Goal: Task Accomplishment & Management: Manage account settings

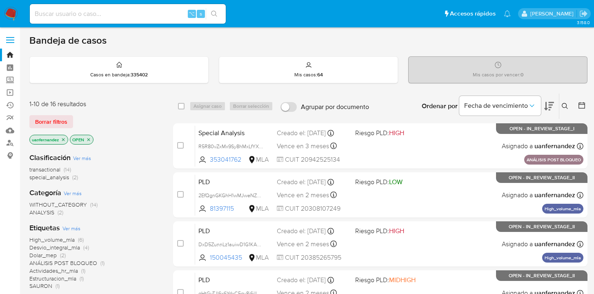
drag, startPoint x: 48, startPoint y: 121, endPoint x: 315, endPoint y: 96, distance: 268.2
click at [48, 121] on span "Borrar filtros" at bounding box center [51, 121] width 32 height 11
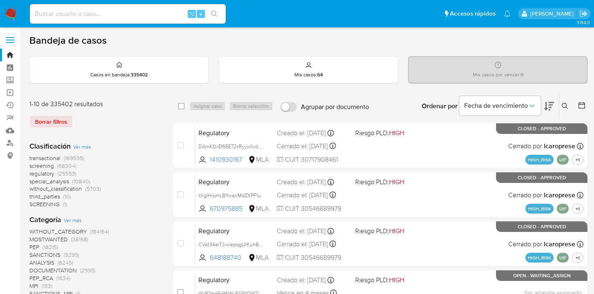
drag, startPoint x: 565, startPoint y: 104, endPoint x: 551, endPoint y: 113, distance: 17.1
click at [566, 104] on icon at bounding box center [565, 106] width 7 height 7
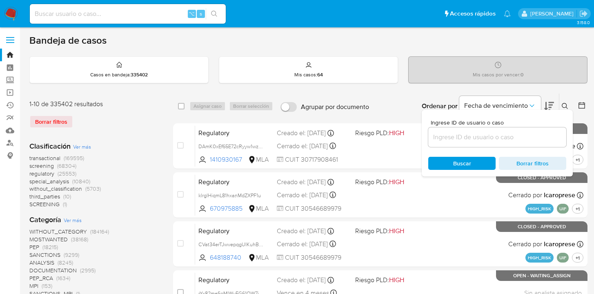
click at [447, 138] on input at bounding box center [497, 137] width 138 height 11
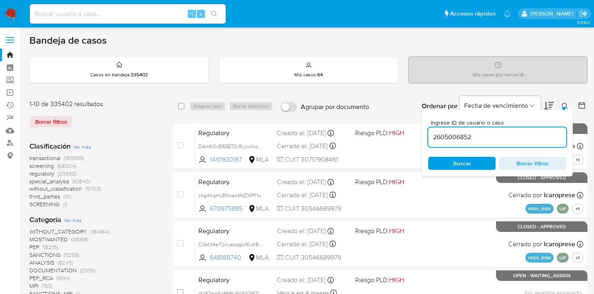
type input "2605006852"
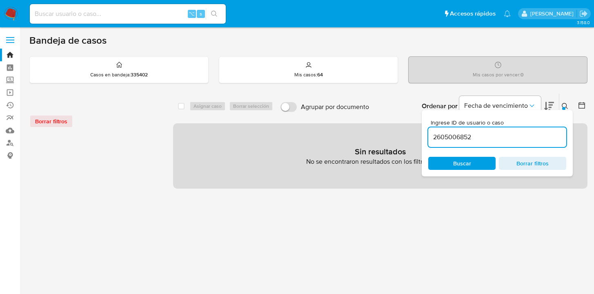
click at [478, 141] on input "2605006852" at bounding box center [497, 137] width 138 height 11
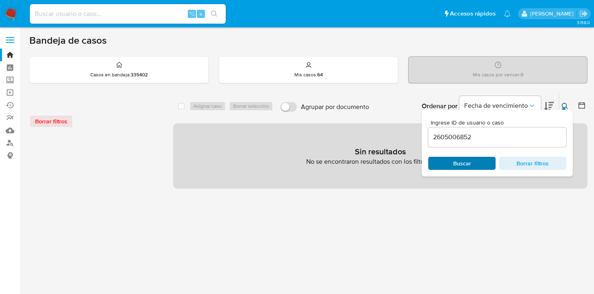
click at [465, 163] on span "Buscar" at bounding box center [462, 163] width 18 height 13
click at [566, 105] on icon at bounding box center [565, 106] width 7 height 7
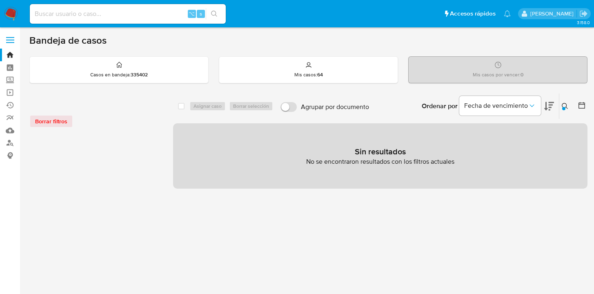
click at [83, 11] on input at bounding box center [128, 14] width 196 height 11
paste input "2605006852"
type input "2605006852"
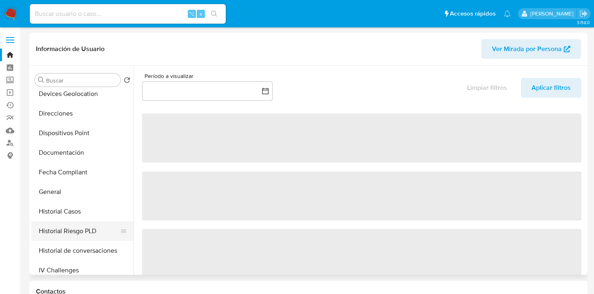
select select "10"
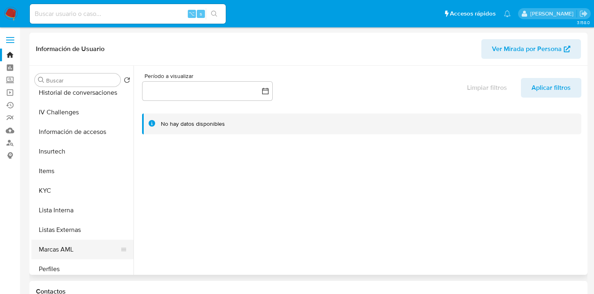
scroll to position [320, 0]
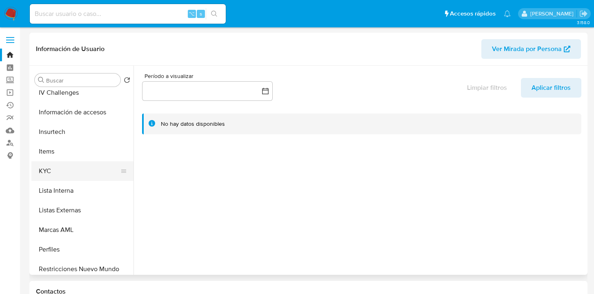
click at [79, 178] on button "KYC" at bounding box center [79, 171] width 96 height 20
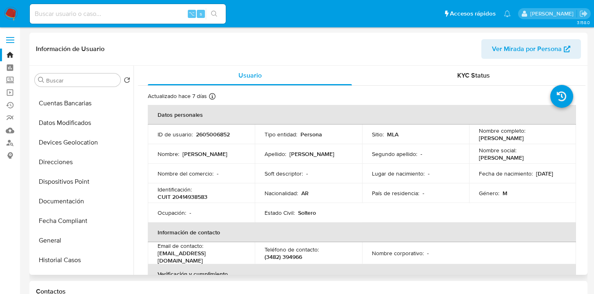
scroll to position [0, 0]
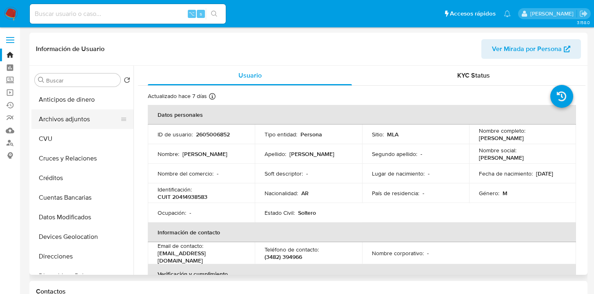
click at [116, 114] on button "Archivos adjuntos" at bounding box center [79, 119] width 96 height 20
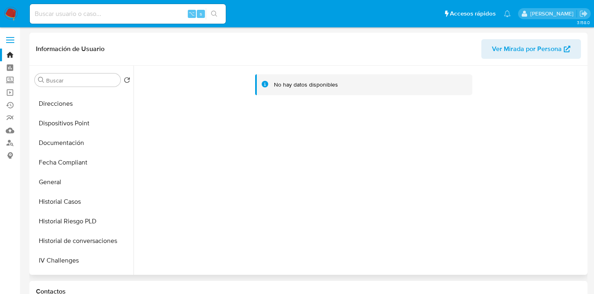
scroll to position [166, 0]
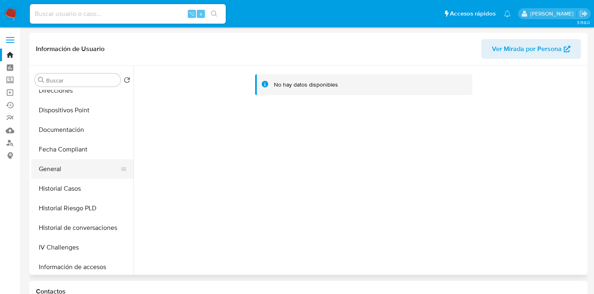
click at [81, 165] on button "General" at bounding box center [79, 169] width 96 height 20
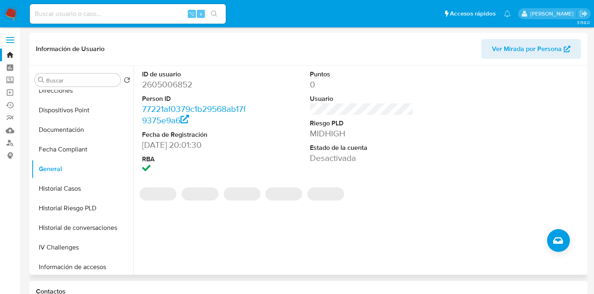
click at [516, 50] on span "Ver Mirada por Persona" at bounding box center [527, 49] width 70 height 20
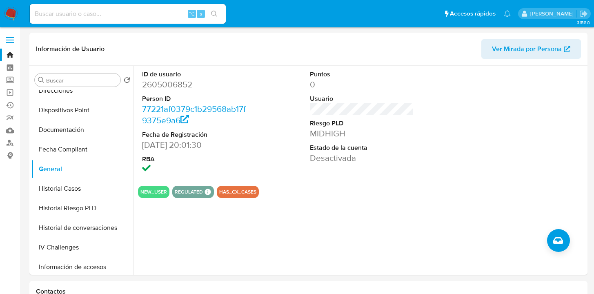
click at [9, 11] on img at bounding box center [11, 14] width 14 height 14
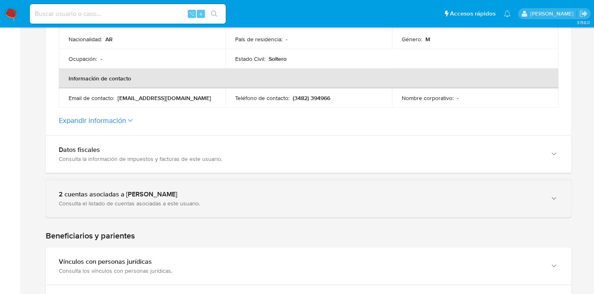
scroll to position [269, 0]
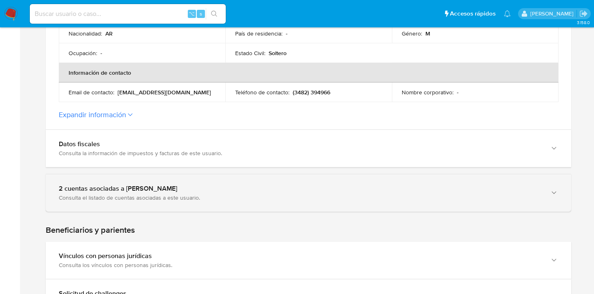
click at [554, 196] on icon "button" at bounding box center [554, 193] width 8 height 8
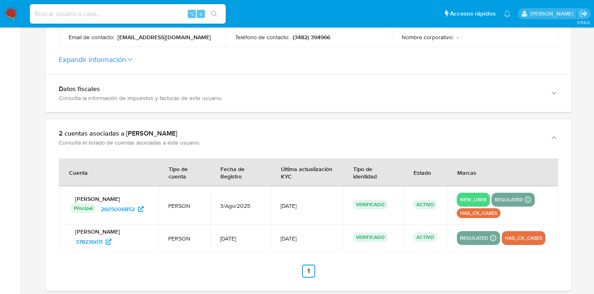
scroll to position [344, 0]
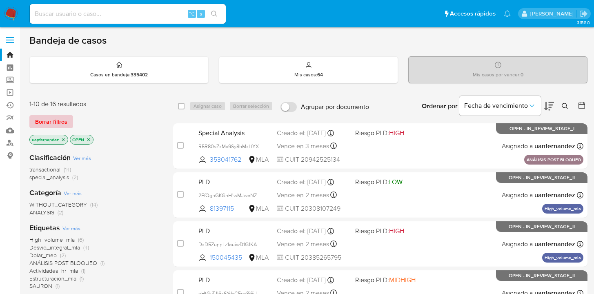
drag, startPoint x: 62, startPoint y: 121, endPoint x: 78, endPoint y: 119, distance: 16.8
click at [62, 121] on span "Borrar filtros" at bounding box center [51, 121] width 32 height 11
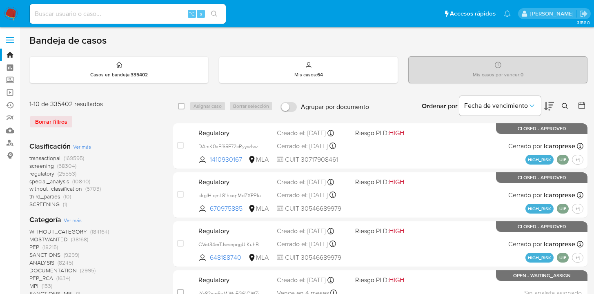
click at [568, 103] on icon at bounding box center [565, 106] width 7 height 7
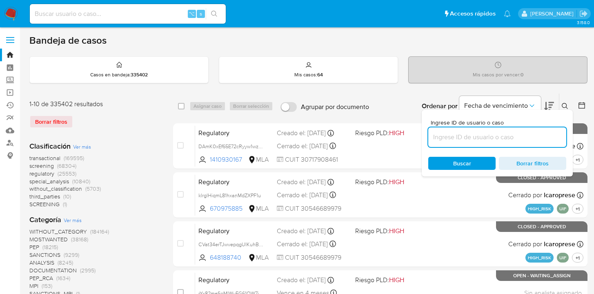
click at [481, 133] on input at bounding box center [497, 137] width 138 height 11
type input "2605006852"
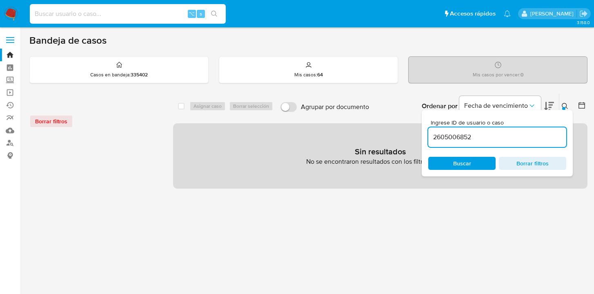
click at [104, 10] on input at bounding box center [128, 14] width 196 height 11
paste input "2605006852"
type input "2605006852"
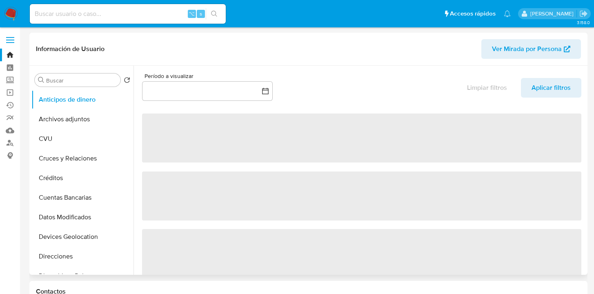
select select "10"
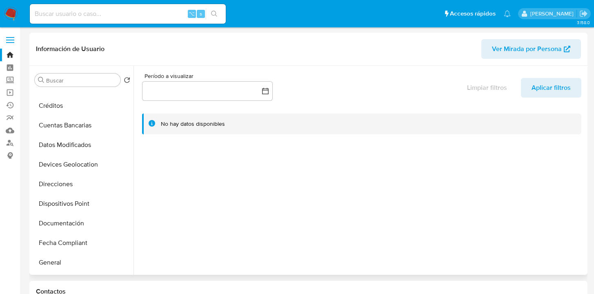
scroll to position [68, 0]
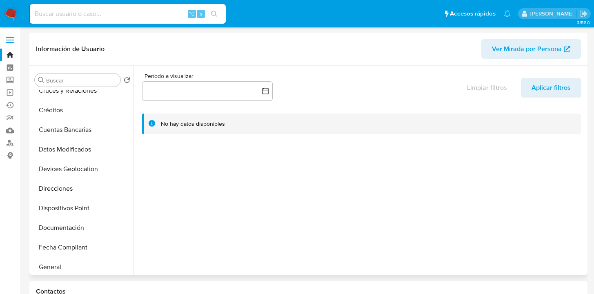
click at [509, 52] on span "Ver Mirada por Persona" at bounding box center [527, 49] width 70 height 20
click at [13, 13] on img at bounding box center [11, 14] width 14 height 14
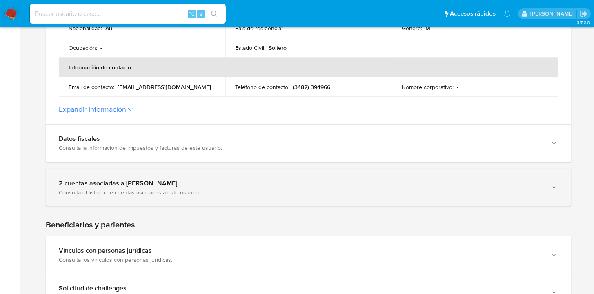
scroll to position [278, 0]
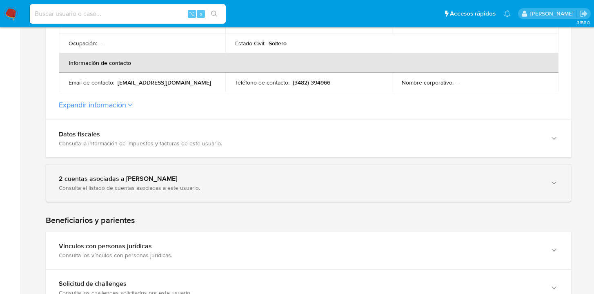
click at [552, 184] on icon "button" at bounding box center [554, 183] width 8 height 8
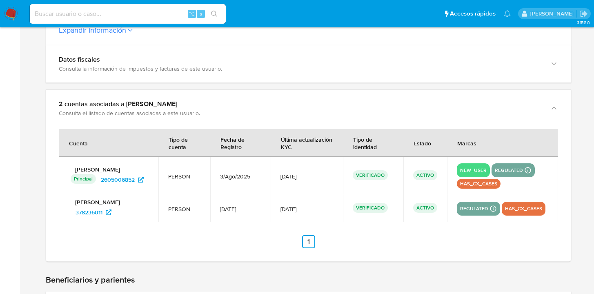
scroll to position [372, 0]
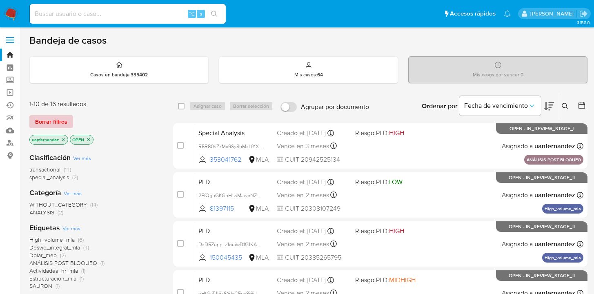
click at [42, 126] on span "Borrar filtros" at bounding box center [51, 121] width 32 height 11
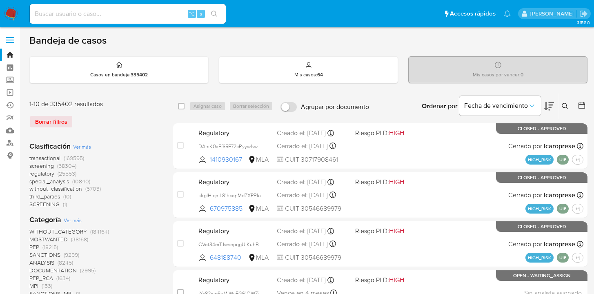
click at [566, 107] on icon at bounding box center [565, 106] width 6 height 6
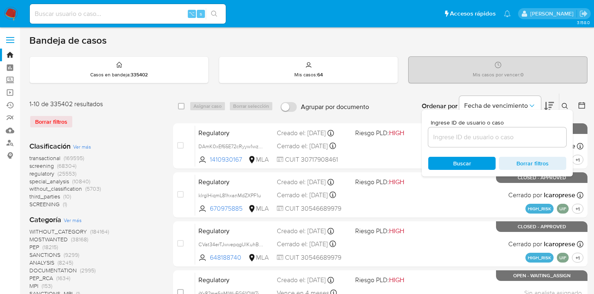
click at [522, 136] on input at bounding box center [497, 137] width 138 height 11
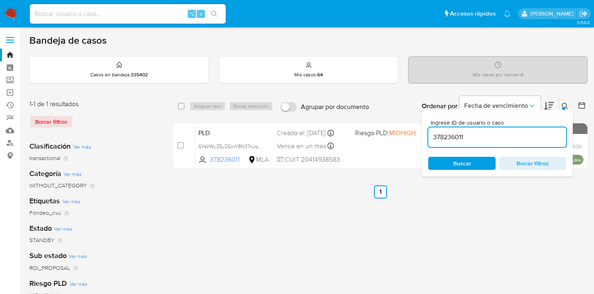
click at [565, 106] on icon at bounding box center [565, 106] width 7 height 7
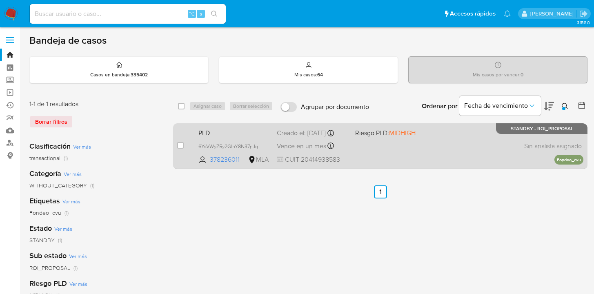
click at [414, 148] on div "PLD 6YsVWyZ5y2GlnY8N37nJqznn 378236011 MLA Riesgo PLD: MIDHIGH Creado el: [DATE…" at bounding box center [389, 145] width 388 height 41
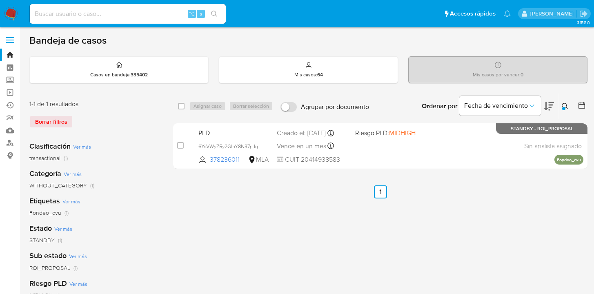
click at [50, 125] on div "Borrar filtros" at bounding box center [94, 121] width 131 height 13
click at [565, 101] on button at bounding box center [565, 106] width 13 height 10
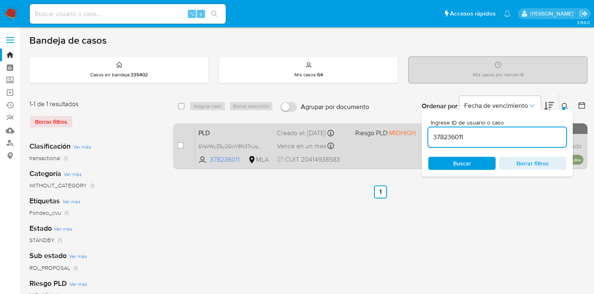
drag, startPoint x: 468, startPoint y: 137, endPoint x: 418, endPoint y: 135, distance: 49.4
click at [418, 135] on div "select-all-cases-checkbox Asignar caso Borrar selección Agrupar por documento O…" at bounding box center [380, 132] width 414 height 79
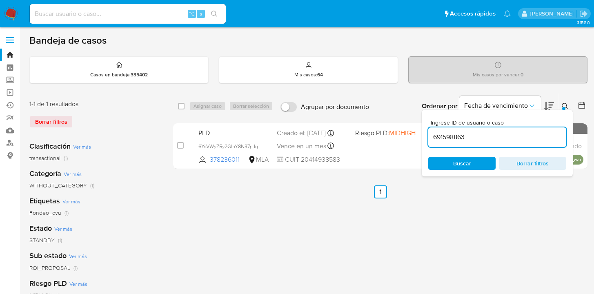
type input "691598863"
click at [565, 105] on icon at bounding box center [565, 106] width 7 height 7
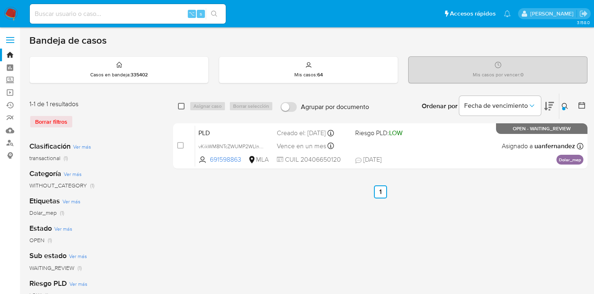
click at [183, 107] on input "checkbox" at bounding box center [181, 106] width 7 height 7
checkbox input "true"
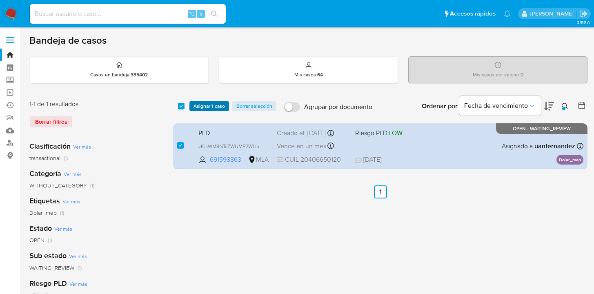
click at [195, 105] on span "Asignar 1 caso" at bounding box center [209, 106] width 31 height 8
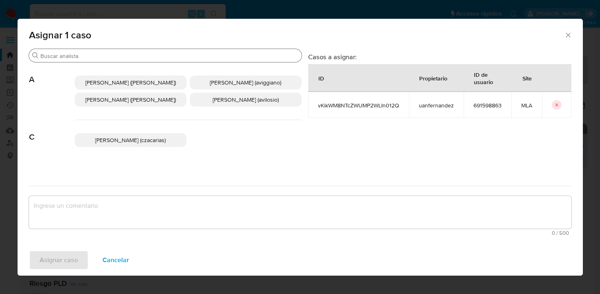
click at [158, 58] on input "Buscar" at bounding box center [169, 55] width 258 height 7
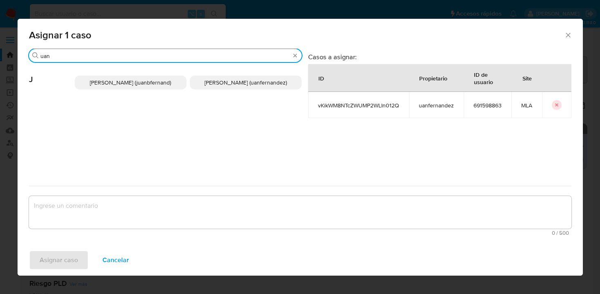
type input "uan"
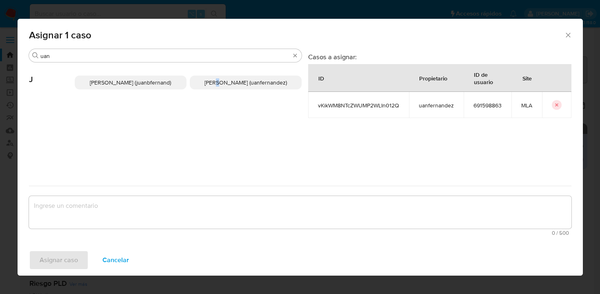
drag, startPoint x: 210, startPoint y: 79, endPoint x: 212, endPoint y: 97, distance: 18.5
click at [210, 79] on span "Juan Pablo Fernandez (uanfernandez)" at bounding box center [246, 82] width 82 height 8
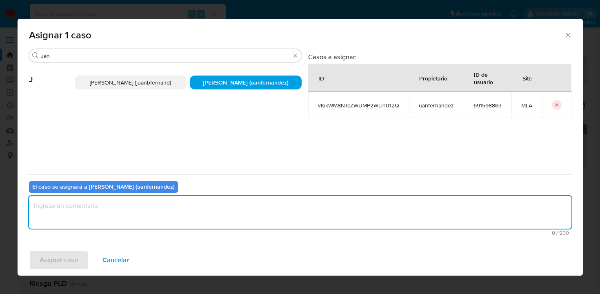
click at [177, 202] on textarea "assign-modal" at bounding box center [300, 212] width 543 height 33
type textarea "asig"
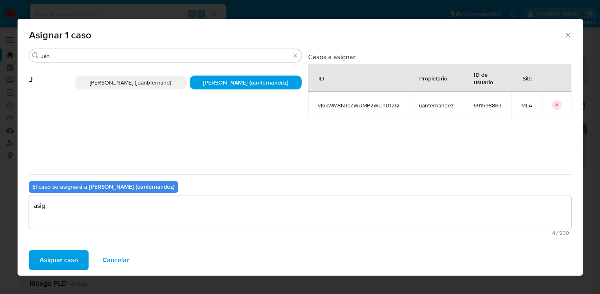
click at [68, 256] on span "Asignar caso" at bounding box center [59, 260] width 38 height 18
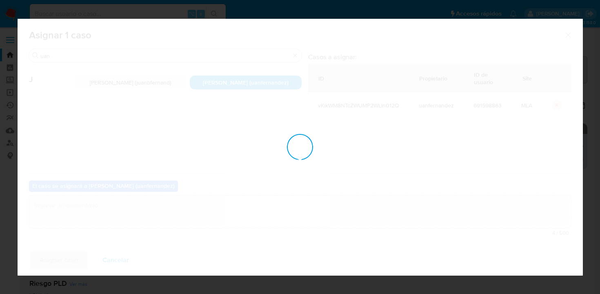
checkbox input "false"
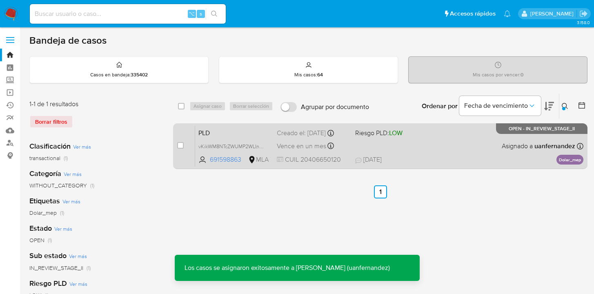
click at [449, 157] on span "13/09/2025 13/09/2025 12:11" at bounding box center [430, 159] width 150 height 9
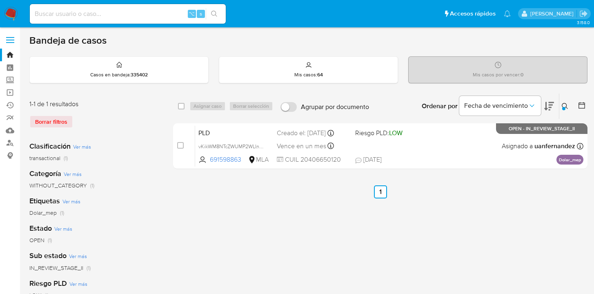
click at [561, 102] on button at bounding box center [565, 106] width 13 height 10
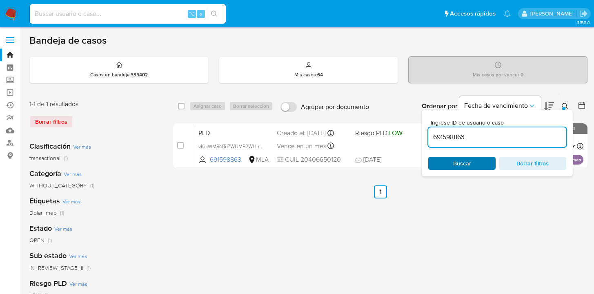
click at [469, 163] on span "Buscar" at bounding box center [462, 163] width 18 height 13
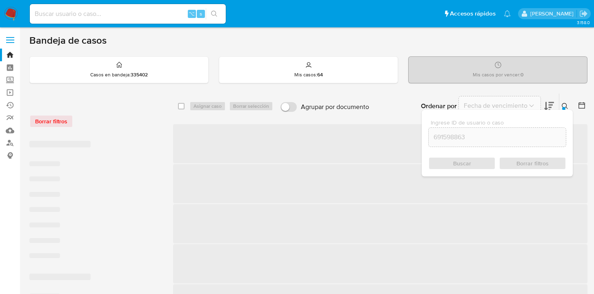
click at [565, 105] on icon at bounding box center [565, 106] width 7 height 7
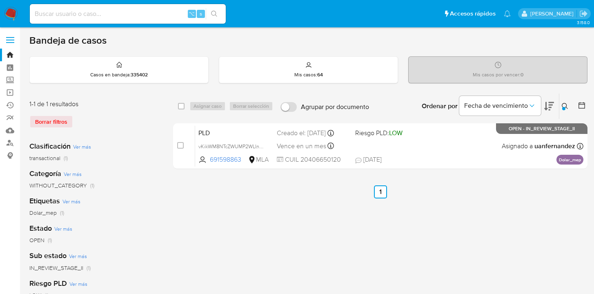
click at [565, 106] on icon at bounding box center [565, 106] width 7 height 7
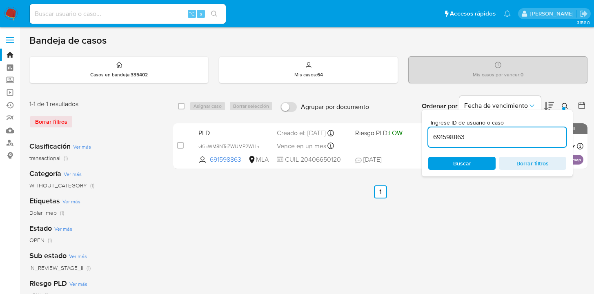
drag, startPoint x: 467, startPoint y: 138, endPoint x: 431, endPoint y: 139, distance: 36.8
click at [431, 139] on input "691598863" at bounding box center [497, 137] width 138 height 11
type input "176602073"
click at [565, 105] on icon at bounding box center [565, 106] width 7 height 7
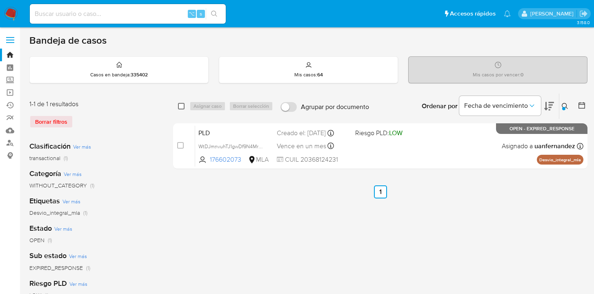
click at [181, 106] on input "checkbox" at bounding box center [181, 106] width 7 height 7
checkbox input "true"
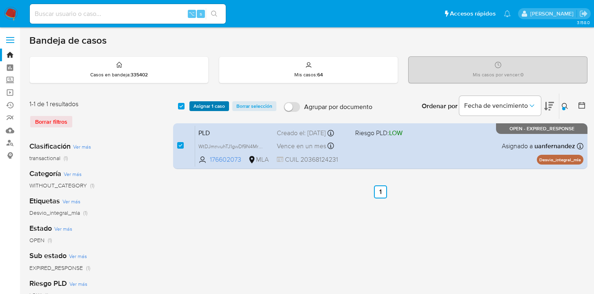
click at [196, 107] on span "Asignar 1 caso" at bounding box center [209, 106] width 31 height 8
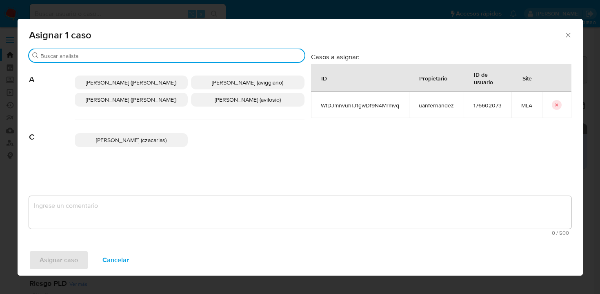
click at [133, 56] on input "Buscar" at bounding box center [170, 55] width 261 height 7
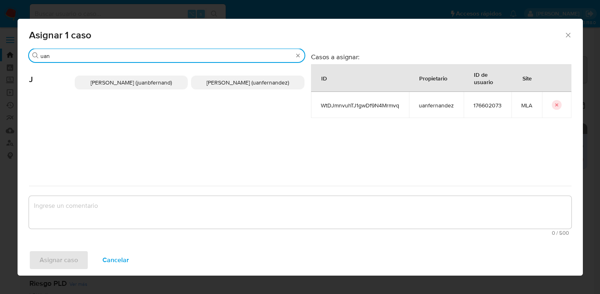
type input "uan"
click at [231, 84] on span "Juan Pablo Fernandez (uanfernandez)" at bounding box center [248, 82] width 82 height 8
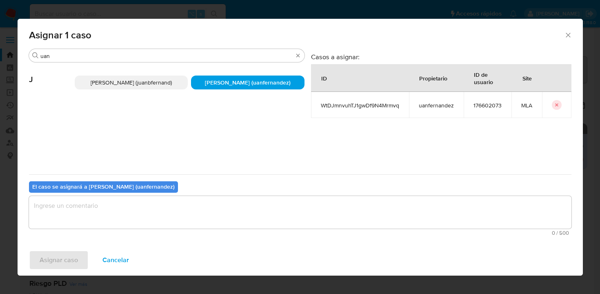
drag, startPoint x: 186, startPoint y: 199, endPoint x: 186, endPoint y: 205, distance: 5.7
click at [186, 199] on textarea "assign-modal" at bounding box center [300, 212] width 543 height 33
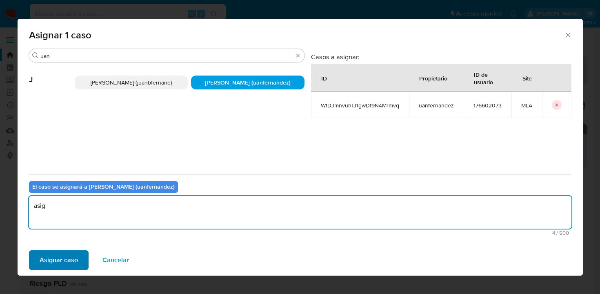
type textarea "asig"
click at [66, 259] on span "Asignar caso" at bounding box center [59, 260] width 38 height 18
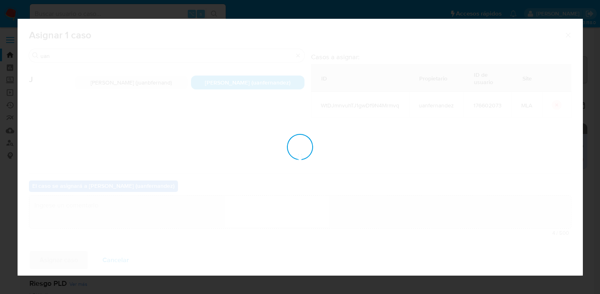
checkbox input "false"
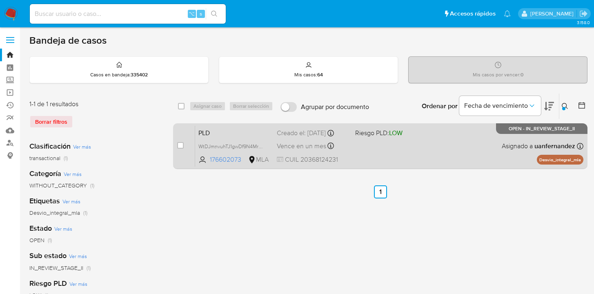
click at [443, 149] on div "PLD WtDJmnvuhTJ1gwDf9N4Mrmvq 176602073 MLA Riesgo PLD: LOW Creado el: 12/08/202…" at bounding box center [389, 145] width 388 height 41
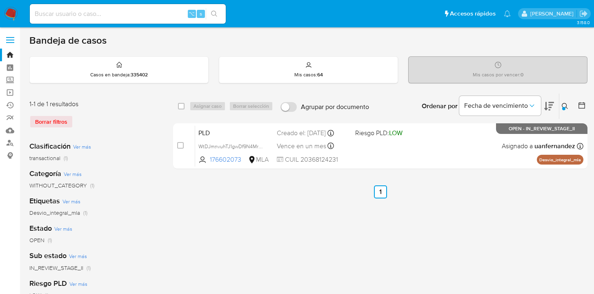
click at [563, 106] on icon at bounding box center [565, 106] width 6 height 6
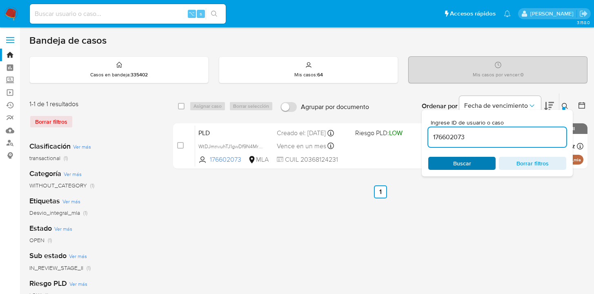
click at [469, 159] on span "Buscar" at bounding box center [462, 163] width 18 height 13
click at [565, 104] on icon at bounding box center [565, 106] width 7 height 7
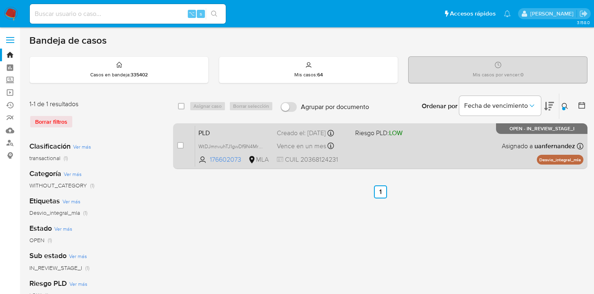
click at [456, 145] on div "PLD WtDJmnvuhTJ1gwDf9N4Mrmvq 176602073 MLA Riesgo PLD: LOW Creado el: 12/08/202…" at bounding box center [389, 145] width 388 height 41
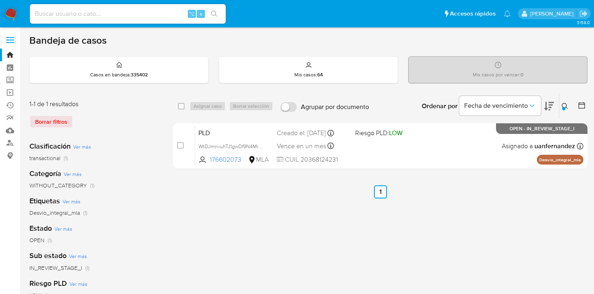
click at [568, 105] on icon at bounding box center [565, 106] width 7 height 7
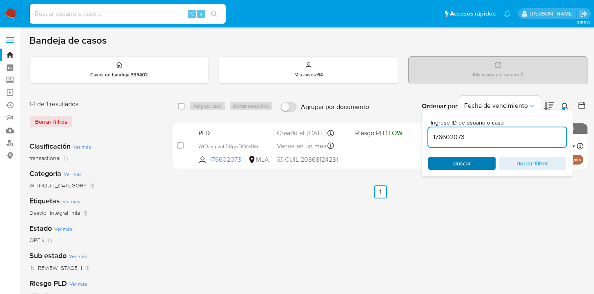
click at [449, 162] on span "Buscar" at bounding box center [462, 163] width 56 height 11
click at [565, 106] on icon at bounding box center [565, 106] width 7 height 7
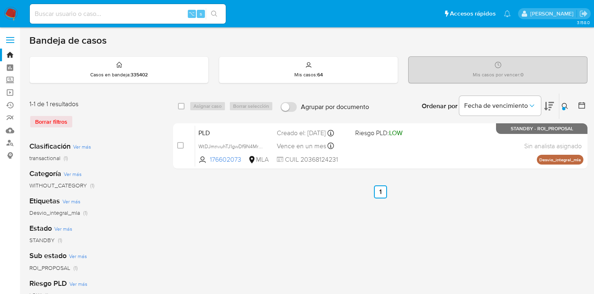
drag, startPoint x: 564, startPoint y: 105, endPoint x: 558, endPoint y: 111, distance: 8.1
click at [564, 105] on icon at bounding box center [565, 106] width 7 height 7
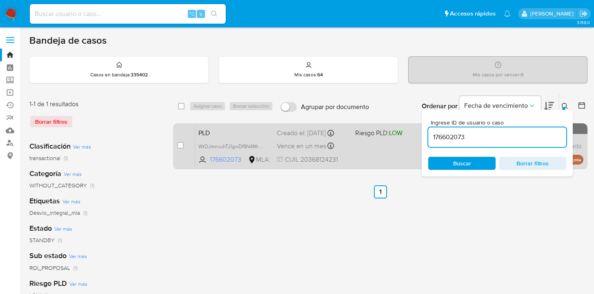
drag, startPoint x: 445, startPoint y: 137, endPoint x: 416, endPoint y: 133, distance: 30.0
click at [416, 133] on div "select-all-cases-checkbox Asignar caso Borrar selección Agrupar por documento O…" at bounding box center [380, 132] width 414 height 79
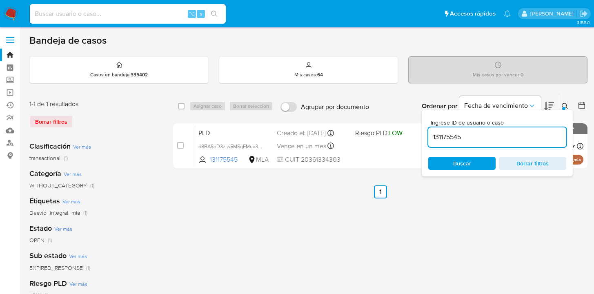
click at [564, 105] on icon at bounding box center [565, 106] width 7 height 7
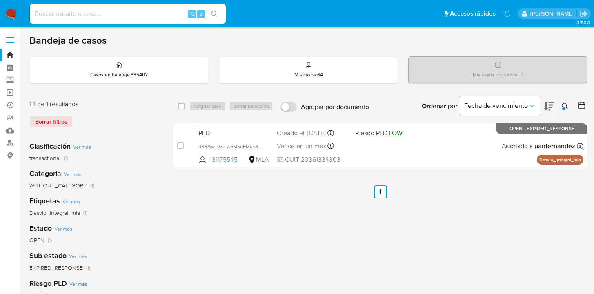
click at [567, 106] on icon at bounding box center [565, 106] width 7 height 7
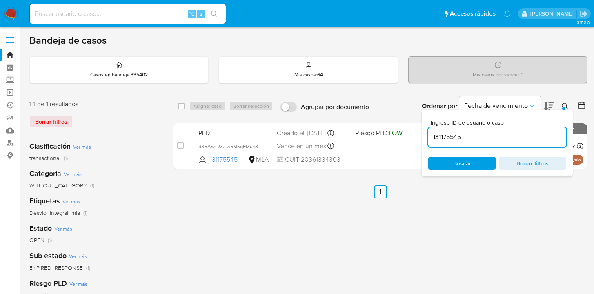
drag, startPoint x: 487, startPoint y: 136, endPoint x: 430, endPoint y: 137, distance: 56.8
click at [430, 137] on input "131175545" at bounding box center [497, 137] width 138 height 11
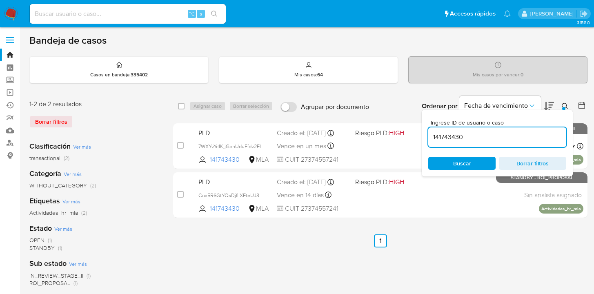
click at [565, 106] on icon at bounding box center [565, 106] width 7 height 7
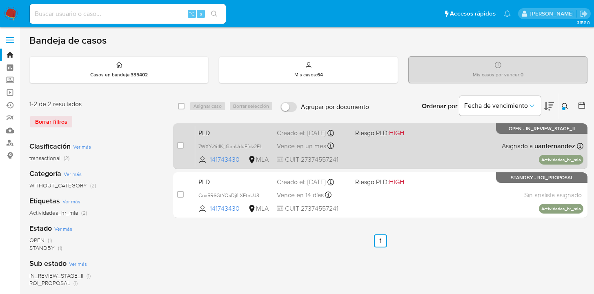
click at [450, 143] on div "PLD 7WXYvYc1KjjGpnUduEfdv2EL 141743430 MLA Riesgo PLD: HIGH Creado el: 12/09/20…" at bounding box center [389, 145] width 388 height 41
click at [432, 145] on div "PLD 7WXYvYc1KjjGpnUduEfdv2EL 141743430 MLA Riesgo PLD: HIGH Creado el: 12/09/20…" at bounding box center [389, 145] width 388 height 41
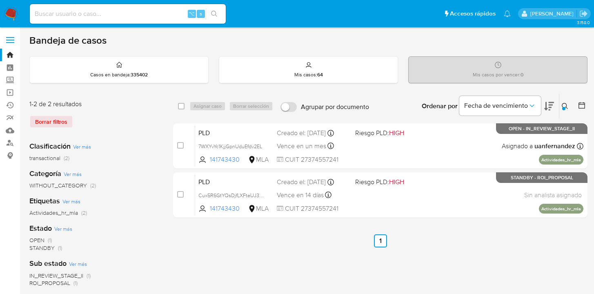
click at [562, 105] on icon at bounding box center [565, 106] width 7 height 7
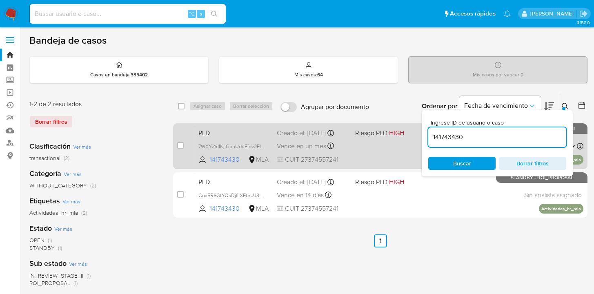
drag, startPoint x: 477, startPoint y: 163, endPoint x: 576, endPoint y: 131, distance: 103.3
click at [477, 163] on span "Buscar" at bounding box center [462, 163] width 56 height 11
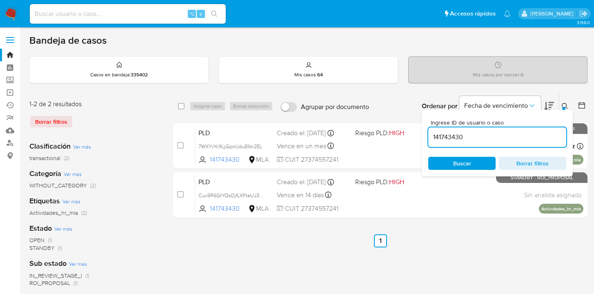
click at [565, 104] on icon at bounding box center [565, 106] width 7 height 7
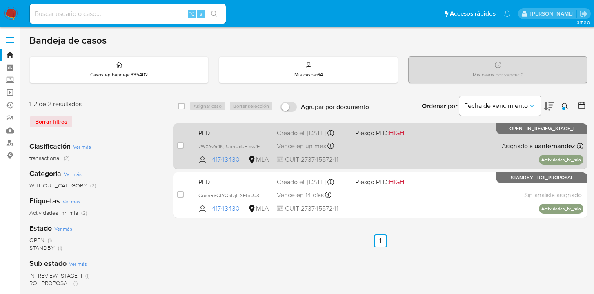
click at [469, 148] on div "PLD 7WXYvYc1KjjGpnUduEfdv2EL 141743430 MLA Riesgo PLD: HIGH Creado el: 12/09/20…" at bounding box center [389, 145] width 388 height 41
click at [262, 149] on span "7WXYvYc1KjjGpnUduEfdv2EL" at bounding box center [230, 145] width 64 height 9
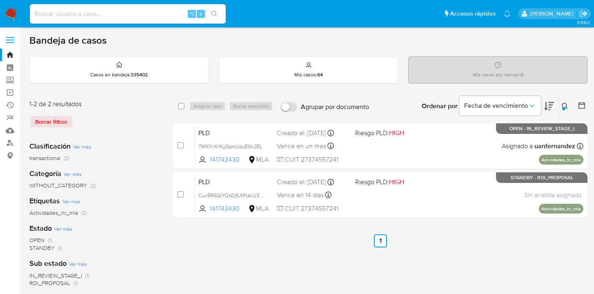
click at [565, 107] on button at bounding box center [565, 106] width 13 height 10
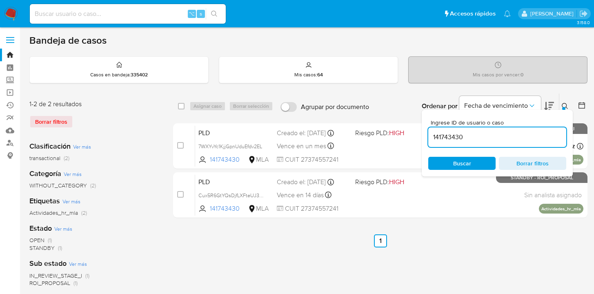
drag, startPoint x: 485, startPoint y: 166, endPoint x: 514, endPoint y: 155, distance: 31.4
click at [485, 166] on span "Buscar" at bounding box center [462, 163] width 56 height 11
click at [564, 105] on icon at bounding box center [565, 106] width 7 height 7
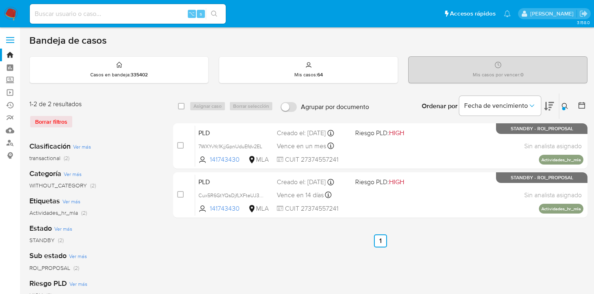
click at [563, 105] on icon at bounding box center [565, 106] width 7 height 7
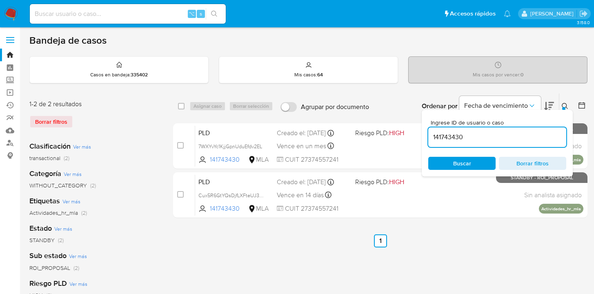
drag, startPoint x: 474, startPoint y: 139, endPoint x: 434, endPoint y: 133, distance: 40.9
click at [429, 135] on input "141743430" at bounding box center [497, 137] width 138 height 11
drag, startPoint x: 564, startPoint y: 105, endPoint x: 560, endPoint y: 106, distance: 4.6
click at [564, 105] on icon at bounding box center [565, 106] width 7 height 7
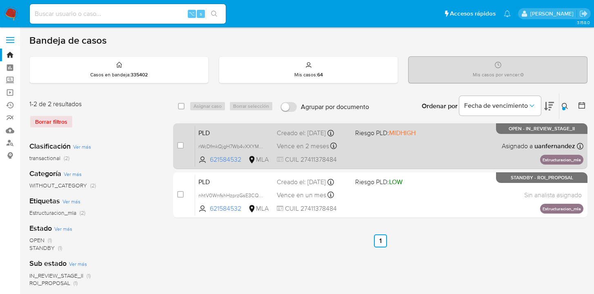
click at [463, 147] on div "PLD rWcDfmkQjgH7Wb4vXXYMMS9F 621584532 MLA Riesgo PLD: MIDHIGH Creado el: 12/09…" at bounding box center [389, 145] width 388 height 41
click at [261, 150] on span "rWcDfmkQjgH7Wb4vXXYMMS9F" at bounding box center [234, 145] width 73 height 9
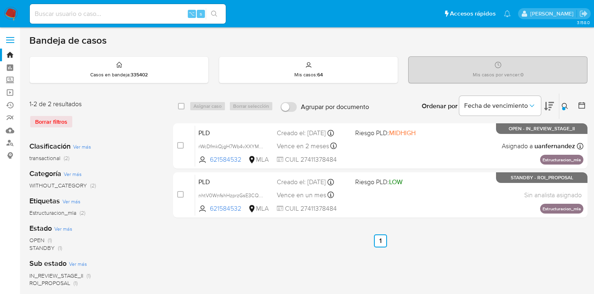
click at [563, 105] on icon at bounding box center [565, 106] width 7 height 7
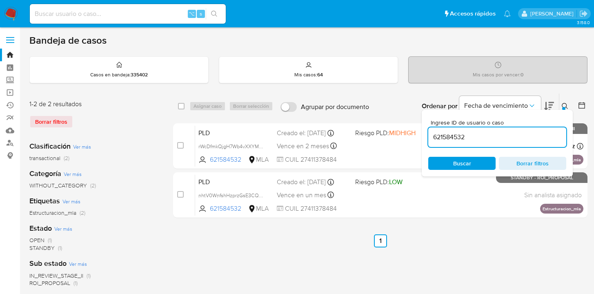
drag, startPoint x: 481, startPoint y: 160, endPoint x: 534, endPoint y: 126, distance: 62.6
click at [482, 160] on span "Buscar" at bounding box center [462, 163] width 56 height 11
click at [565, 106] on icon at bounding box center [565, 106] width 7 height 7
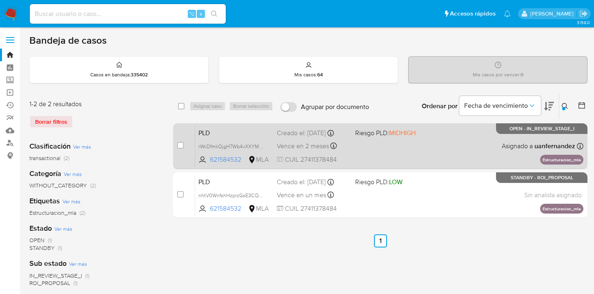
click at [453, 140] on div "PLD rWcDfmkQjgH7Wb4vXXYMMS9F 621584532 MLA Riesgo PLD: MIDHIGH Creado el: 12/09…" at bounding box center [389, 145] width 388 height 41
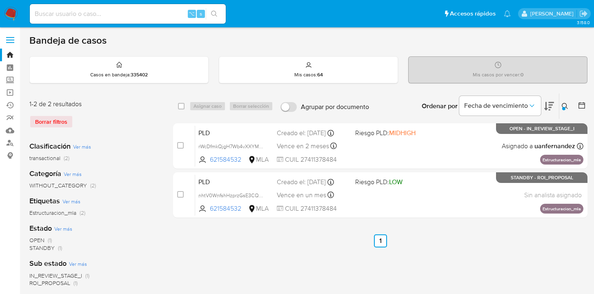
click at [564, 104] on icon at bounding box center [565, 106] width 7 height 7
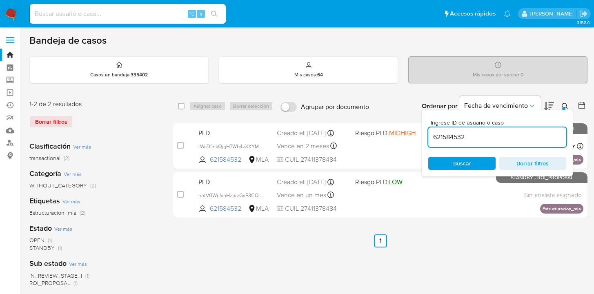
click at [487, 161] on span "Buscar" at bounding box center [462, 163] width 56 height 11
click at [565, 105] on icon at bounding box center [565, 106] width 7 height 7
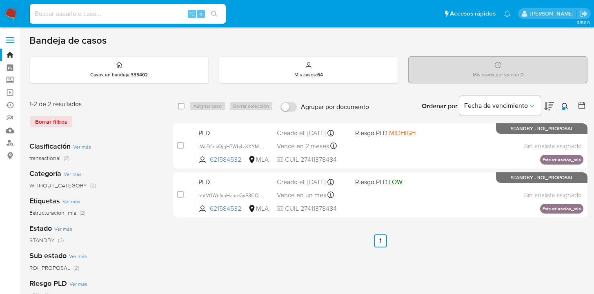
click at [563, 105] on icon at bounding box center [565, 106] width 7 height 7
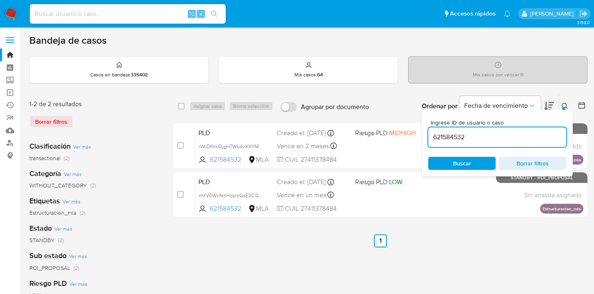
drag, startPoint x: 479, startPoint y: 136, endPoint x: 432, endPoint y: 132, distance: 47.6
click at [432, 132] on input "621584532" at bounding box center [497, 137] width 138 height 11
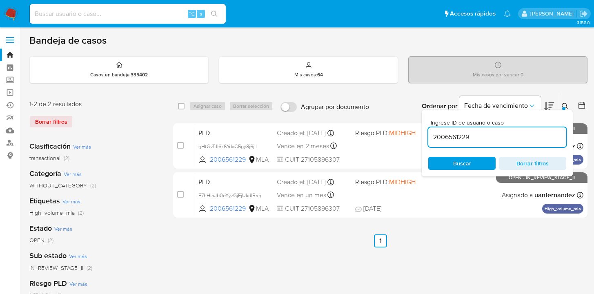
click at [565, 104] on icon at bounding box center [565, 106] width 7 height 7
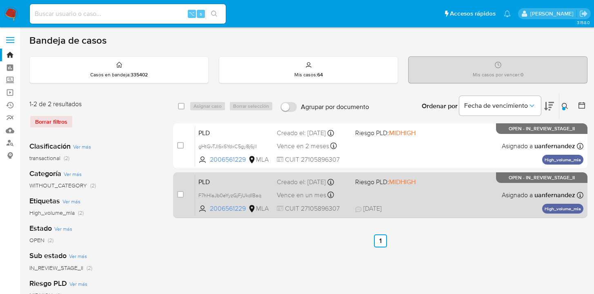
click at [472, 203] on div "PLD F7hHIaJb0eYyzGjFjUkdlBaq 2006561229 MLA Riesgo PLD: MIDHIGH Creado el: 12/0…" at bounding box center [389, 194] width 388 height 41
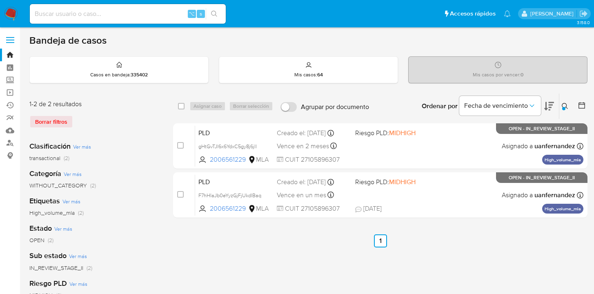
click at [564, 106] on icon at bounding box center [565, 106] width 7 height 7
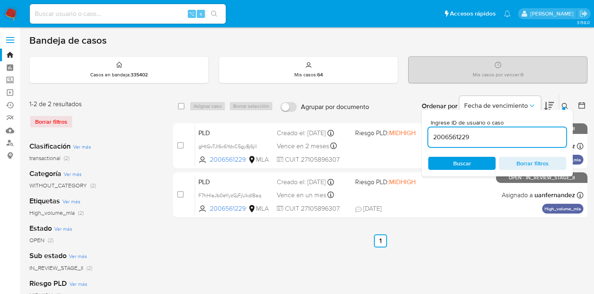
drag, startPoint x: 447, startPoint y: 139, endPoint x: 443, endPoint y: 134, distance: 6.1
click at [428, 138] on input "2006561229" at bounding box center [497, 137] width 138 height 11
type input "150045435"
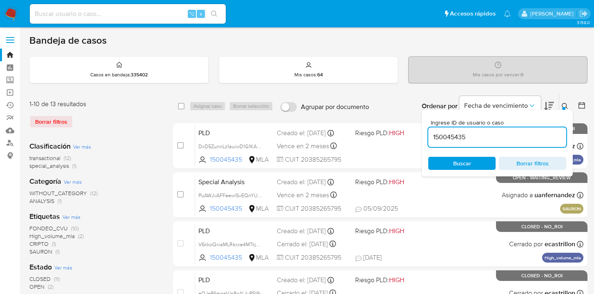
click at [565, 106] on icon at bounding box center [565, 106] width 7 height 7
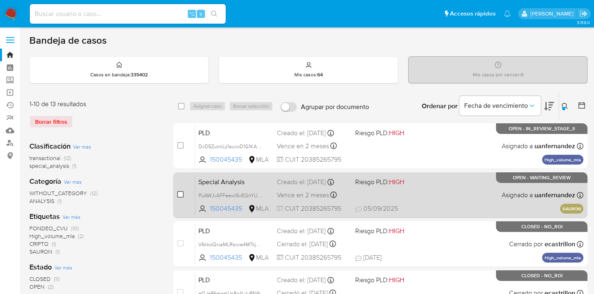
drag, startPoint x: 179, startPoint y: 195, endPoint x: 181, endPoint y: 191, distance: 4.9
click at [179, 195] on input "checkbox" at bounding box center [180, 194] width 7 height 7
checkbox input "true"
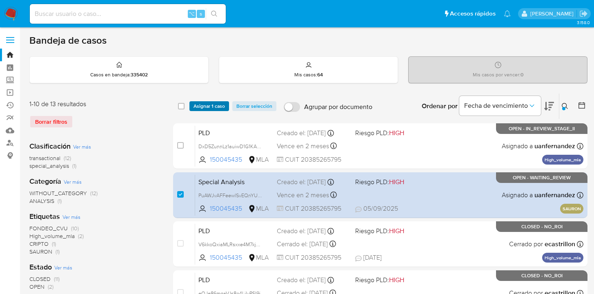
click at [204, 106] on span "Asignar 1 caso" at bounding box center [209, 106] width 31 height 8
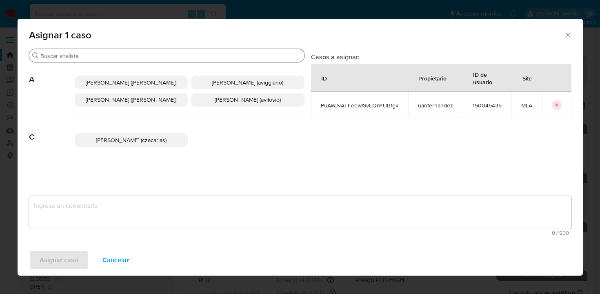
click at [150, 57] on input "Buscar" at bounding box center [170, 55] width 261 height 7
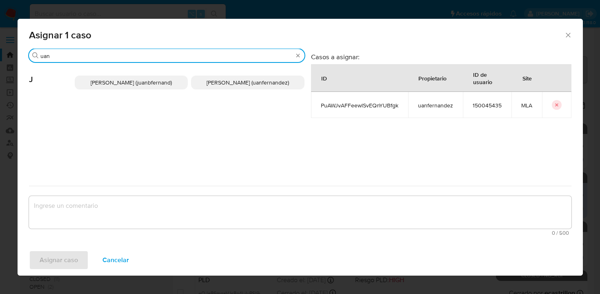
type input "uan"
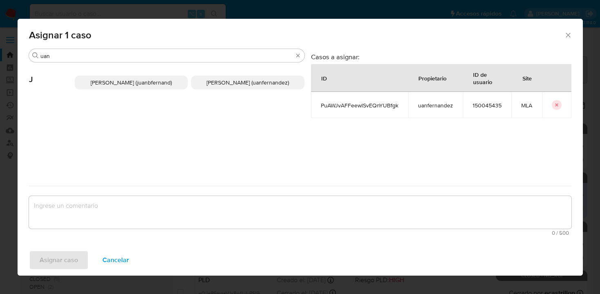
click at [227, 78] on p "Juan Pablo Fernandez (uanfernandez)" at bounding box center [247, 83] width 113 height 14
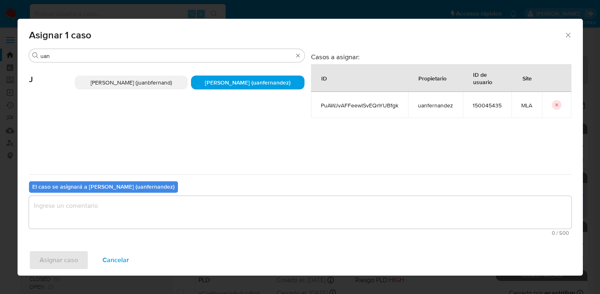
click at [146, 210] on textarea "assign-modal" at bounding box center [300, 212] width 543 height 33
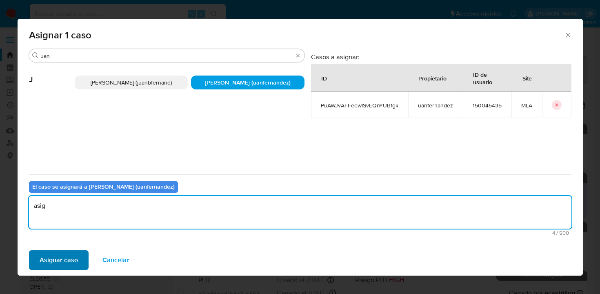
type textarea "asig"
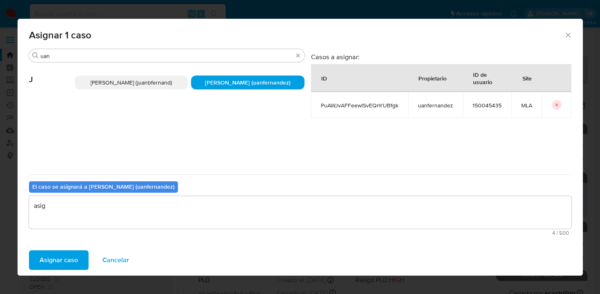
click at [41, 254] on span "Asignar caso" at bounding box center [59, 260] width 38 height 18
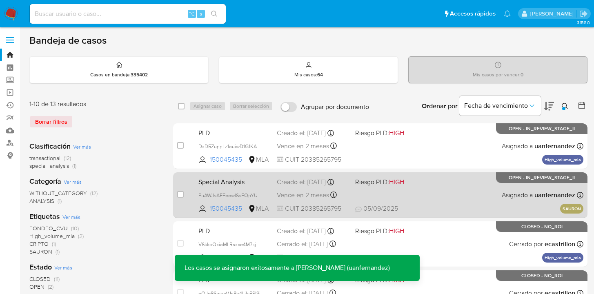
click at [466, 198] on div "Special Analysis PuAWJvAFFeewlSvEQnYUBfgk 150045435 MLA Riesgo PLD: HIGH Creado…" at bounding box center [389, 194] width 388 height 41
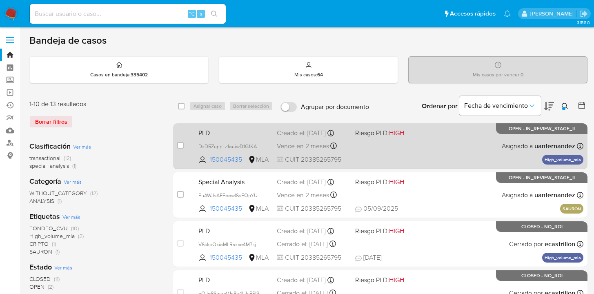
click at [438, 143] on div "PLD DxD5ZunnLz1auiwD1G1KAMf9 150045435 MLA Riesgo PLD: HIGH Creado el: 12/09/20…" at bounding box center [389, 145] width 388 height 41
click at [438, 140] on div "PLD DxD5ZunnLz1auiwD1G1KAMf9 150045435 MLA Riesgo PLD: HIGH Creado el: 12/09/20…" at bounding box center [389, 145] width 388 height 41
click at [259, 149] on span "DxD5ZunnLz1auiwD1G1KAMf9" at bounding box center [231, 145] width 67 height 9
click at [463, 154] on div "PLD DxD5ZunnLz1auiwD1G1KAMf9 150045435 MLA Riesgo PLD: HIGH Creado el: 12/09/20…" at bounding box center [389, 145] width 388 height 41
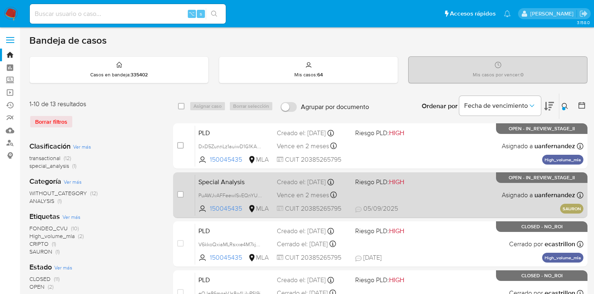
click at [460, 195] on div "Special Analysis PuAWJvAFFeewlSvEQnYUBfgk 150045435 MLA Riesgo PLD: HIGH Creado…" at bounding box center [389, 194] width 388 height 41
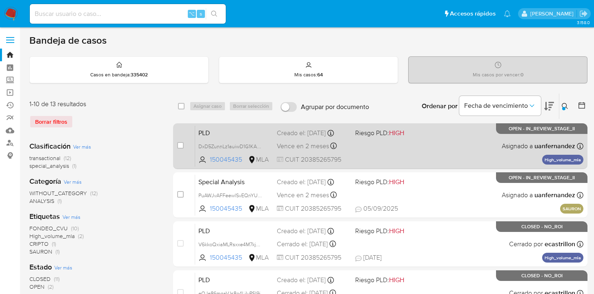
click at [427, 156] on div "PLD DxD5ZunnLz1auiwD1G1KAMf9 150045435 MLA Riesgo PLD: HIGH Creado el: 12/09/20…" at bounding box center [389, 145] width 388 height 41
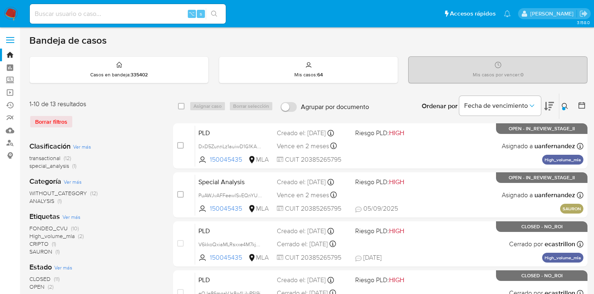
click at [566, 107] on icon at bounding box center [565, 106] width 7 height 7
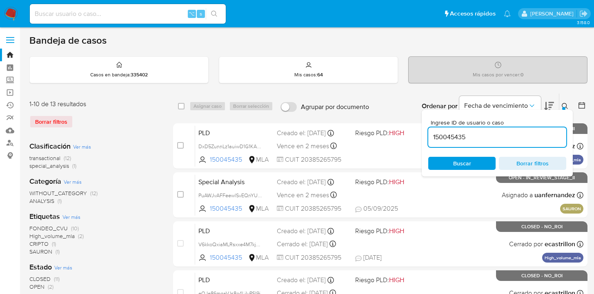
drag, startPoint x: 474, startPoint y: 137, endPoint x: 428, endPoint y: 137, distance: 46.1
click at [428, 137] on div "Ingrese ID de usuario o caso 150045435 Buscar Borrar filtros" at bounding box center [497, 143] width 151 height 67
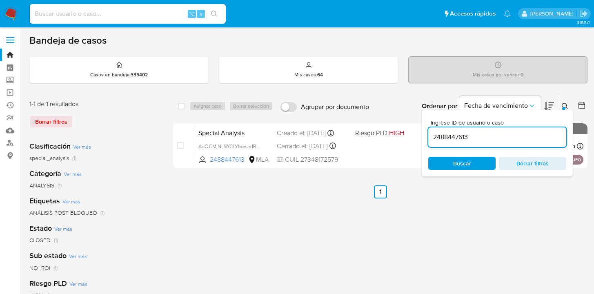
click at [565, 105] on icon at bounding box center [565, 106] width 7 height 7
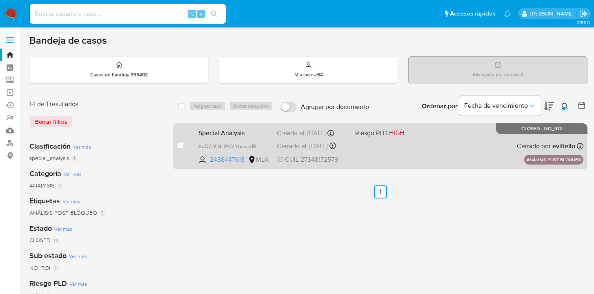
click at [452, 139] on div "Special Analysis AdQCMjNL9YCLYbceJa1RKKHq 2488447613 MLA Riesgo PLD: HIGH Cread…" at bounding box center [389, 145] width 388 height 41
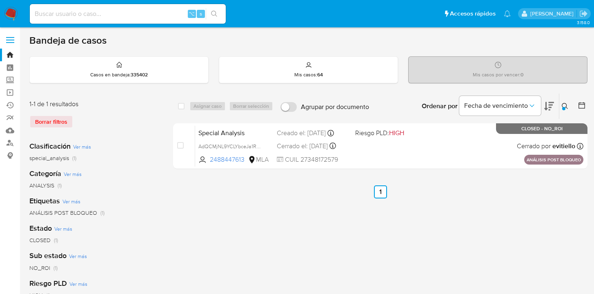
click at [564, 105] on icon at bounding box center [565, 106] width 7 height 7
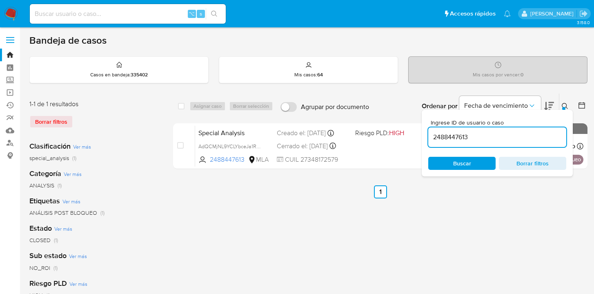
drag, startPoint x: 474, startPoint y: 134, endPoint x: 430, endPoint y: 133, distance: 44.1
click at [430, 134] on input "2488447613" at bounding box center [497, 137] width 138 height 11
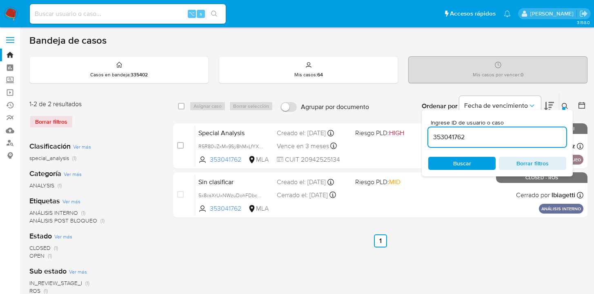
click at [565, 105] on icon at bounding box center [565, 106] width 7 height 7
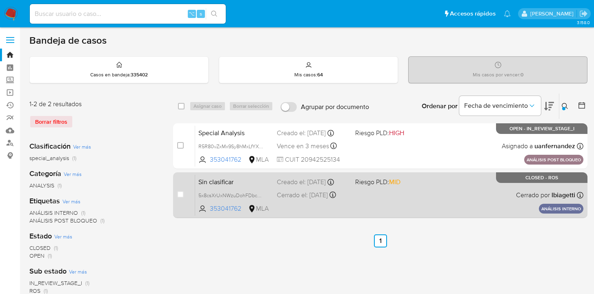
click at [480, 186] on div "Sin clasificar 5x8csXrUxNWzuDohFDbcFXee 353041762 MLA Riesgo PLD: MID Creado el…" at bounding box center [389, 194] width 388 height 41
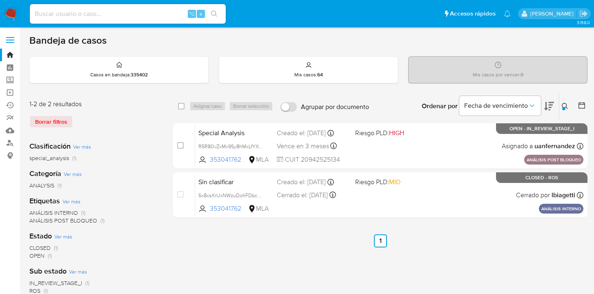
click at [567, 102] on button at bounding box center [565, 106] width 13 height 10
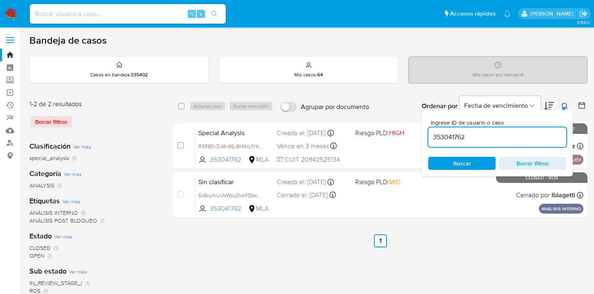
drag, startPoint x: 472, startPoint y: 138, endPoint x: 426, endPoint y: 133, distance: 45.7
click at [425, 132] on div "Ingrese ID de usuario o caso 353041762 Buscar Borrar filtros" at bounding box center [497, 143] width 151 height 67
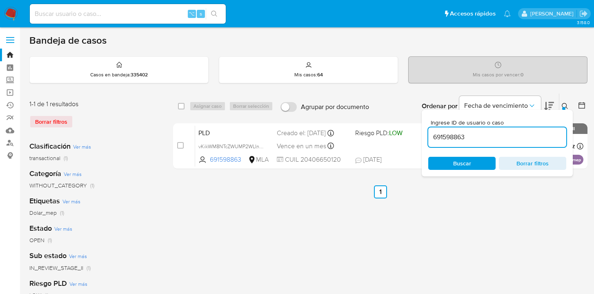
click at [564, 104] on icon at bounding box center [565, 106] width 7 height 7
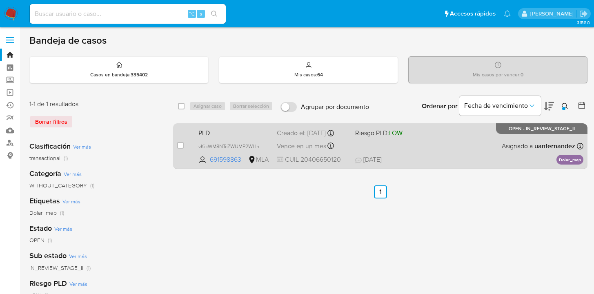
click at [467, 141] on div "PLD vKikWM8NTcZWUMP2WLIn012Q 691598863 MLA Riesgo PLD: LOW Creado el: 12/08/202…" at bounding box center [389, 145] width 388 height 41
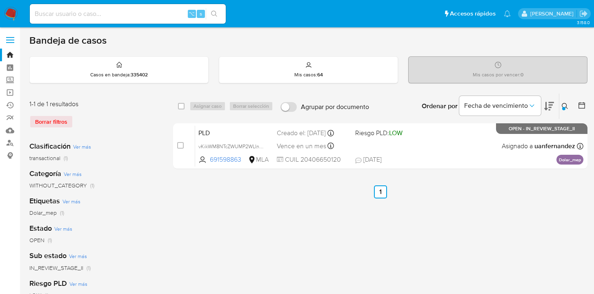
drag, startPoint x: 566, startPoint y: 101, endPoint x: 503, endPoint y: 136, distance: 72.0
click at [566, 101] on button at bounding box center [565, 106] width 13 height 10
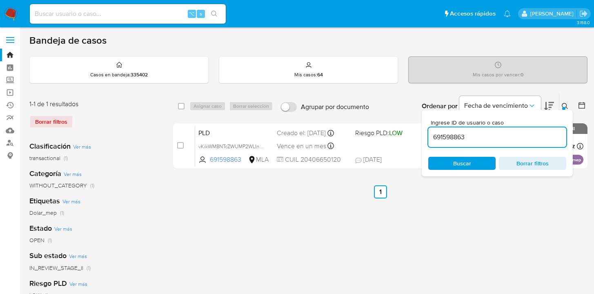
drag, startPoint x: 488, startPoint y: 138, endPoint x: 523, endPoint y: 126, distance: 36.7
click at [427, 126] on div "Ingrese ID de usuario o caso 691598863 Buscar Borrar filtros" at bounding box center [497, 143] width 151 height 67
click at [565, 105] on icon at bounding box center [565, 106] width 7 height 7
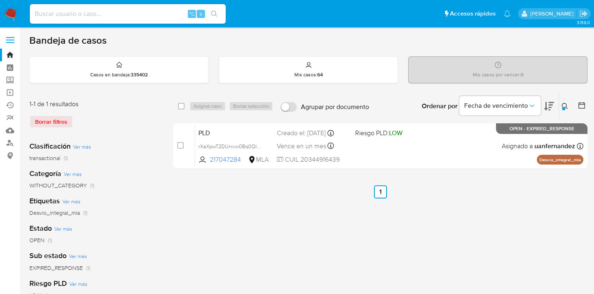
click at [564, 104] on icon at bounding box center [565, 106] width 7 height 7
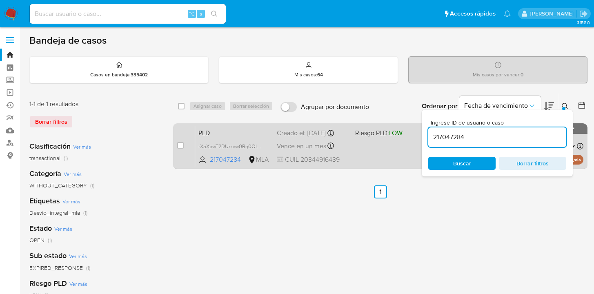
drag, startPoint x: 454, startPoint y: 131, endPoint x: 418, endPoint y: 127, distance: 36.6
click at [418, 126] on div "select-all-cases-checkbox Asignar caso Borrar selección Agrupar por documento O…" at bounding box center [380, 132] width 414 height 79
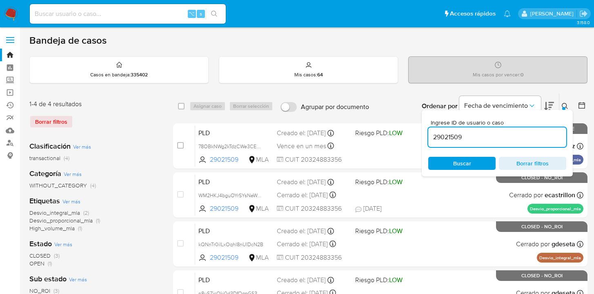
click at [564, 105] on icon at bounding box center [565, 106] width 7 height 7
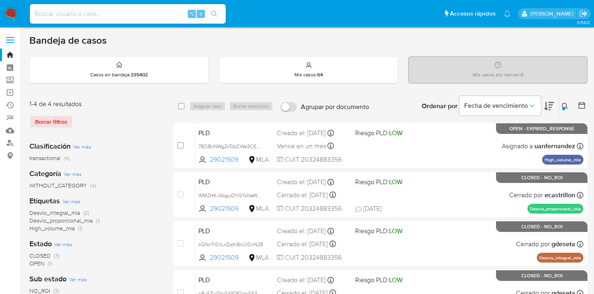
drag, startPoint x: 564, startPoint y: 106, endPoint x: 489, endPoint y: 138, distance: 81.7
click at [564, 106] on icon at bounding box center [565, 106] width 7 height 7
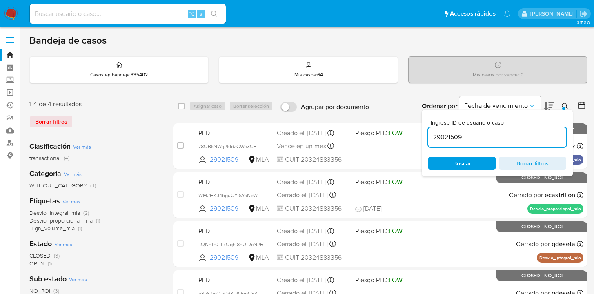
drag, startPoint x: 487, startPoint y: 138, endPoint x: 429, endPoint y: 130, distance: 58.5
click at [429, 130] on div "29021509" at bounding box center [497, 137] width 138 height 20
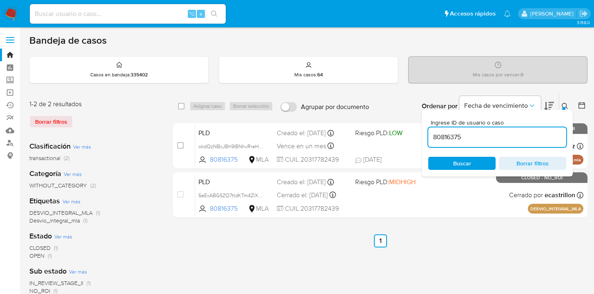
click at [565, 105] on icon at bounding box center [565, 106] width 7 height 7
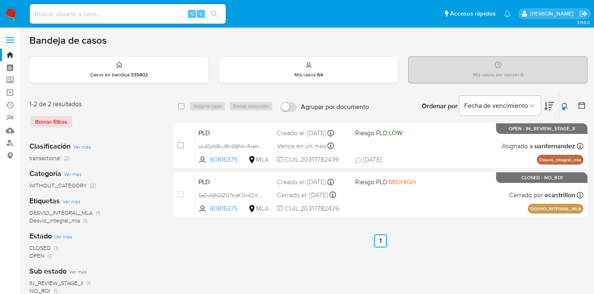
click at [565, 105] on icon at bounding box center [565, 106] width 7 height 7
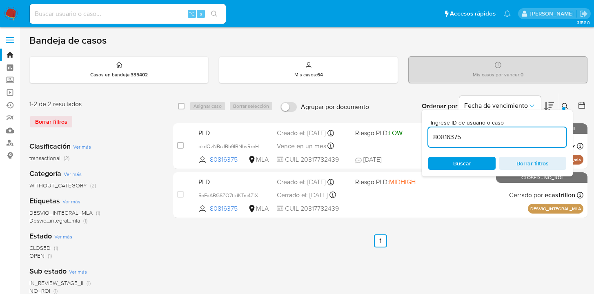
drag, startPoint x: 494, startPoint y: 136, endPoint x: 437, endPoint y: 123, distance: 58.1
click at [420, 132] on div "select-all-cases-checkbox Asignar caso Borrar selección Agrupar por documento O…" at bounding box center [380, 157] width 414 height 128
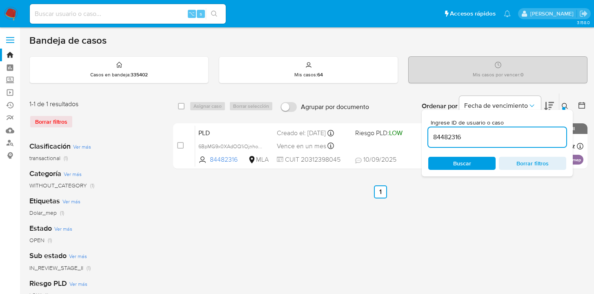
click at [565, 105] on icon at bounding box center [565, 106] width 7 height 7
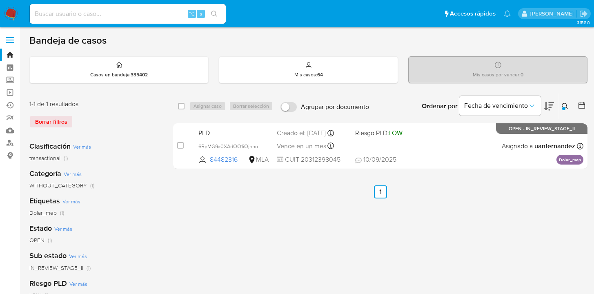
click at [564, 107] on div at bounding box center [563, 108] width 3 height 3
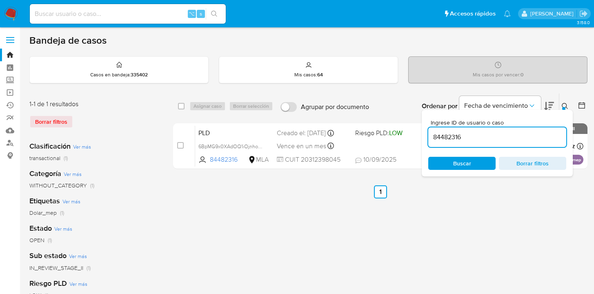
drag, startPoint x: 484, startPoint y: 139, endPoint x: 425, endPoint y: 132, distance: 59.2
click at [425, 132] on div "Ingrese ID de usuario o caso 84482316 Buscar Borrar filtros" at bounding box center [497, 143] width 151 height 67
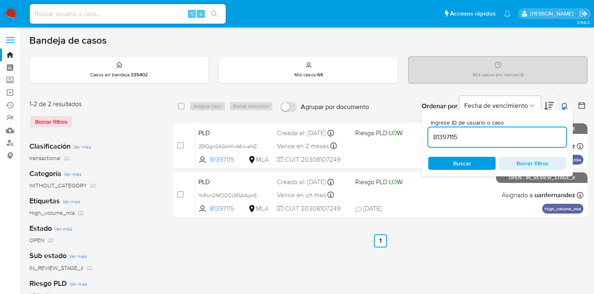
click at [564, 107] on div at bounding box center [563, 108] width 3 height 3
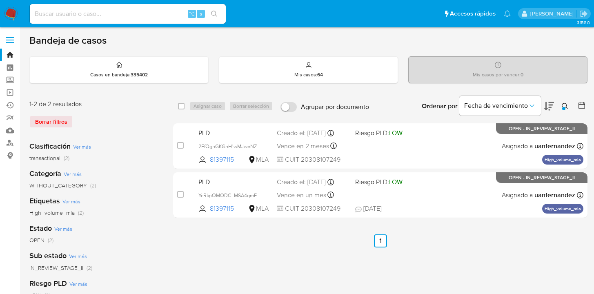
drag, startPoint x: 565, startPoint y: 107, endPoint x: 466, endPoint y: 118, distance: 100.3
click at [565, 107] on icon at bounding box center [565, 106] width 7 height 7
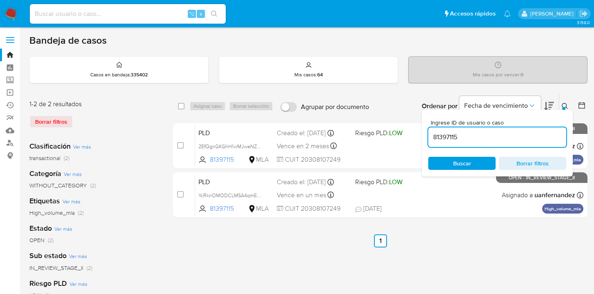
drag, startPoint x: 463, startPoint y: 136, endPoint x: 447, endPoint y: 133, distance: 15.9
click at [427, 136] on div "Ingrese ID de usuario o caso 81397115 Buscar Borrar filtros" at bounding box center [497, 143] width 151 height 67
type input "131175545"
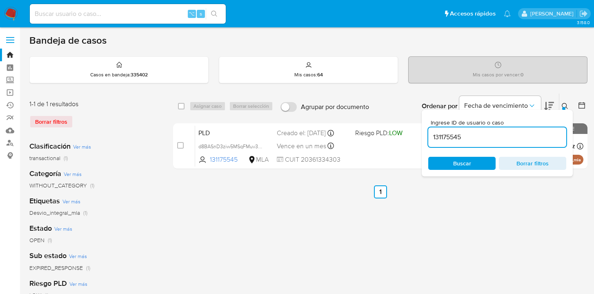
click at [565, 104] on icon at bounding box center [565, 106] width 7 height 7
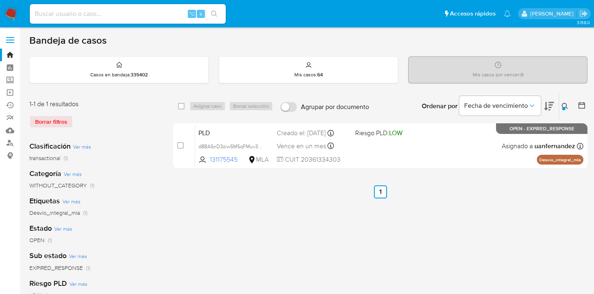
drag, startPoint x: 181, startPoint y: 104, endPoint x: 191, endPoint y: 105, distance: 10.2
click at [181, 104] on input "checkbox" at bounding box center [181, 106] width 7 height 7
checkbox input "true"
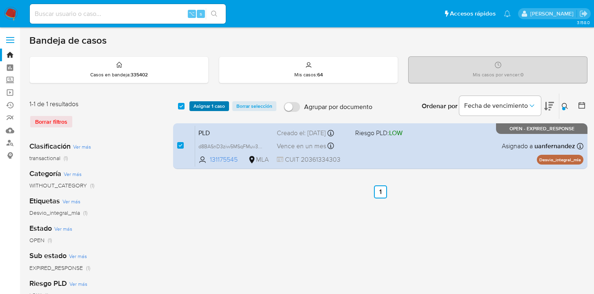
click at [205, 106] on span "Asignar 1 caso" at bounding box center [209, 106] width 31 height 8
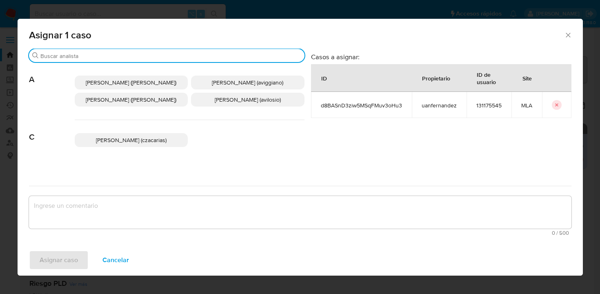
click at [185, 56] on input "Buscar" at bounding box center [170, 55] width 261 height 7
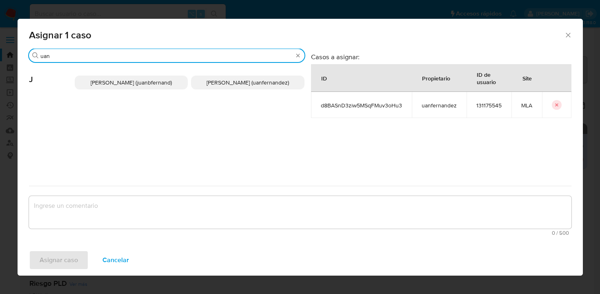
type input "uan"
click at [216, 80] on span "Juan Pablo Fernandez (uanfernandez)" at bounding box center [248, 82] width 82 height 8
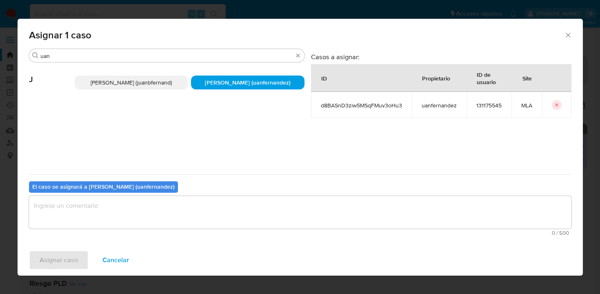
click at [204, 215] on textarea "assign-modal" at bounding box center [300, 212] width 543 height 33
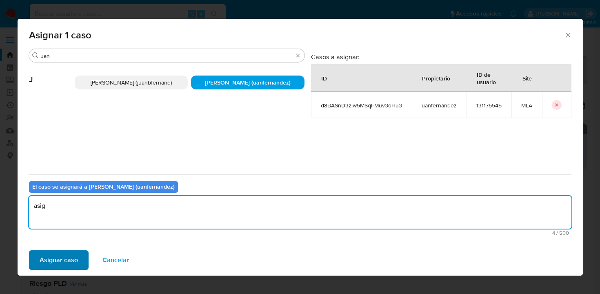
type textarea "asig"
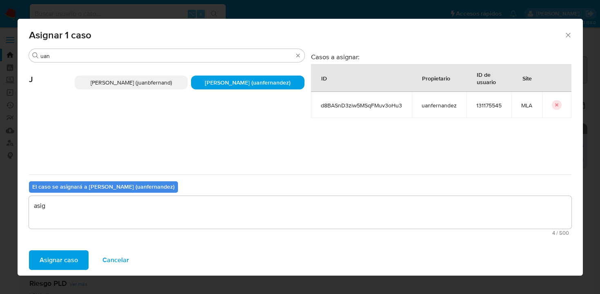
click at [54, 261] on span "Asignar caso" at bounding box center [59, 260] width 38 height 18
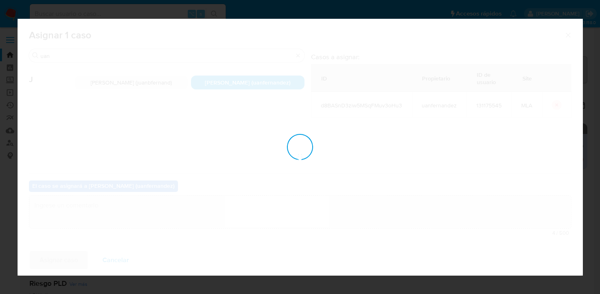
checkbox input "false"
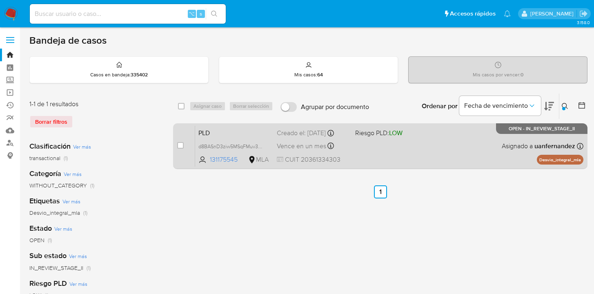
click at [447, 146] on div "PLD d8BASnD3ziw5MSqFMuv3oHu3 131175545 MLA Riesgo PLD: LOW Creado el: 12/08/202…" at bounding box center [389, 145] width 388 height 41
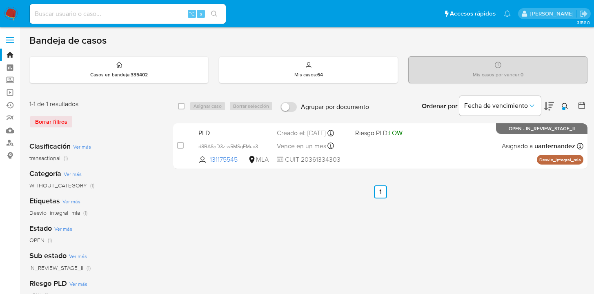
click at [567, 105] on icon at bounding box center [565, 106] width 7 height 7
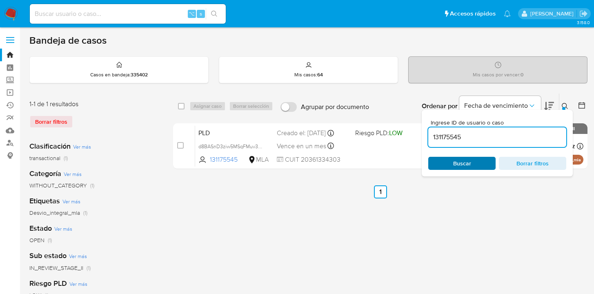
click at [471, 167] on span "Buscar" at bounding box center [462, 163] width 56 height 11
click at [565, 107] on icon at bounding box center [565, 106] width 7 height 7
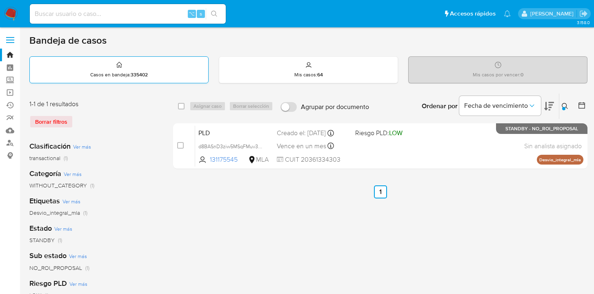
click at [122, 77] on p "Casos en bandeja : 335402" at bounding box center [119, 74] width 58 height 7
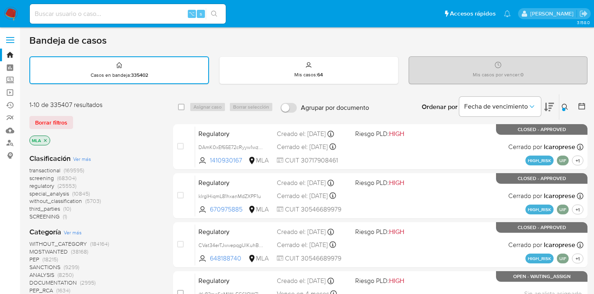
click at [12, 13] on img at bounding box center [11, 14] width 14 height 14
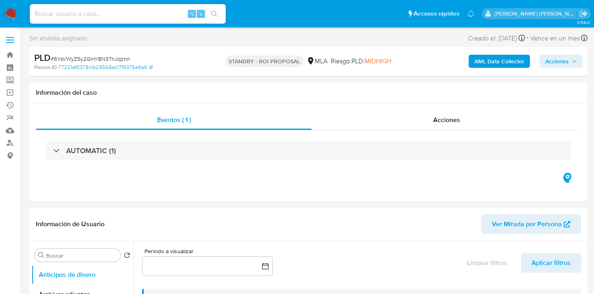
select select "10"
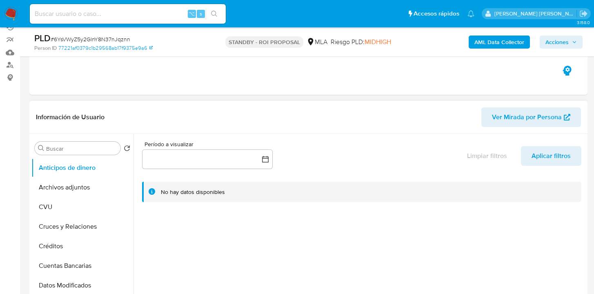
scroll to position [88, 0]
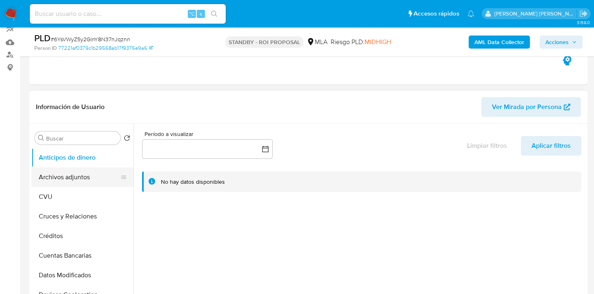
click at [103, 171] on button "Archivos adjuntos" at bounding box center [79, 177] width 96 height 20
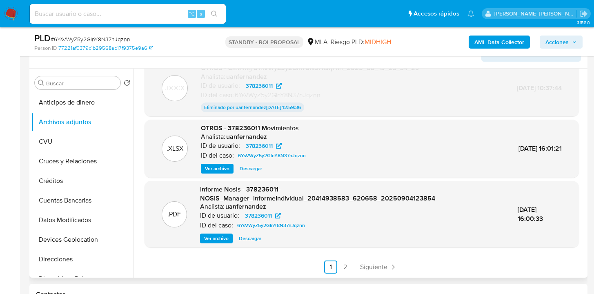
scroll to position [184, 0]
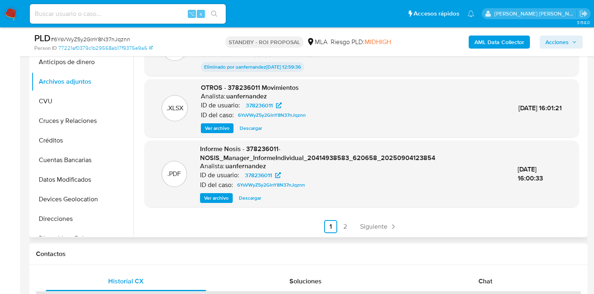
click at [347, 225] on link "2" at bounding box center [345, 226] width 13 height 13
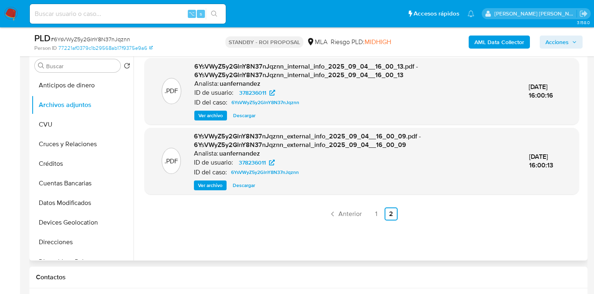
scroll to position [121, 0]
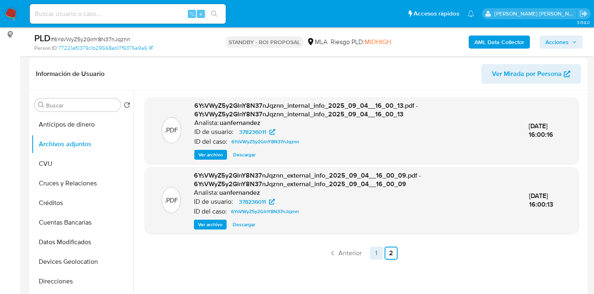
click at [376, 255] on link "1" at bounding box center [376, 253] width 13 height 13
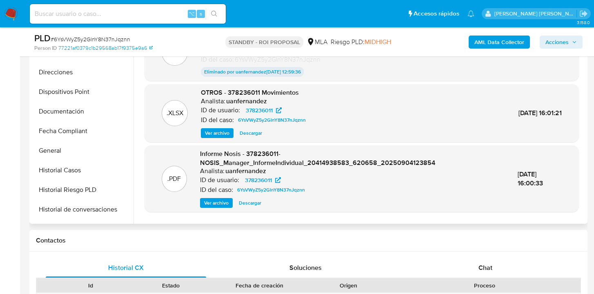
scroll to position [135, 0]
click at [93, 112] on button "Documentación" at bounding box center [79, 110] width 96 height 20
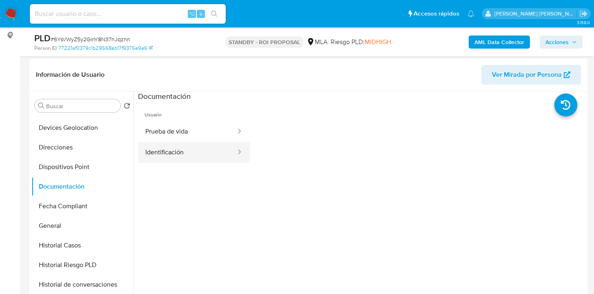
scroll to position [16, 0]
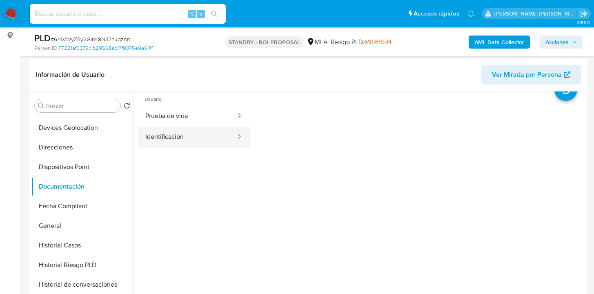
click at [189, 140] on button "Identificación" at bounding box center [187, 137] width 99 height 21
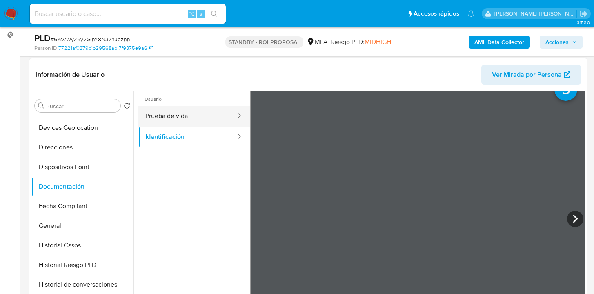
click at [196, 113] on button "Prueba de vida" at bounding box center [187, 116] width 99 height 21
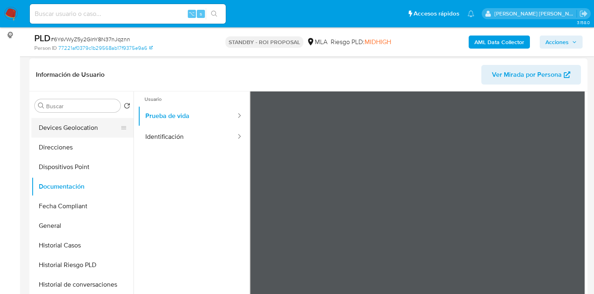
drag, startPoint x: 80, startPoint y: 146, endPoint x: 125, endPoint y: 129, distance: 48.7
click at [80, 146] on button "Direcciones" at bounding box center [82, 148] width 102 height 20
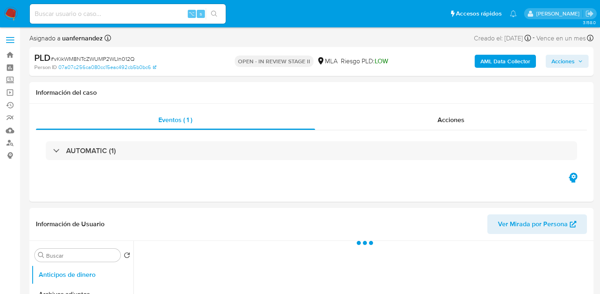
select select "10"
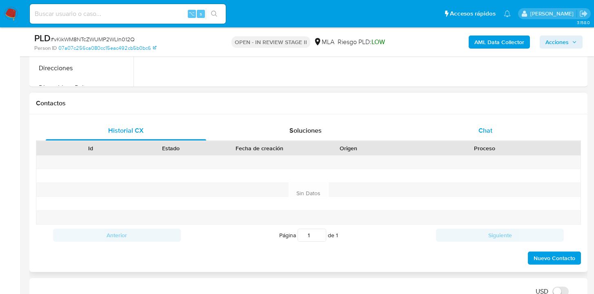
click at [518, 136] on div "Chat" at bounding box center [485, 131] width 160 height 20
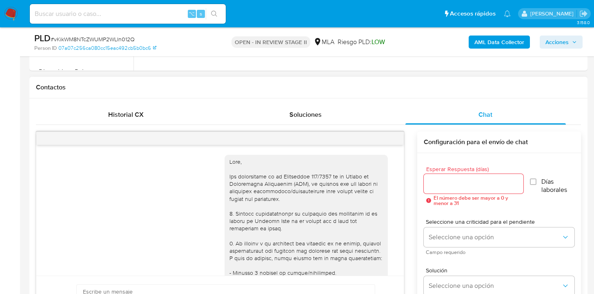
scroll to position [1069, 0]
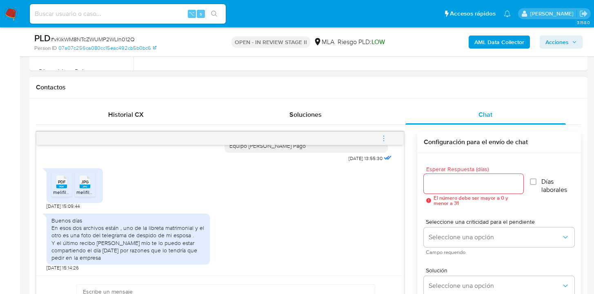
click at [65, 180] on span "PDF" at bounding box center [62, 181] width 8 height 5
click at [83, 181] on span "JPG" at bounding box center [84, 181] width 7 height 5
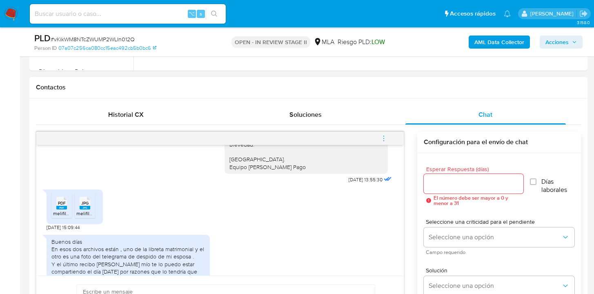
scroll to position [1061, 0]
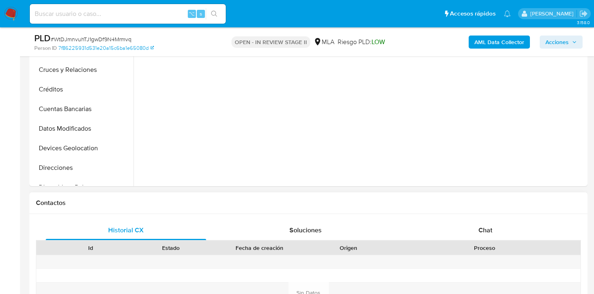
scroll to position [255, 0]
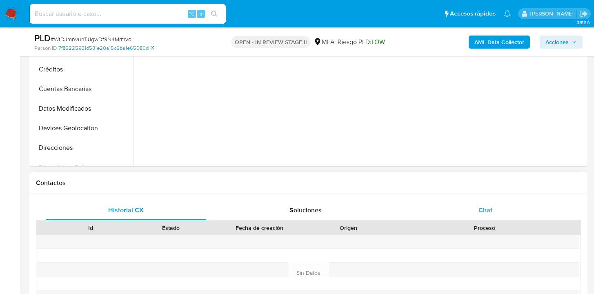
click at [495, 214] on div "Chat" at bounding box center [485, 210] width 160 height 20
select select "10"
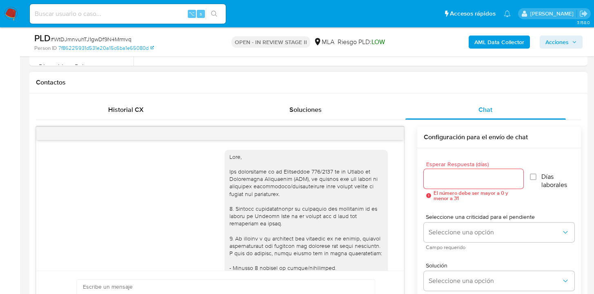
scroll to position [403, 0]
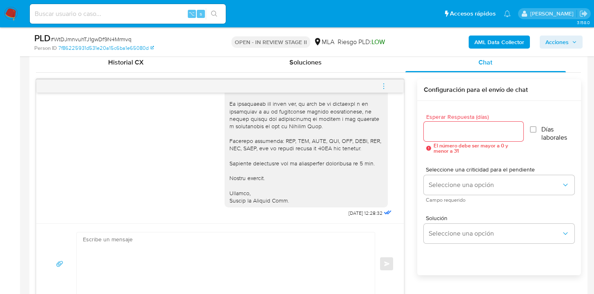
drag, startPoint x: 396, startPoint y: 216, endPoint x: 398, endPoint y: 209, distance: 6.7
click at [397, 201] on div "18/08/2025 17:29:55 Hola, Esperamos que te encuentres muy bien. Te consultamos …" at bounding box center [219, 158] width 367 height 131
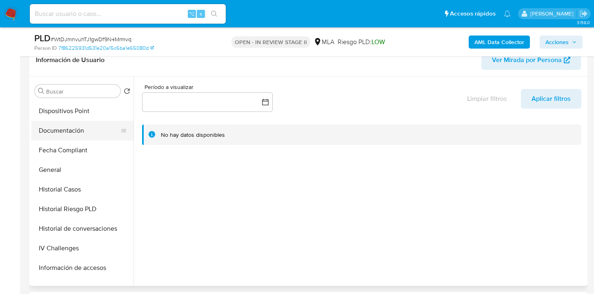
scroll to position [151, 0]
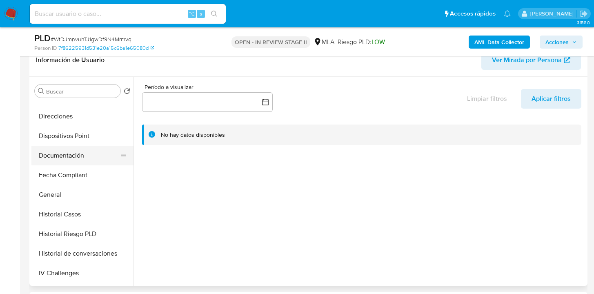
click at [77, 155] on button "Documentación" at bounding box center [79, 156] width 96 height 20
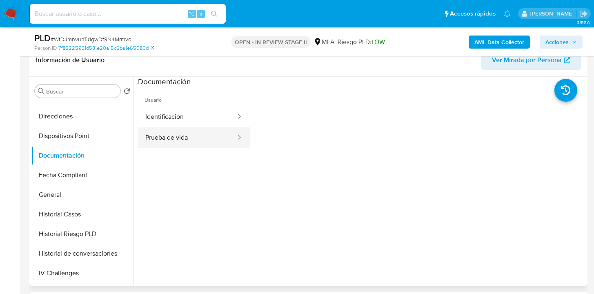
drag, startPoint x: 185, startPoint y: 144, endPoint x: 207, endPoint y: 138, distance: 23.2
click at [185, 144] on button "Prueba de vida" at bounding box center [187, 137] width 99 height 21
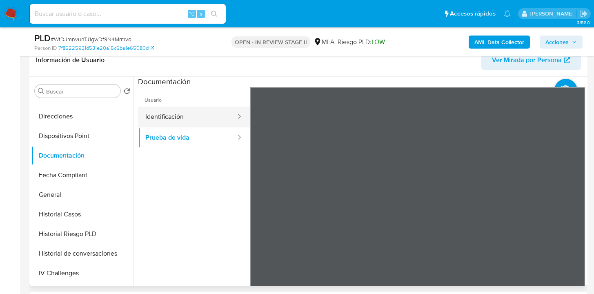
click at [206, 126] on button "Identificación" at bounding box center [187, 117] width 99 height 21
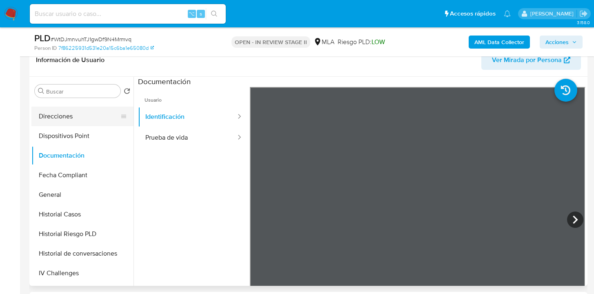
click at [74, 124] on button "Direcciones" at bounding box center [79, 117] width 96 height 20
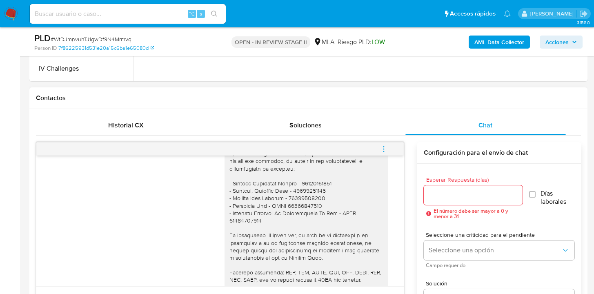
scroll to position [386, 0]
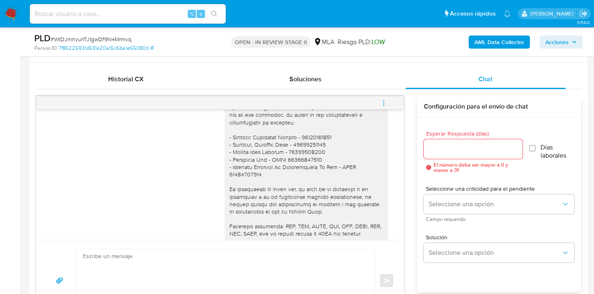
click at [384, 100] on icon "menu-action" at bounding box center [383, 100] width 1 height 1
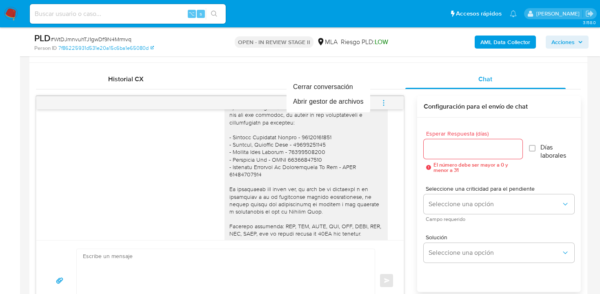
drag, startPoint x: 170, startPoint y: 88, endPoint x: 136, endPoint y: 76, distance: 35.5
click at [169, 88] on div at bounding box center [300, 147] width 600 height 294
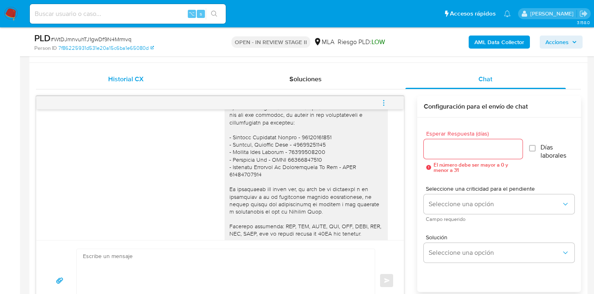
click at [134, 77] on span "Historial CX" at bounding box center [126, 78] width 36 height 9
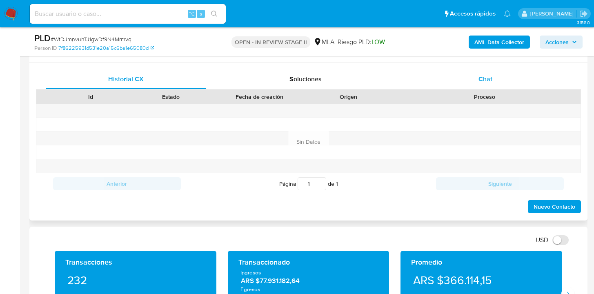
click at [487, 84] on div "Chat" at bounding box center [485, 79] width 160 height 20
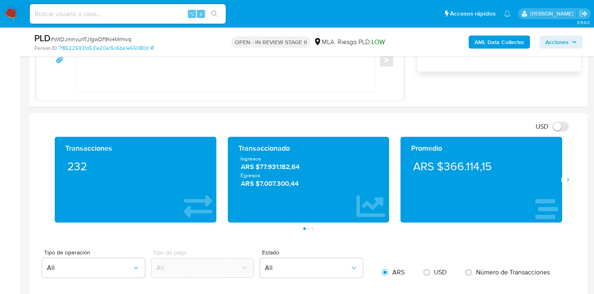
scroll to position [655, 0]
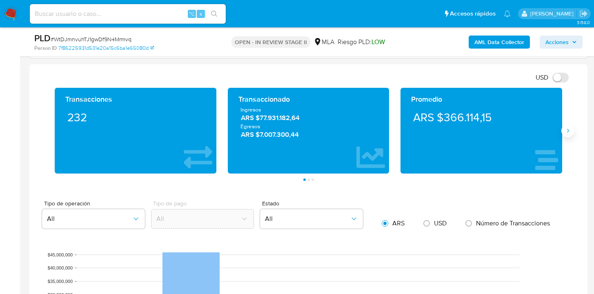
click at [566, 137] on button "Siguiente" at bounding box center [567, 130] width 13 height 13
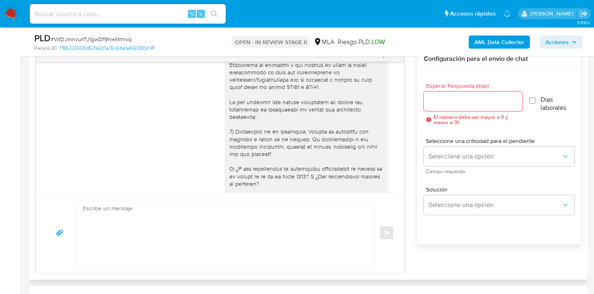
scroll to position [351, 0]
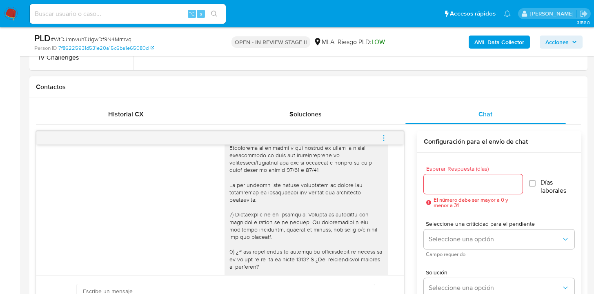
click at [387, 137] on button "menu-action" at bounding box center [383, 138] width 27 height 20
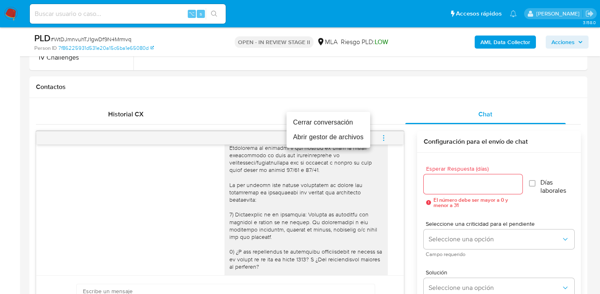
click at [345, 125] on li "Cerrar conversación" at bounding box center [329, 122] width 84 height 15
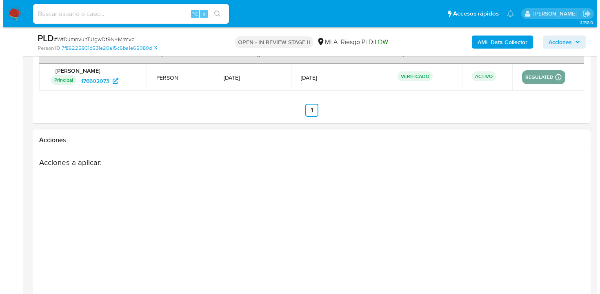
scroll to position [1444, 0]
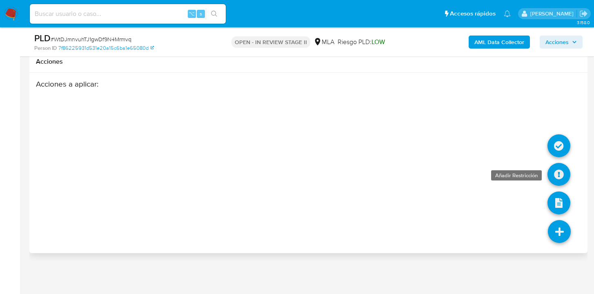
click at [562, 175] on icon at bounding box center [558, 174] width 23 height 23
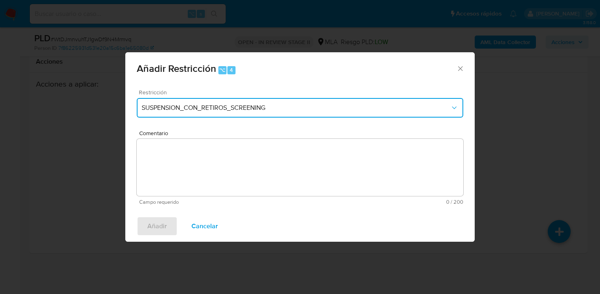
click at [220, 104] on span "SUSPENSION_CON_RETIROS_SCREENING" at bounding box center [296, 108] width 309 height 8
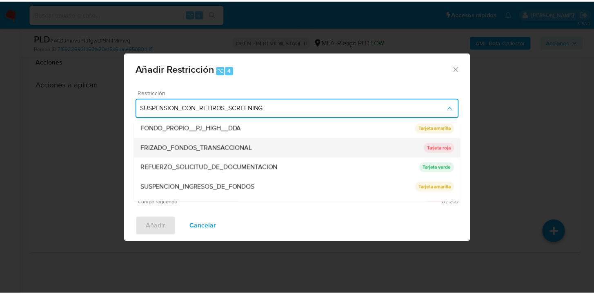
scroll to position [173, 0]
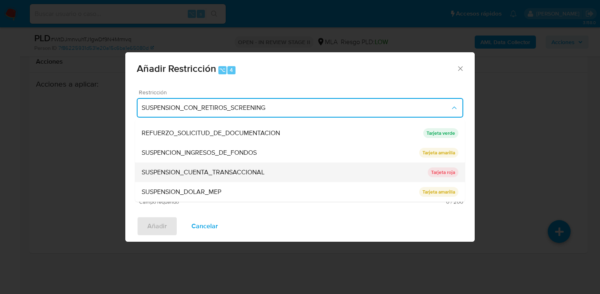
click at [239, 175] on span "SUSPENSION_CUENTA_TRANSACCIONAL" at bounding box center [203, 172] width 123 height 8
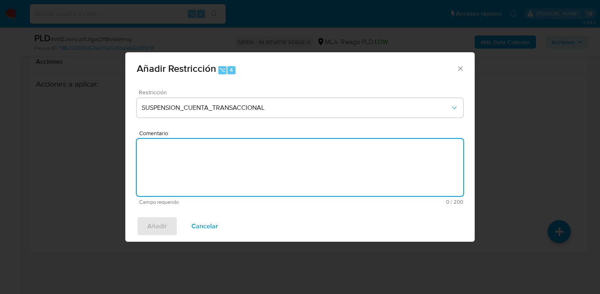
click at [193, 161] on textarea "Comentario" at bounding box center [300, 167] width 327 height 57
type textarea "AML"
click at [150, 229] on span "Añadir" at bounding box center [157, 226] width 20 height 18
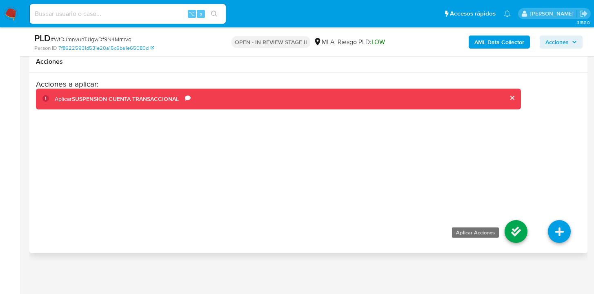
click at [514, 226] on icon at bounding box center [516, 231] width 23 height 23
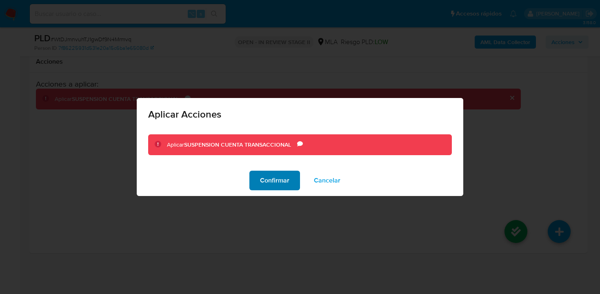
click at [271, 180] on span "Confirmar" at bounding box center [274, 180] width 29 height 18
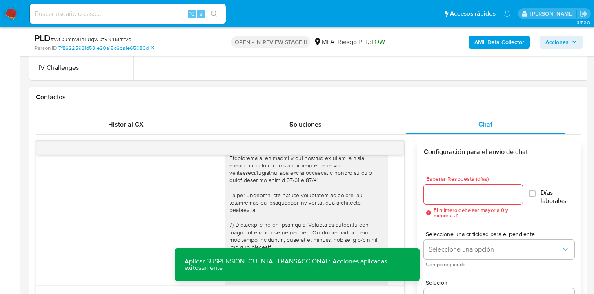
scroll to position [0, 0]
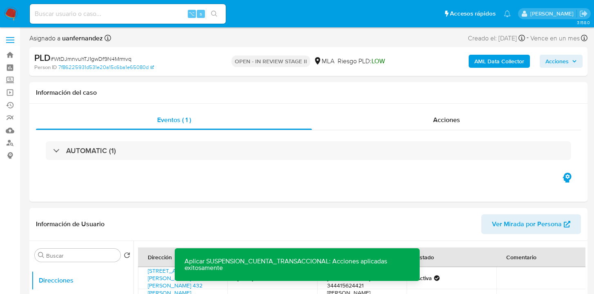
drag, startPoint x: 565, startPoint y: 63, endPoint x: 560, endPoint y: 65, distance: 5.7
click at [565, 63] on span "Acciones" at bounding box center [556, 61] width 23 height 13
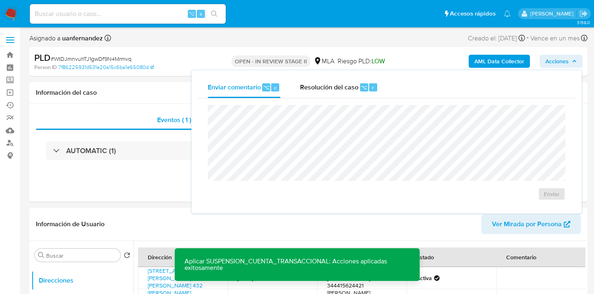
drag, startPoint x: 354, startPoint y: 89, endPoint x: 336, endPoint y: 102, distance: 22.2
click at [354, 89] on span "Resolución del caso" at bounding box center [329, 86] width 58 height 9
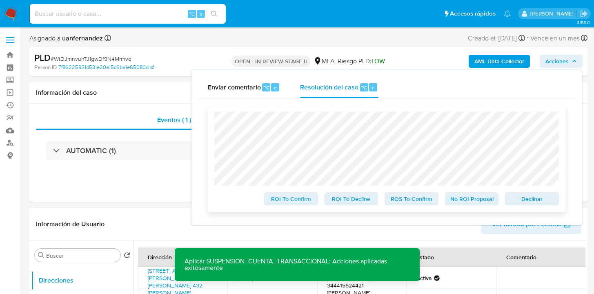
click at [537, 202] on span "Declinar" at bounding box center [532, 198] width 42 height 11
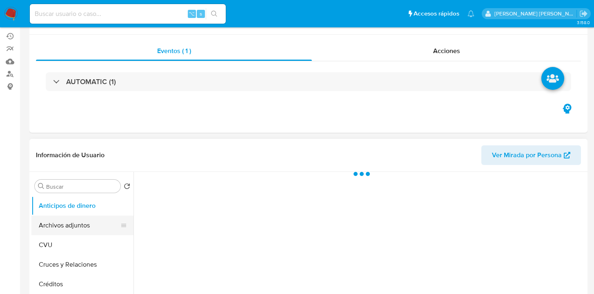
scroll to position [83, 0]
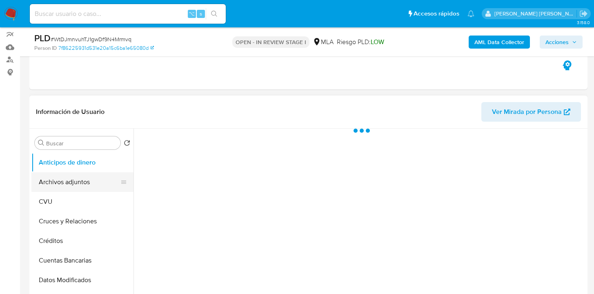
click at [61, 183] on button "Archivos adjuntos" at bounding box center [79, 182] width 96 height 20
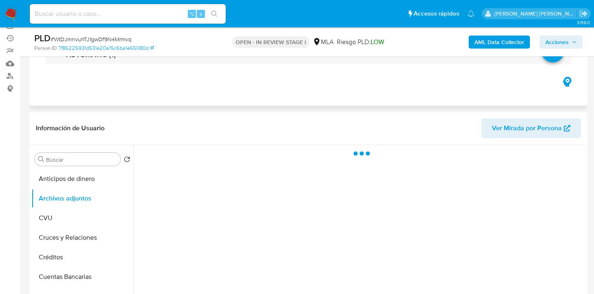
scroll to position [65, 0]
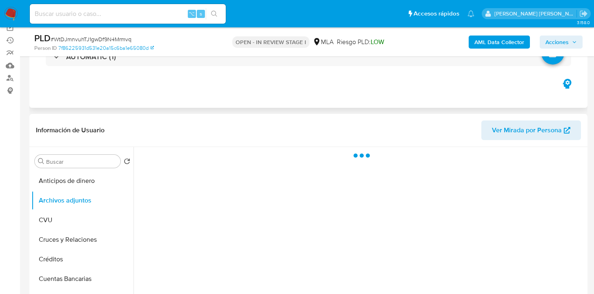
select select "10"
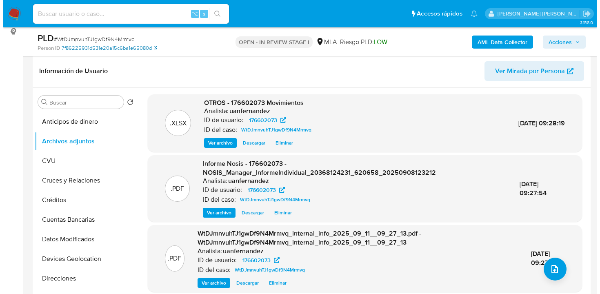
scroll to position [119, 0]
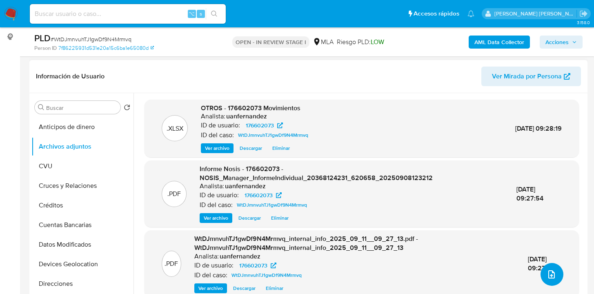
click at [553, 281] on button "upload-file" at bounding box center [552, 274] width 23 height 23
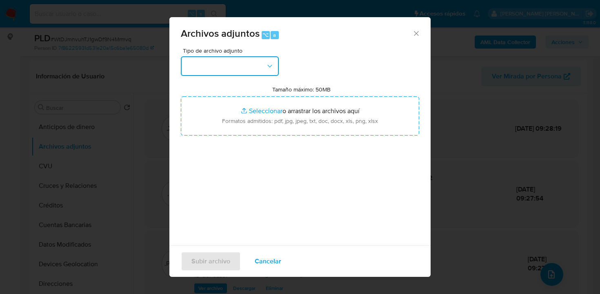
click at [273, 68] on icon "button" at bounding box center [270, 66] width 8 height 8
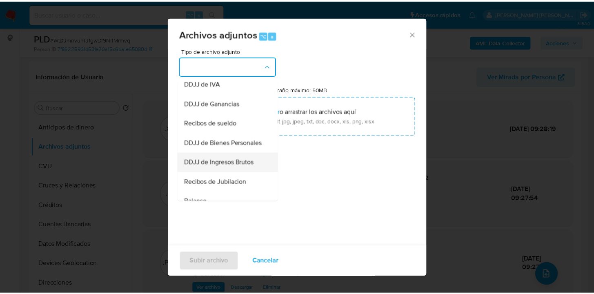
scroll to position [166, 0]
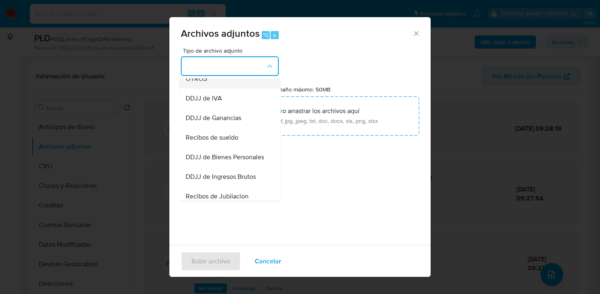
click at [214, 89] on div "OTROS" at bounding box center [227, 79] width 83 height 20
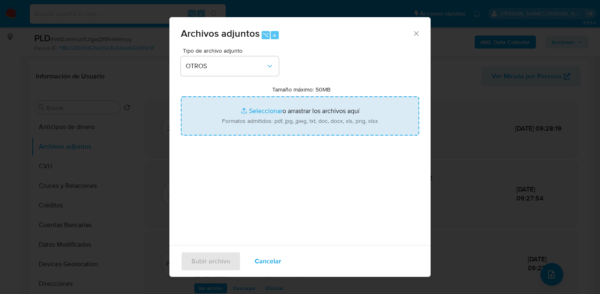
click at [283, 120] on input "Tamaño máximo: 50MB Seleccionar archivos" at bounding box center [300, 115] width 238 height 39
type input "C:\fakepath\Caselog WtDJmnvuhTJ1gwDf9N4Mrmvq_2025_08_18_21_57_53.docx"
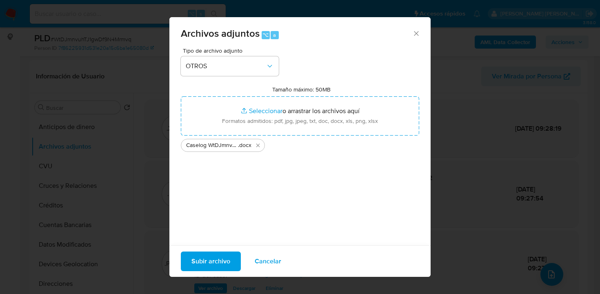
click at [214, 270] on span "Subir archivo" at bounding box center [210, 261] width 39 height 18
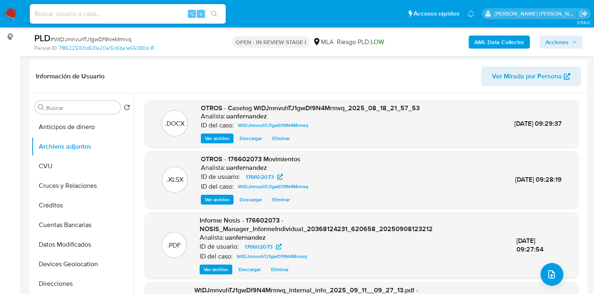
click at [547, 43] on span "Acciones" at bounding box center [556, 42] width 23 height 13
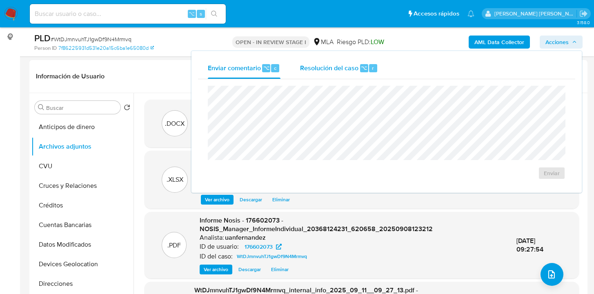
click at [315, 76] on div "Resolución del caso ⌥ r" at bounding box center [339, 68] width 78 height 21
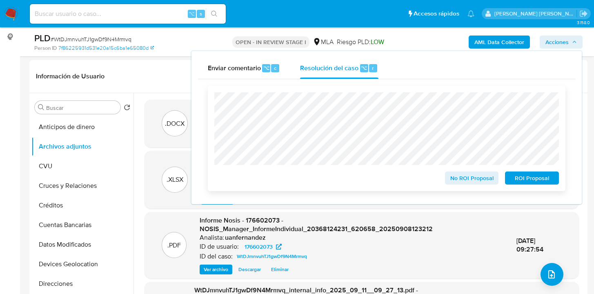
click at [523, 180] on span "ROI Proposal" at bounding box center [532, 177] width 42 height 11
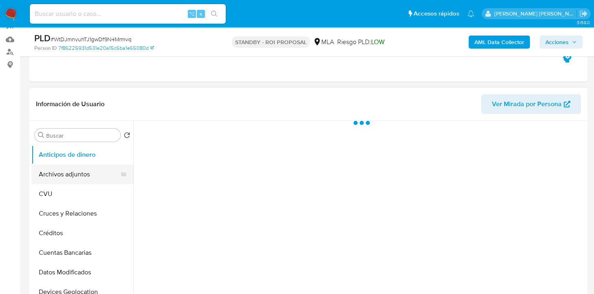
scroll to position [134, 0]
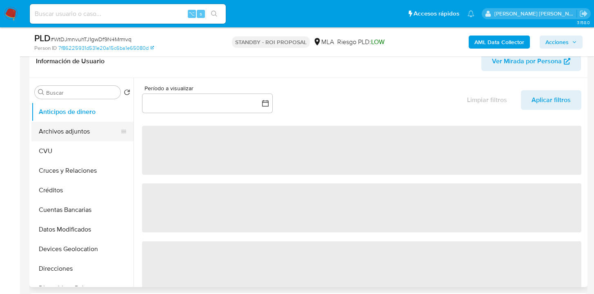
select select "10"
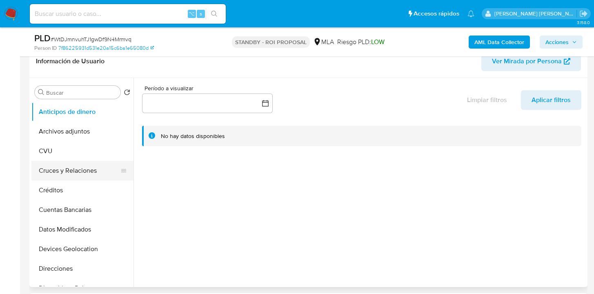
drag, startPoint x: 130, startPoint y: 134, endPoint x: 125, endPoint y: 169, distance: 35.9
click at [125, 169] on ul "Anticipos de dinero Archivos adjuntos CVU Cruces y Relaciones Créditos Cuentas …" at bounding box center [82, 194] width 102 height 184
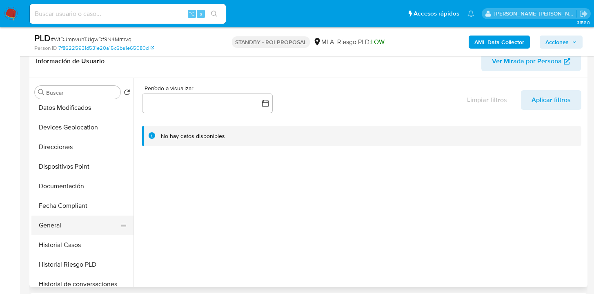
click at [79, 220] on button "General" at bounding box center [79, 226] width 96 height 20
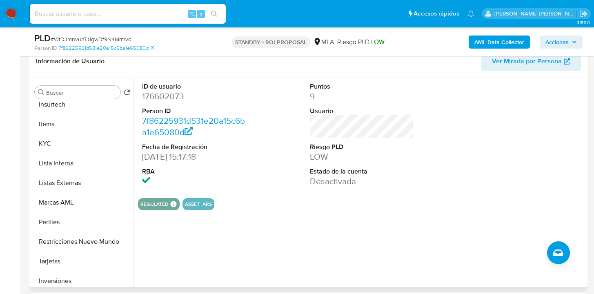
scroll to position [365, 0]
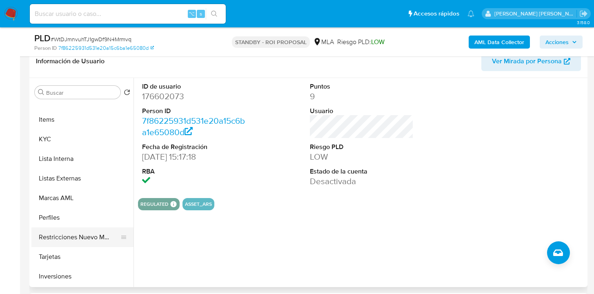
click at [86, 228] on button "Restricciones Nuevo Mundo" at bounding box center [79, 237] width 96 height 20
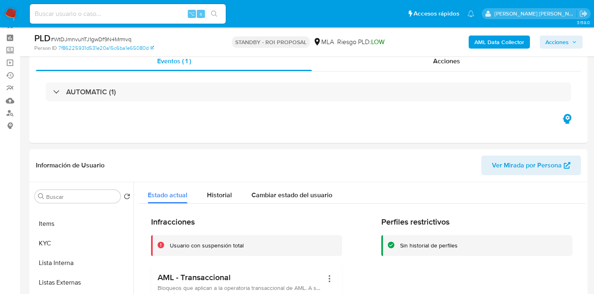
scroll to position [0, 0]
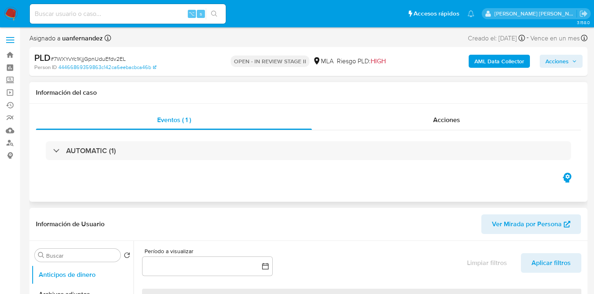
select select "10"
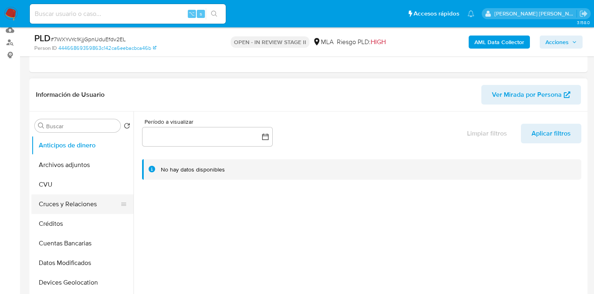
scroll to position [149, 0]
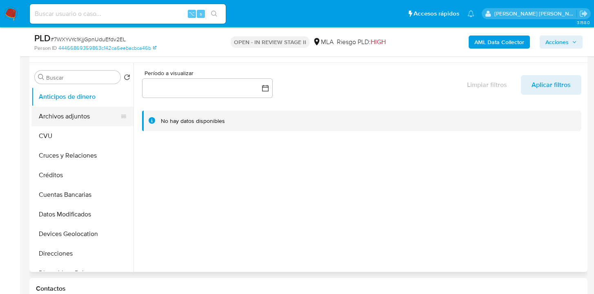
click at [96, 118] on button "Archivos adjuntos" at bounding box center [79, 117] width 96 height 20
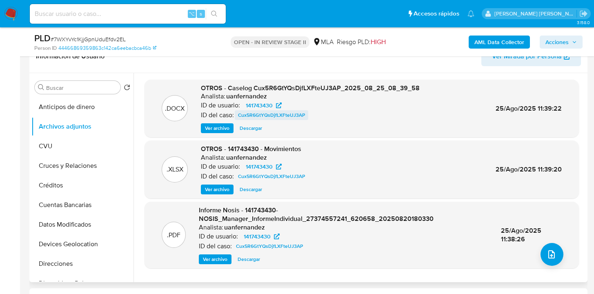
scroll to position [134, 0]
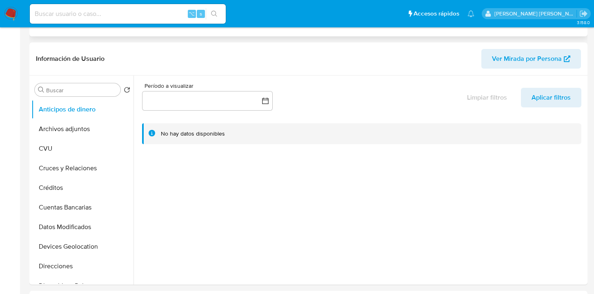
select select "10"
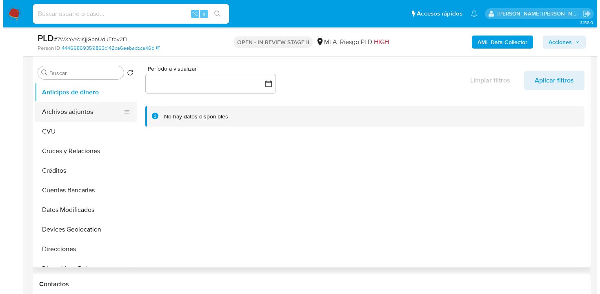
scroll to position [148, 0]
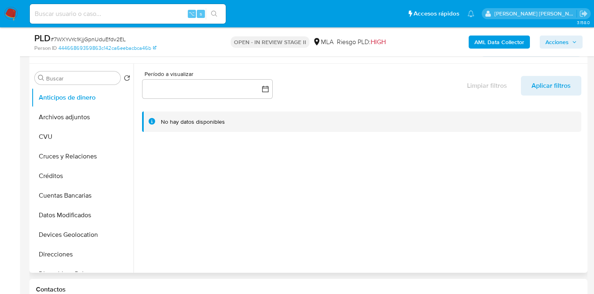
drag, startPoint x: 100, startPoint y: 120, endPoint x: 136, endPoint y: 120, distance: 36.3
click at [100, 120] on button "Archivos adjuntos" at bounding box center [82, 117] width 102 height 20
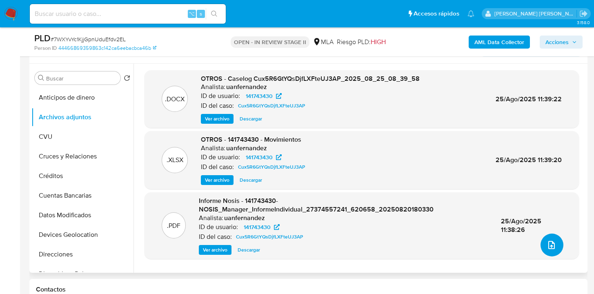
click at [550, 244] on icon "upload-file" at bounding box center [552, 245] width 10 height 10
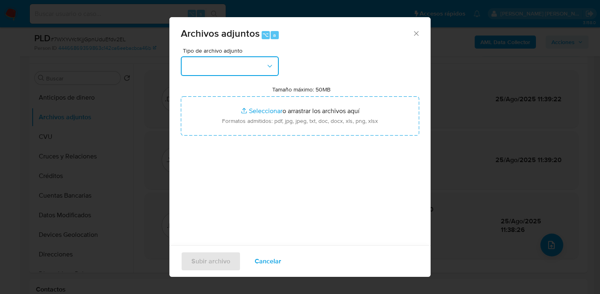
drag, startPoint x: 274, startPoint y: 70, endPoint x: 267, endPoint y: 75, distance: 7.9
click at [274, 70] on button "button" at bounding box center [230, 66] width 98 height 20
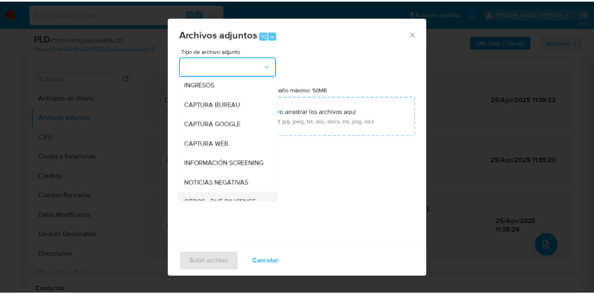
scroll to position [73, 0]
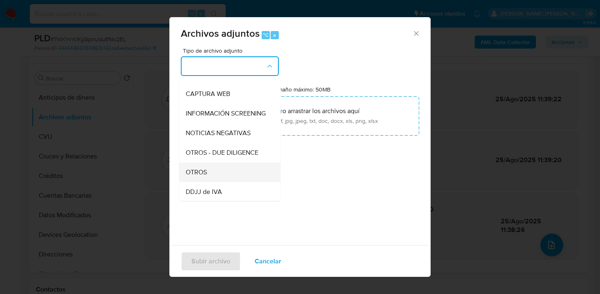
click at [225, 174] on div "OTROS" at bounding box center [227, 172] width 83 height 20
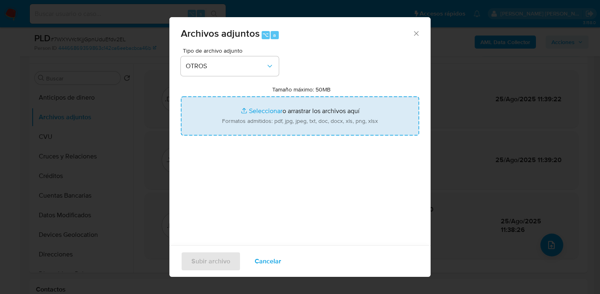
click at [271, 125] on input "Tamaño máximo: 50MB Seleccionar archivos" at bounding box center [300, 115] width 238 height 39
type input "C:\fakepath\Caselog Cux5R6GtYQsDjfLXFteUJ3AP - 7WXYvYc1KjjGpnUduEfdv2EL -V2.docx"
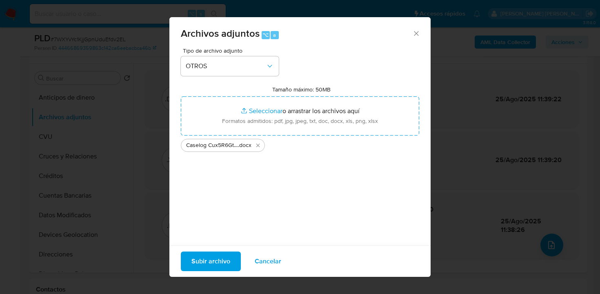
click at [218, 261] on span "Subir archivo" at bounding box center [210, 261] width 39 height 18
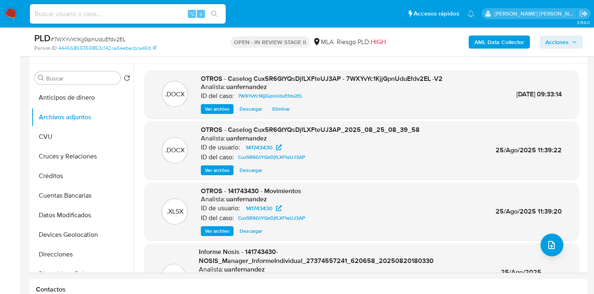
drag, startPoint x: 553, startPoint y: 40, endPoint x: 545, endPoint y: 44, distance: 9.1
click at [553, 40] on span "Acciones" at bounding box center [556, 42] width 23 height 13
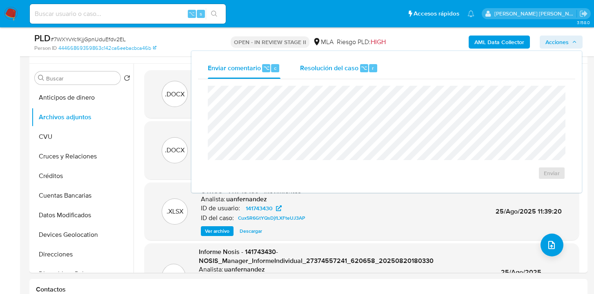
click at [339, 69] on span "Resolución del caso" at bounding box center [329, 67] width 58 height 9
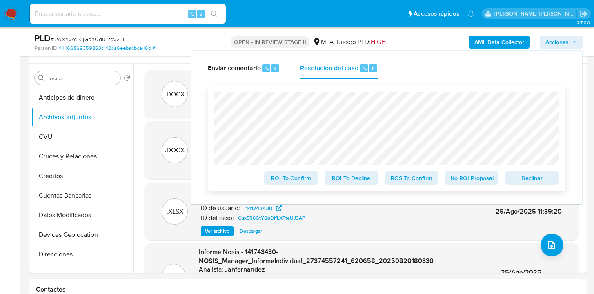
click at [543, 179] on span "Declinar" at bounding box center [532, 177] width 42 height 11
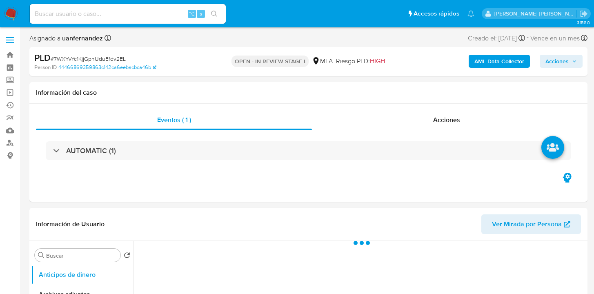
click at [548, 60] on span "Acciones" at bounding box center [556, 61] width 23 height 13
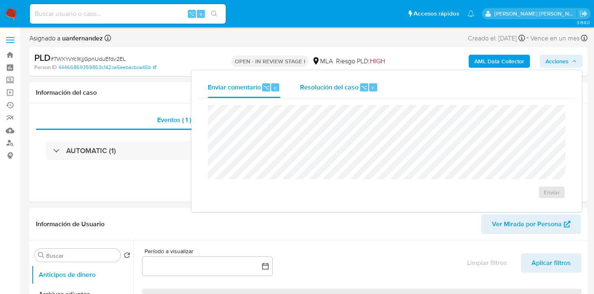
select select "10"
click at [316, 91] on span "Resolución del caso" at bounding box center [329, 86] width 58 height 9
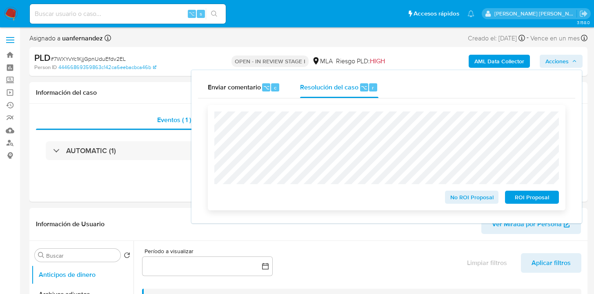
click at [521, 200] on span "ROI Proposal" at bounding box center [532, 196] width 42 height 11
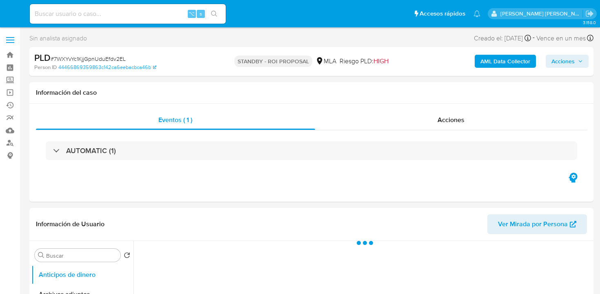
select select "10"
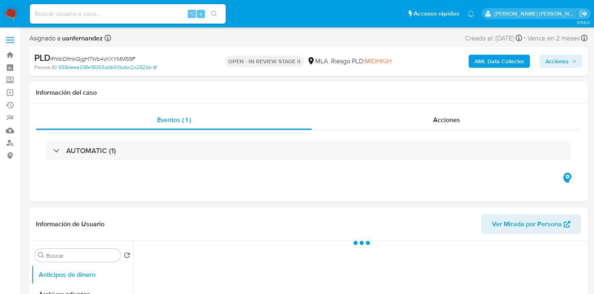
select select "10"
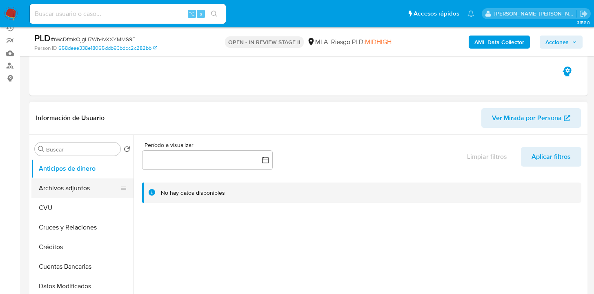
scroll to position [78, 0]
click at [83, 189] on button "Archivos adjuntos" at bounding box center [79, 188] width 96 height 20
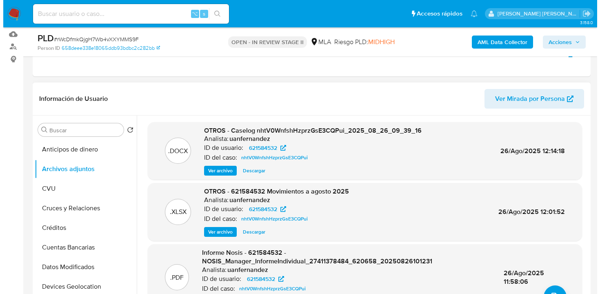
scroll to position [141, 0]
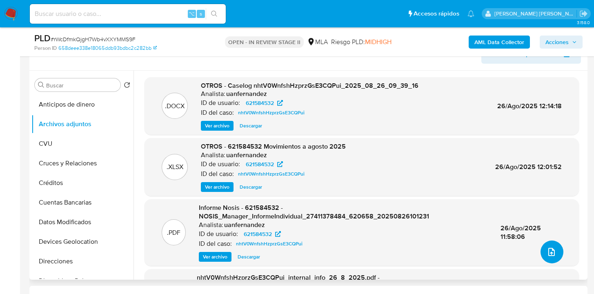
click at [547, 254] on icon "upload-file" at bounding box center [552, 252] width 10 height 10
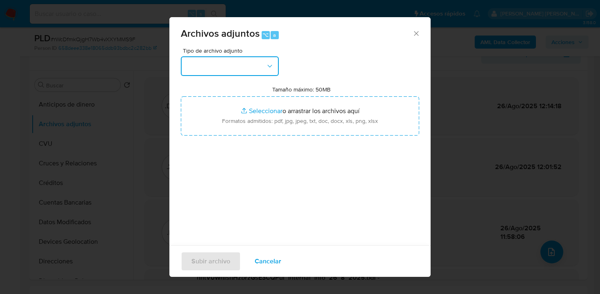
drag, startPoint x: 266, startPoint y: 61, endPoint x: 258, endPoint y: 76, distance: 17.0
click at [267, 62] on button "button" at bounding box center [230, 66] width 98 height 20
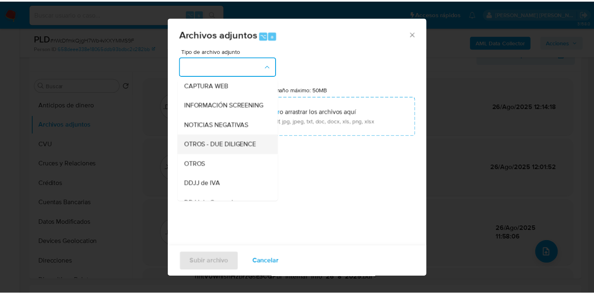
scroll to position [90, 0]
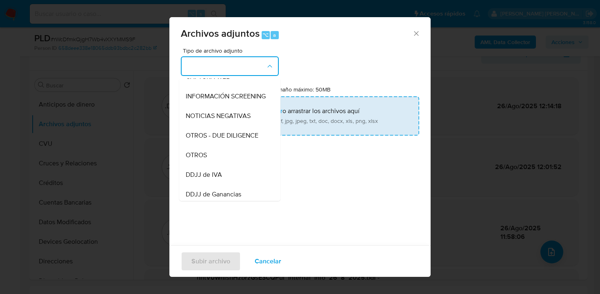
drag, startPoint x: 225, startPoint y: 160, endPoint x: 289, endPoint y: 133, distance: 70.1
click at [228, 159] on div "OTROS" at bounding box center [227, 155] width 83 height 20
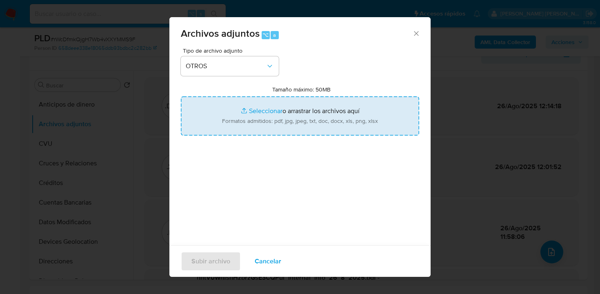
click at [297, 128] on input "Tamaño máximo: 50MB Seleccionar archivos" at bounding box center [300, 115] width 238 height 39
type input "C:\fakepath\Caselog nhtV0WnfshHzprzGsE3CQPui - rWcDfmkQjgH7Wb4vXXYMMS9F V2.docx"
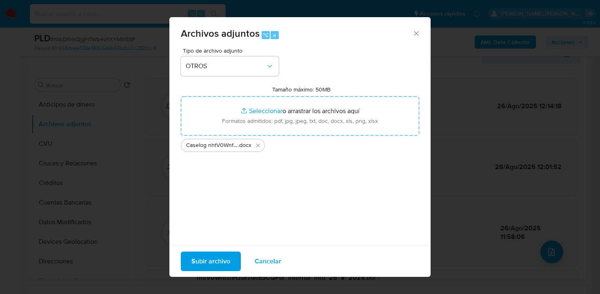
click at [214, 263] on span "Subir archivo" at bounding box center [210, 261] width 39 height 18
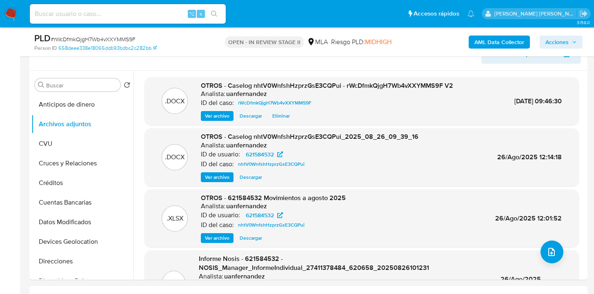
drag, startPoint x: 557, startPoint y: 44, endPoint x: 522, endPoint y: 49, distance: 35.4
click at [557, 44] on span "Acciones" at bounding box center [556, 42] width 23 height 13
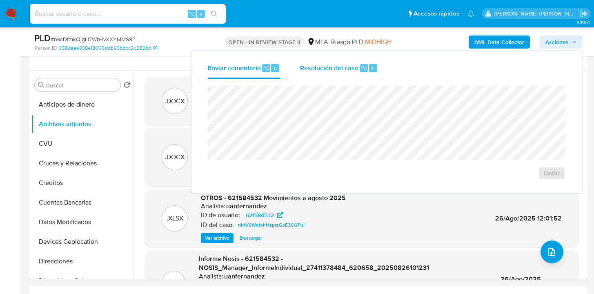
drag, startPoint x: 332, startPoint y: 65, endPoint x: 330, endPoint y: 69, distance: 4.2
click at [330, 69] on span "Resolución del caso" at bounding box center [329, 67] width 58 height 9
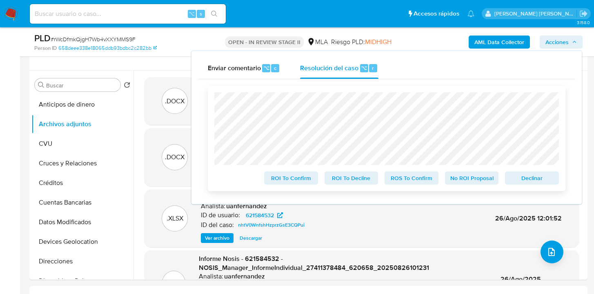
click at [531, 180] on span "Declinar" at bounding box center [532, 177] width 42 height 11
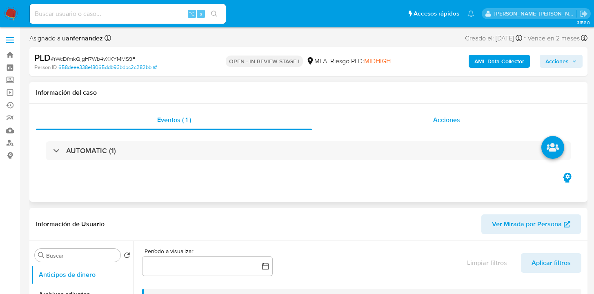
select select "10"
click at [560, 64] on span "Acciones" at bounding box center [556, 61] width 23 height 13
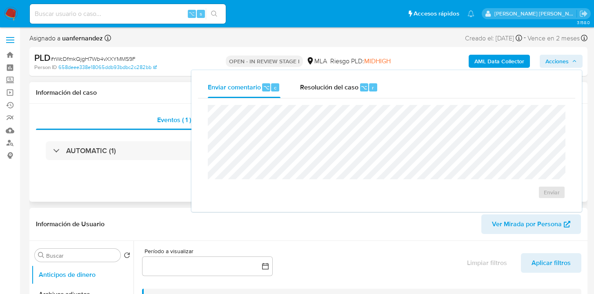
click at [169, 85] on div "Información del caso" at bounding box center [308, 93] width 558 height 22
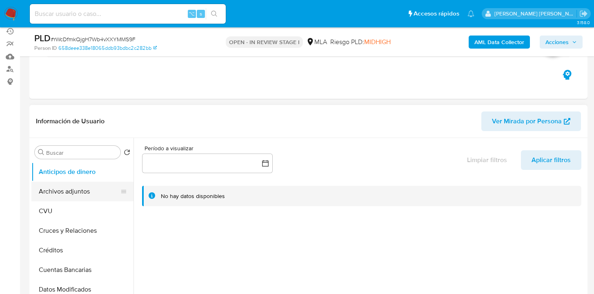
drag, startPoint x: 89, startPoint y: 199, endPoint x: 96, endPoint y: 194, distance: 8.1
click at [89, 199] on button "Archivos adjuntos" at bounding box center [79, 192] width 96 height 20
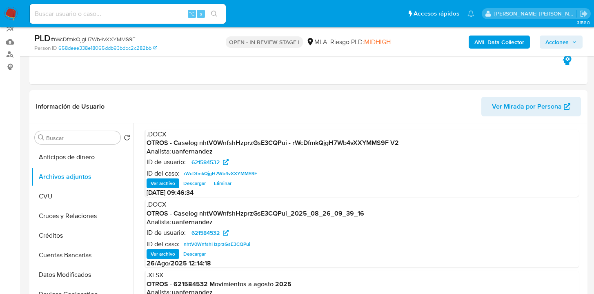
scroll to position [368, 0]
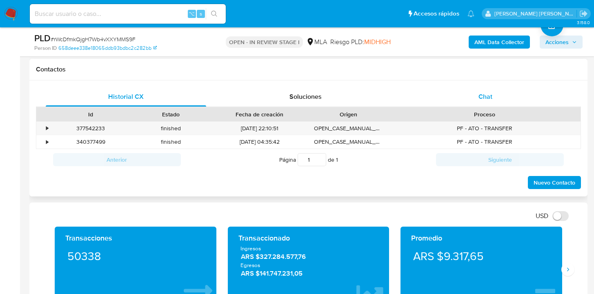
click at [483, 98] on span "Chat" at bounding box center [485, 96] width 14 height 9
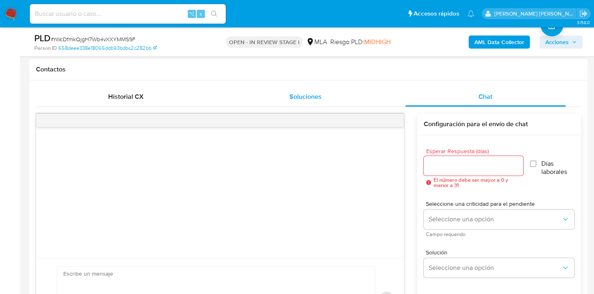
click at [318, 93] on span "Soluciones" at bounding box center [305, 96] width 32 height 9
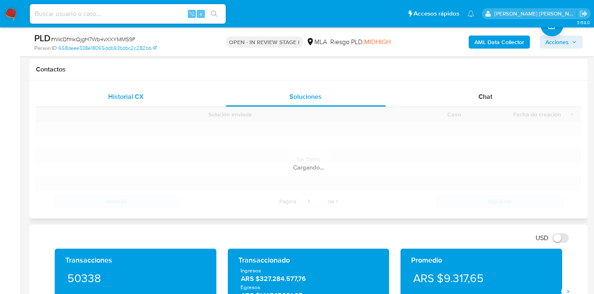
click at [165, 98] on div "Historial CX" at bounding box center [126, 97] width 160 height 20
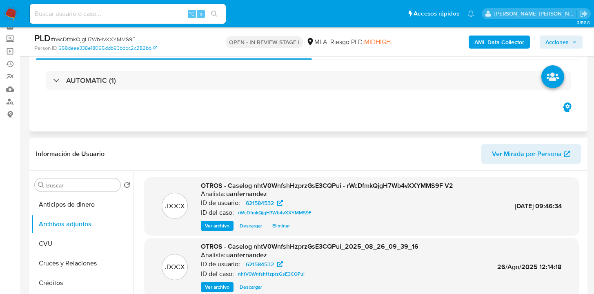
scroll to position [0, 0]
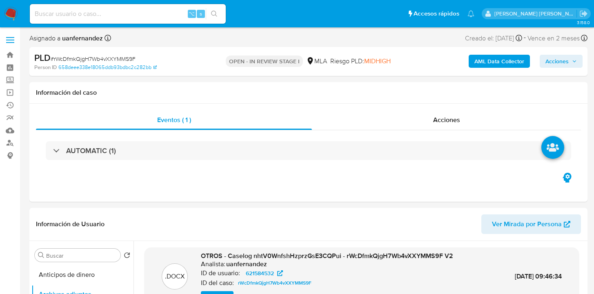
click at [562, 60] on span "Acciones" at bounding box center [556, 61] width 23 height 13
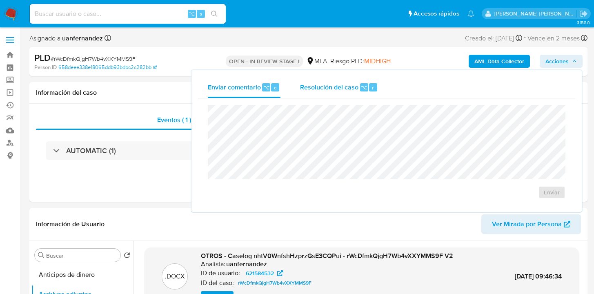
drag, startPoint x: 347, startPoint y: 87, endPoint x: 340, endPoint y: 99, distance: 13.0
click at [346, 89] on span "Resolución del caso" at bounding box center [329, 86] width 58 height 9
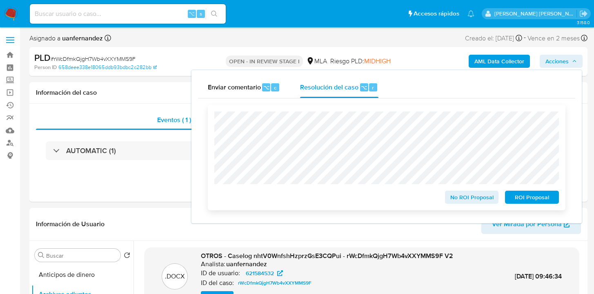
click at [523, 199] on span "ROI Proposal" at bounding box center [532, 196] width 42 height 11
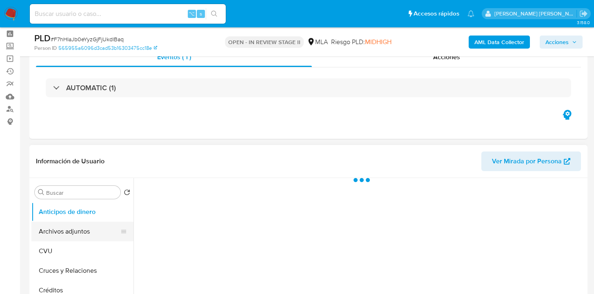
scroll to position [67, 0]
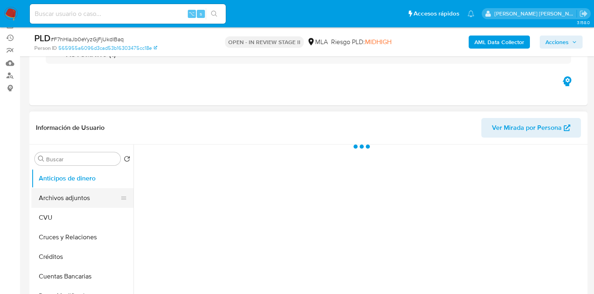
click at [74, 200] on button "Archivos adjuntos" at bounding box center [79, 198] width 96 height 20
select select "10"
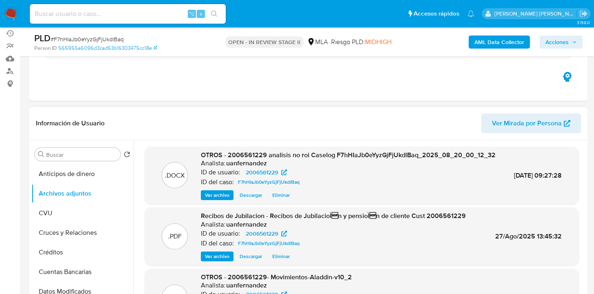
scroll to position [82, 0]
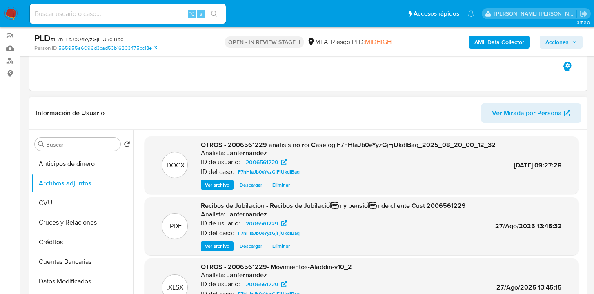
click at [246, 189] on span "Descargar" at bounding box center [251, 185] width 22 height 8
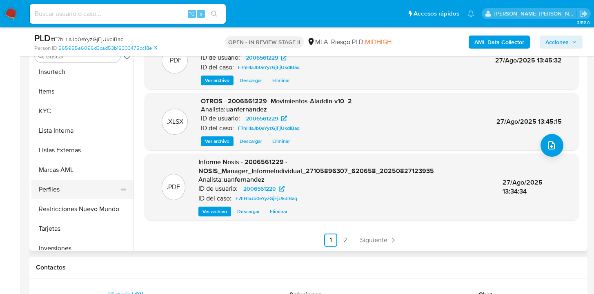
scroll to position [384, 0]
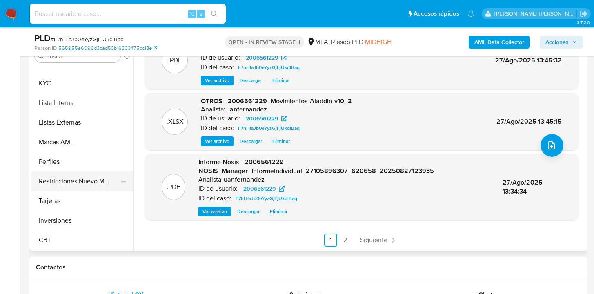
click at [85, 181] on button "Restricciones Nuevo Mundo" at bounding box center [79, 181] width 96 height 20
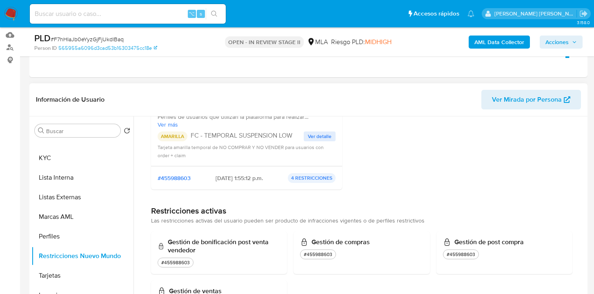
scroll to position [96, 0]
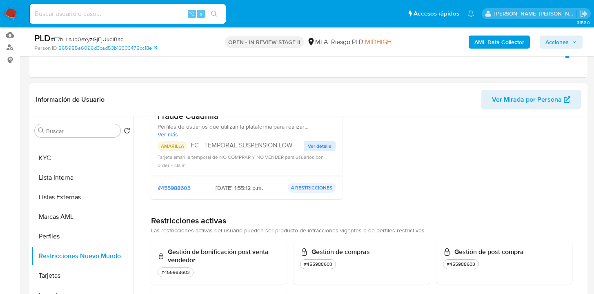
click at [323, 147] on span "Ver detalle" at bounding box center [320, 146] width 24 height 8
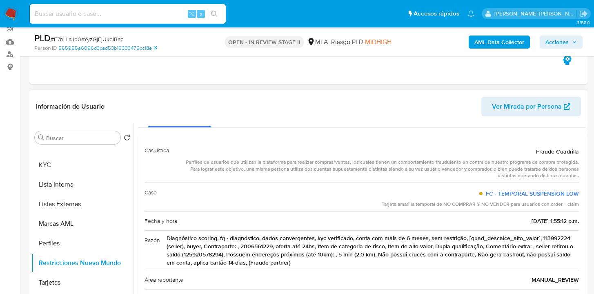
scroll to position [0, 0]
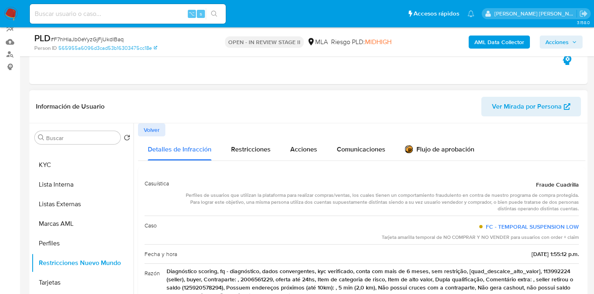
click at [152, 133] on span "Volver" at bounding box center [152, 129] width 16 height 11
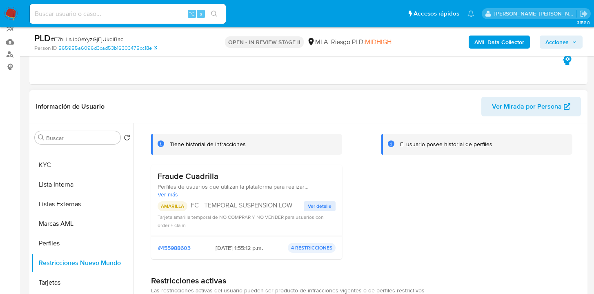
scroll to position [78, 0]
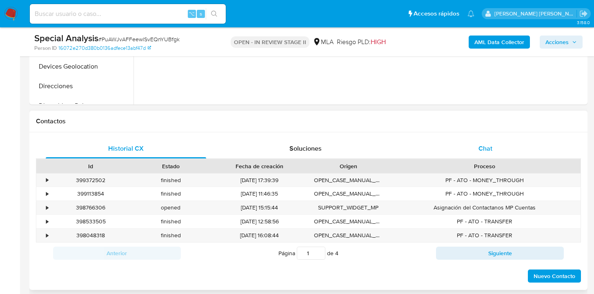
click at [499, 145] on div "Chat" at bounding box center [485, 149] width 160 height 20
select select "10"
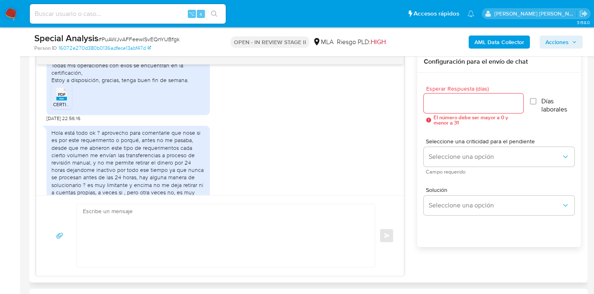
scroll to position [414, 0]
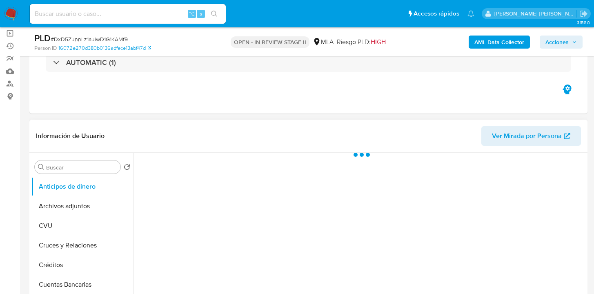
scroll to position [145, 0]
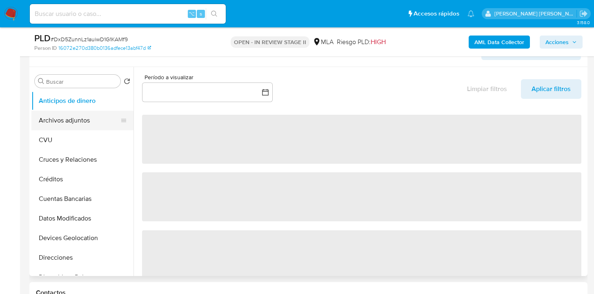
select select "10"
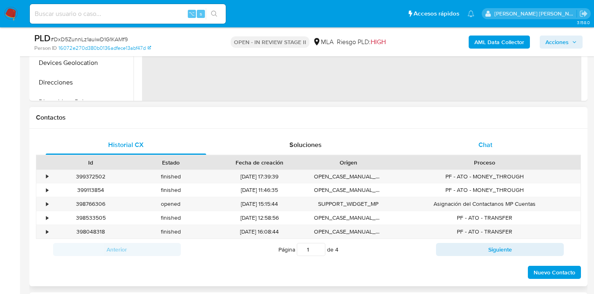
select select "10"
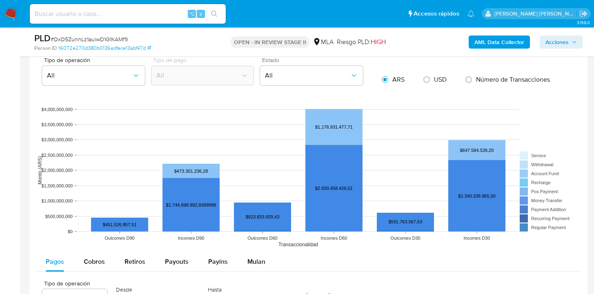
scroll to position [743, 0]
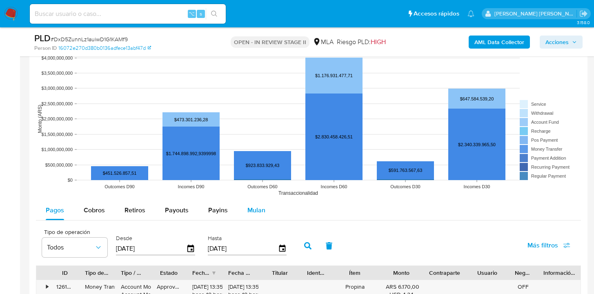
drag, startPoint x: 250, startPoint y: 212, endPoint x: 262, endPoint y: 212, distance: 12.2
click at [250, 212] on span "Mulan" at bounding box center [256, 209] width 18 height 9
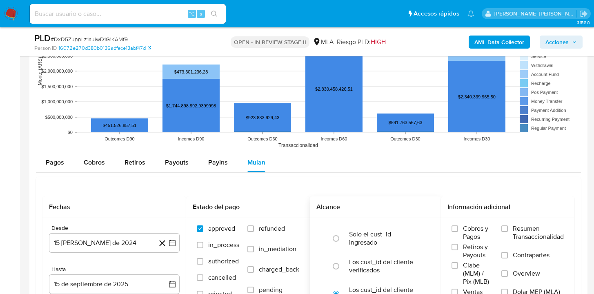
scroll to position [821, 0]
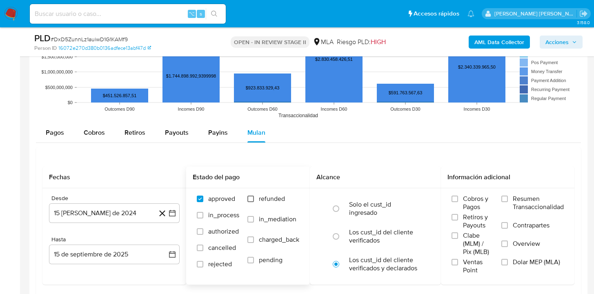
click at [249, 196] on input "refunded" at bounding box center [250, 199] width 7 height 7
checkbox input "true"
click at [505, 262] on input "Dolar MEP (MLA)" at bounding box center [504, 262] width 7 height 7
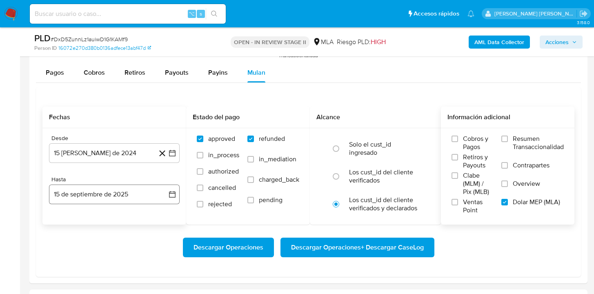
scroll to position [888, 0]
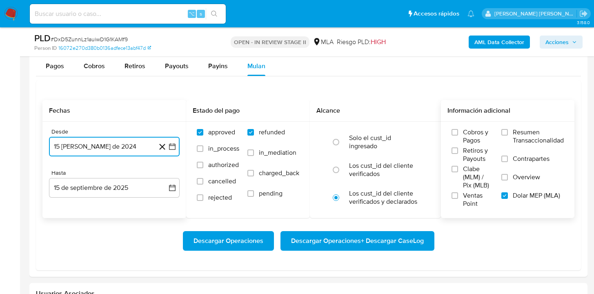
click at [122, 144] on button "15 [PERSON_NAME] de 2024" at bounding box center [114, 147] width 131 height 20
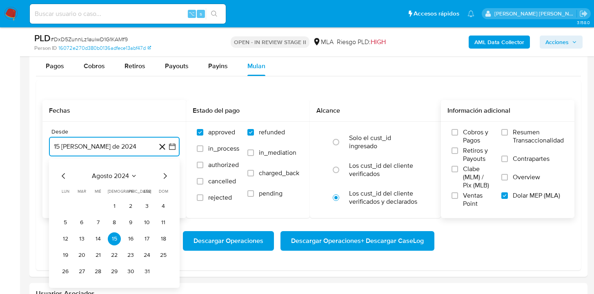
click at [167, 171] on icon "Mes siguiente" at bounding box center [165, 176] width 10 height 10
click at [167, 174] on icon "Mes siguiente" at bounding box center [165, 176] width 10 height 10
click at [166, 177] on icon "Mes siguiente" at bounding box center [165, 176] width 10 height 10
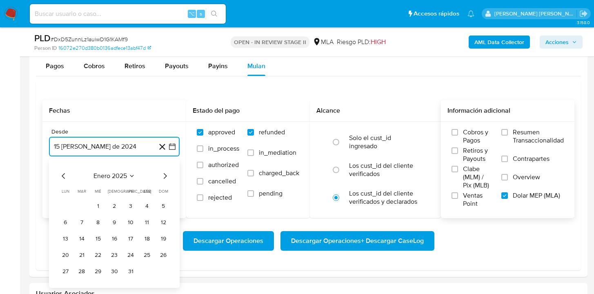
click at [166, 177] on icon "Mes siguiente" at bounding box center [165, 176] width 10 height 10
click at [117, 210] on button "1" at bounding box center [114, 206] width 13 height 13
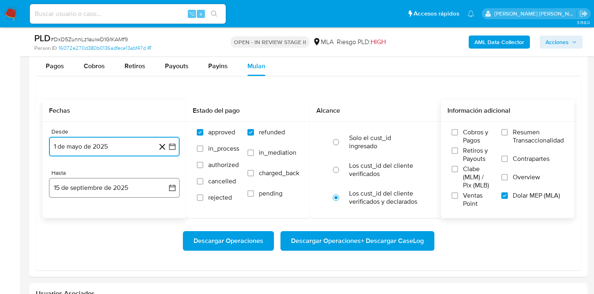
click at [129, 193] on button "15 de septiembre de 2025" at bounding box center [114, 188] width 131 height 20
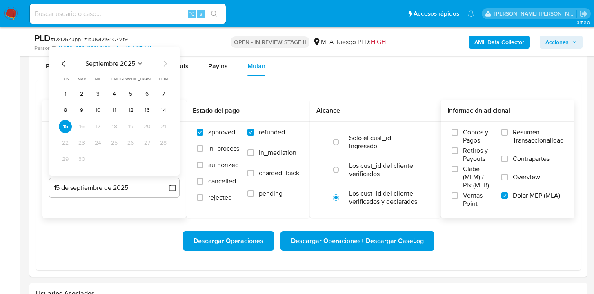
click at [62, 64] on icon "Mes anterior" at bounding box center [63, 64] width 3 height 6
click at [162, 163] on button "31" at bounding box center [163, 159] width 13 height 13
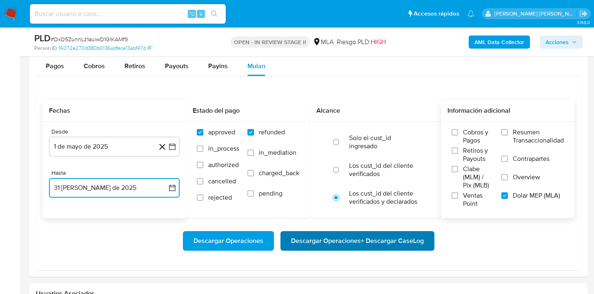
click at [349, 244] on span "Descargar Operaciones + Descargar CaseLog" at bounding box center [357, 241] width 133 height 18
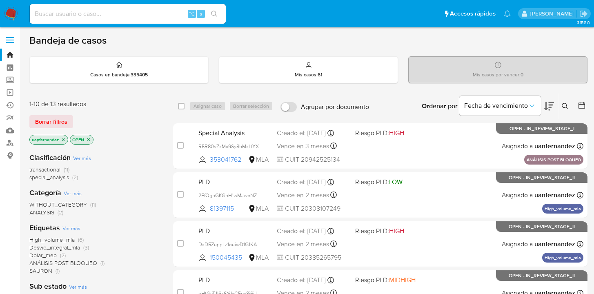
drag, startPoint x: 52, startPoint y: 122, endPoint x: 121, endPoint y: 113, distance: 69.5
click at [52, 122] on span "Borrar filtros" at bounding box center [51, 121] width 32 height 11
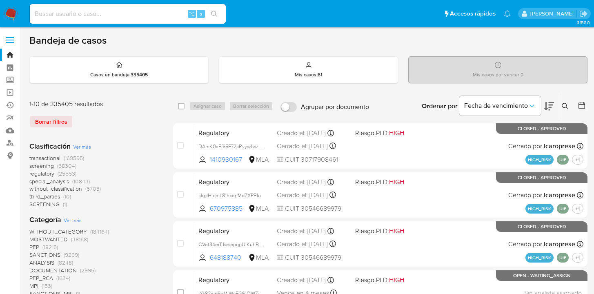
click at [565, 103] on icon at bounding box center [565, 106] width 6 height 6
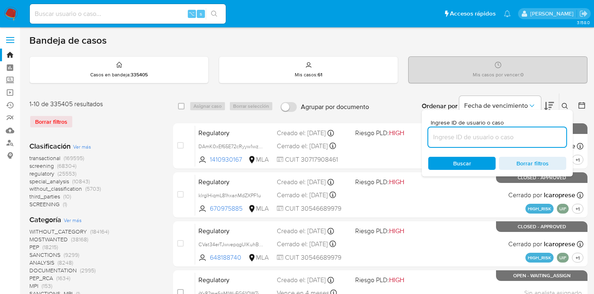
click at [477, 140] on input at bounding box center [497, 137] width 138 height 11
type input "84482316"
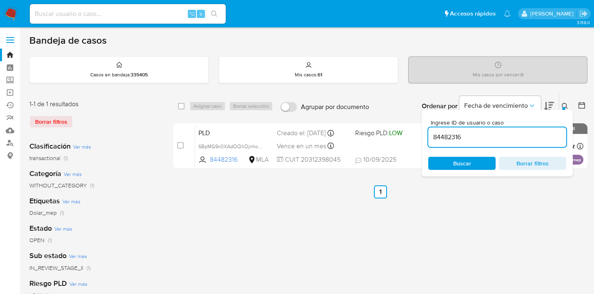
click at [565, 104] on icon at bounding box center [565, 106] width 7 height 7
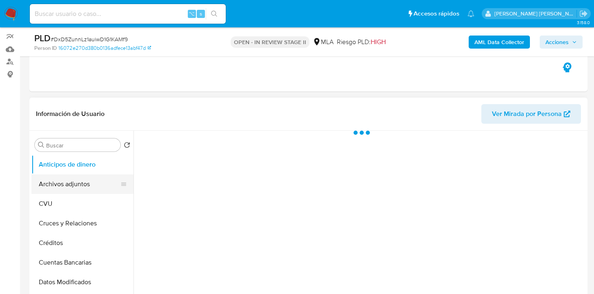
scroll to position [90, 0]
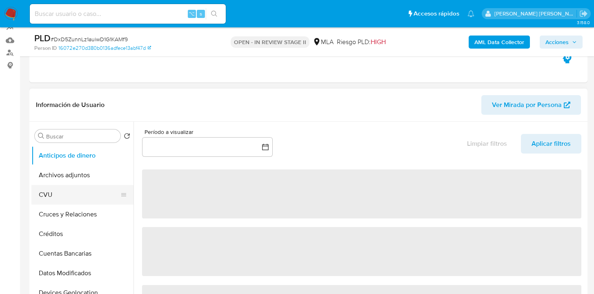
click at [71, 185] on button "CVU" at bounding box center [79, 195] width 96 height 20
select select "10"
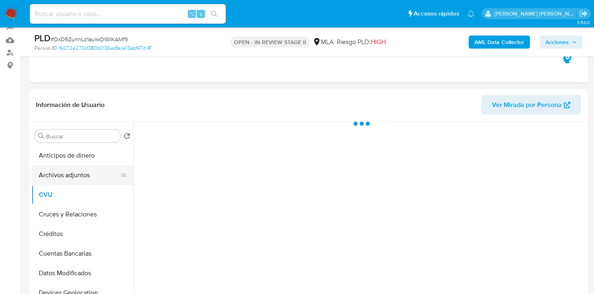
click at [98, 169] on button "Archivos adjuntos" at bounding box center [79, 175] width 96 height 20
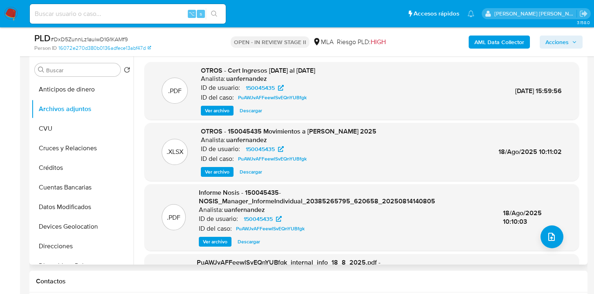
scroll to position [87, 0]
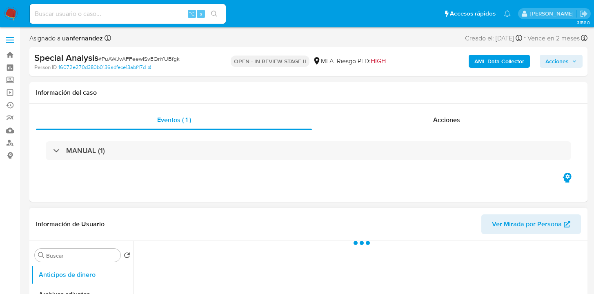
scroll to position [149, 0]
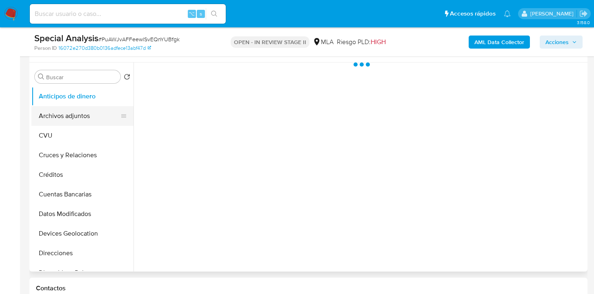
click at [77, 124] on button "Archivos adjuntos" at bounding box center [79, 116] width 96 height 20
select select "10"
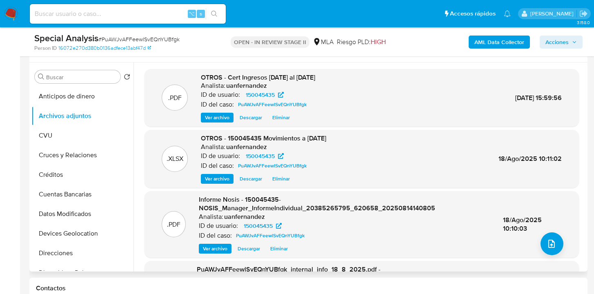
click at [279, 179] on span "Eliminar" at bounding box center [281, 179] width 18 height 8
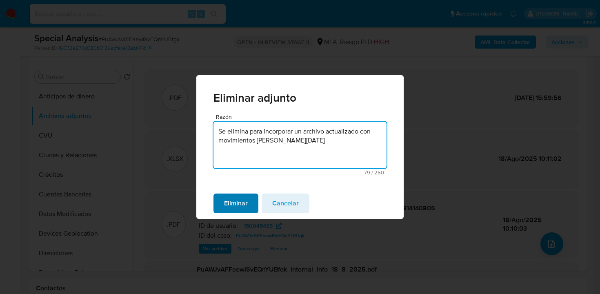
type textarea "Se elimina para incorporar un archivo actualizado con movimientos a agosto 2025"
click at [244, 206] on span "Eliminar" at bounding box center [236, 203] width 24 height 18
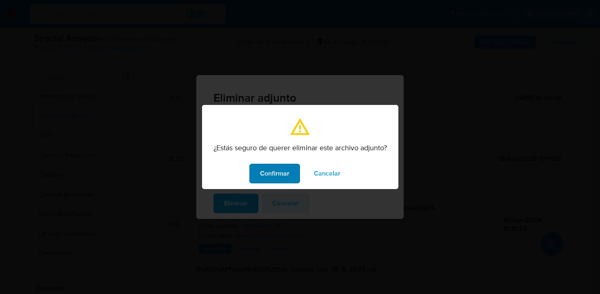
click at [274, 175] on span "Confirmar" at bounding box center [274, 174] width 29 height 18
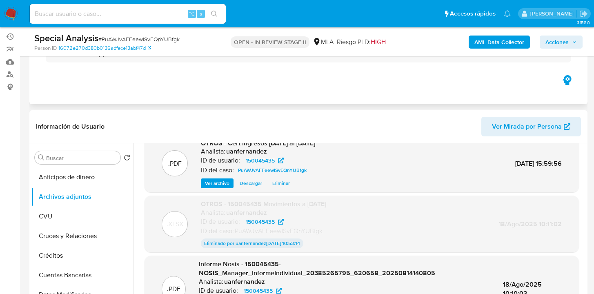
scroll to position [0, 0]
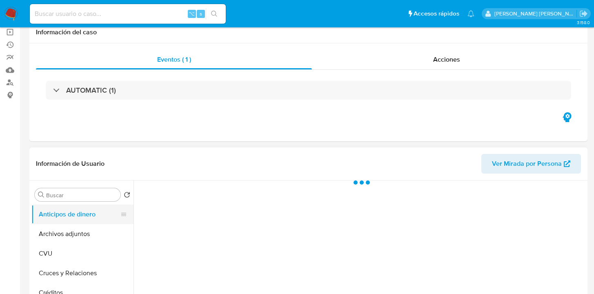
scroll to position [78, 0]
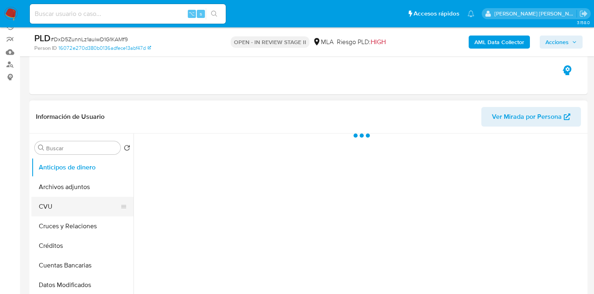
click at [99, 197] on button "CVU" at bounding box center [79, 207] width 96 height 20
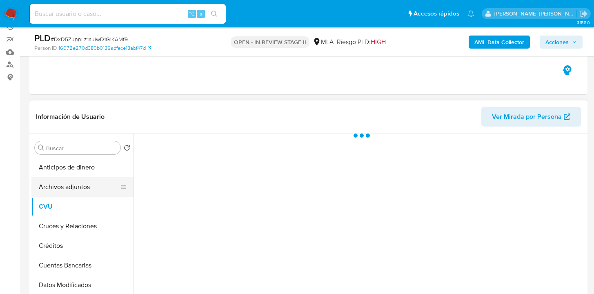
click at [102, 187] on button "Archivos adjuntos" at bounding box center [79, 187] width 96 height 20
select select "10"
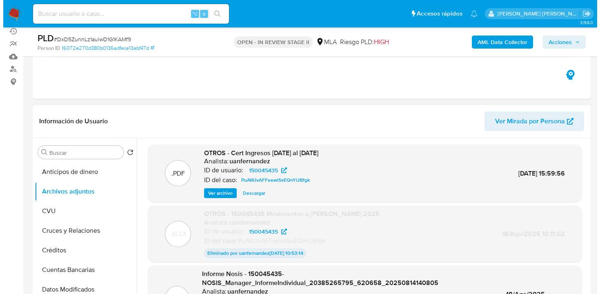
scroll to position [148, 0]
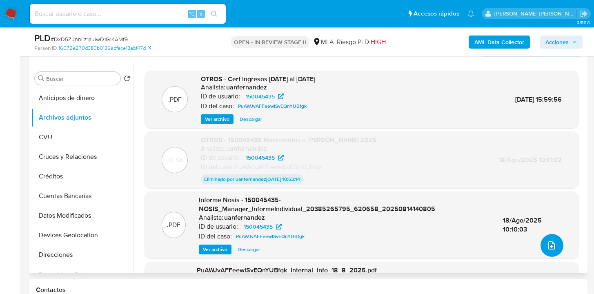
click at [546, 251] on button "upload-file" at bounding box center [552, 245] width 23 height 23
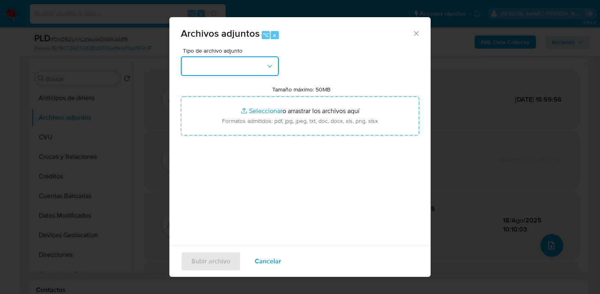
drag, startPoint x: 268, startPoint y: 68, endPoint x: 266, endPoint y: 73, distance: 5.1
click at [268, 68] on icon "button" at bounding box center [270, 66] width 8 height 8
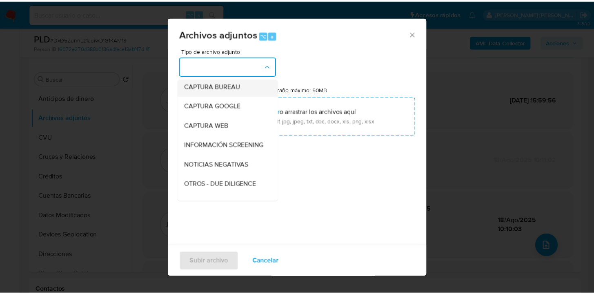
scroll to position [69, 0]
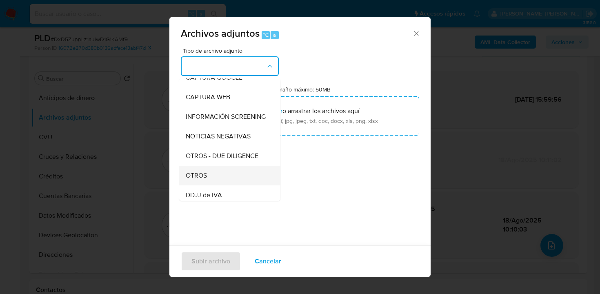
click at [224, 185] on div "OTROS" at bounding box center [227, 176] width 83 height 20
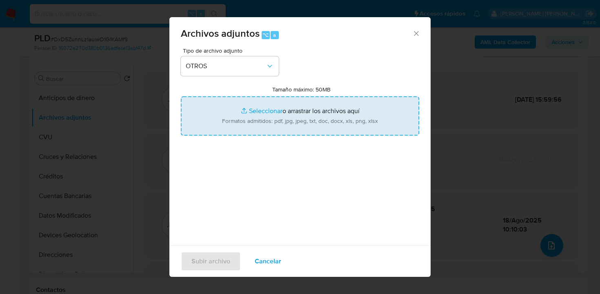
click at [296, 113] on input "Tamaño máximo: 50MB Seleccionar archivos" at bounding box center [300, 115] width 238 height 39
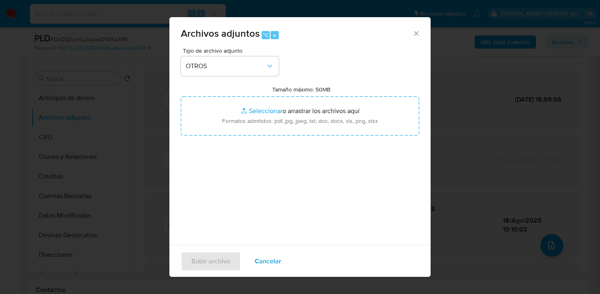
type input "C:\fakepath\150045435 Movimientos a Agosto 2025.xlsx"
click at [218, 264] on span "Subir archivo" at bounding box center [210, 261] width 39 height 18
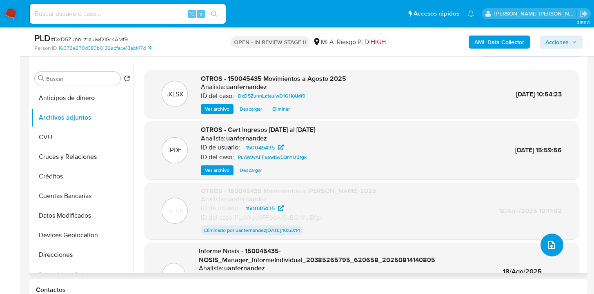
scroll to position [0, 0]
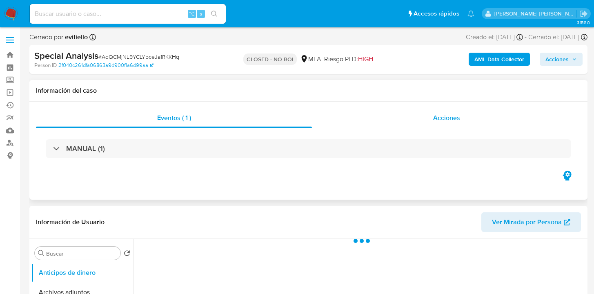
click at [452, 121] on span "Acciones" at bounding box center [446, 117] width 27 height 9
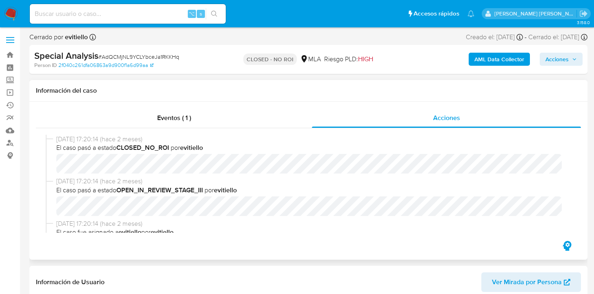
select select "10"
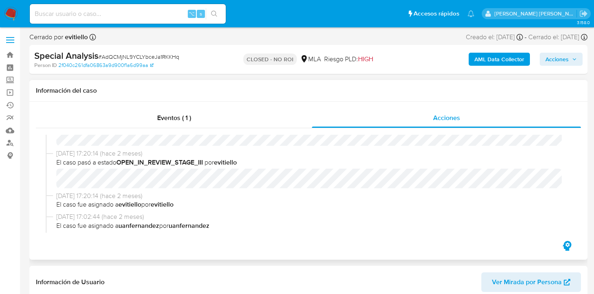
scroll to position [67, 0]
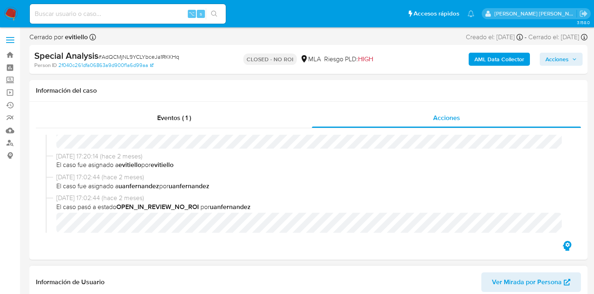
click at [537, 282] on span "Ver Mirada por Persona" at bounding box center [527, 282] width 70 height 20
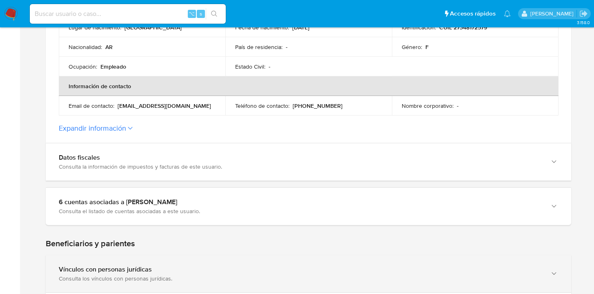
scroll to position [309, 0]
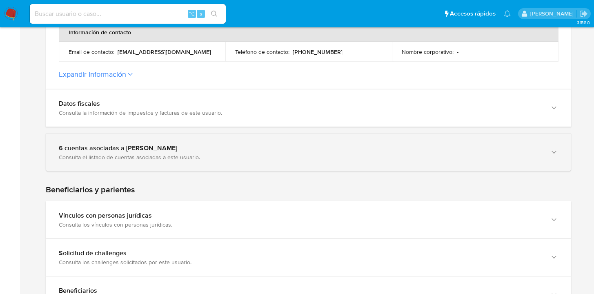
click at [554, 148] on icon "button" at bounding box center [554, 152] width 8 height 8
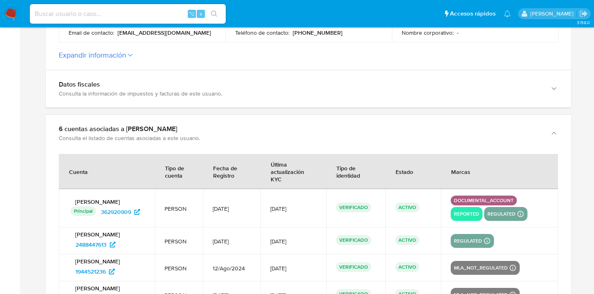
scroll to position [372, 0]
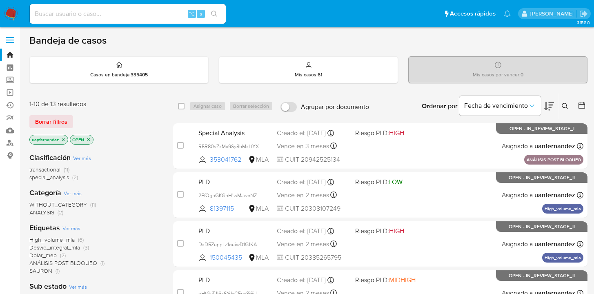
drag, startPoint x: 57, startPoint y: 121, endPoint x: 86, endPoint y: 119, distance: 29.1
click at [57, 122] on span "Borrar filtros" at bounding box center [51, 121] width 32 height 11
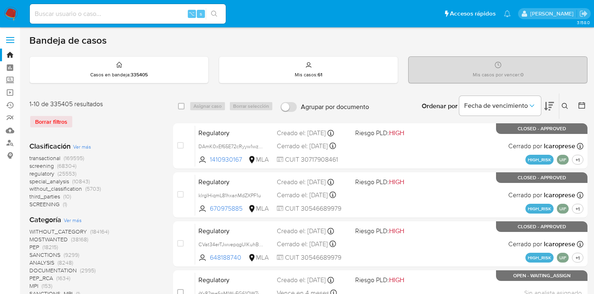
click at [563, 103] on icon at bounding box center [565, 106] width 6 height 6
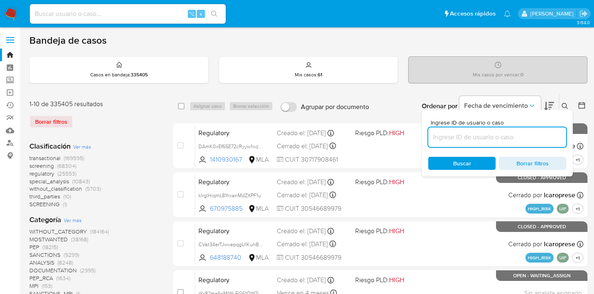
click at [458, 135] on input at bounding box center [497, 137] width 138 height 11
type input "362920909"
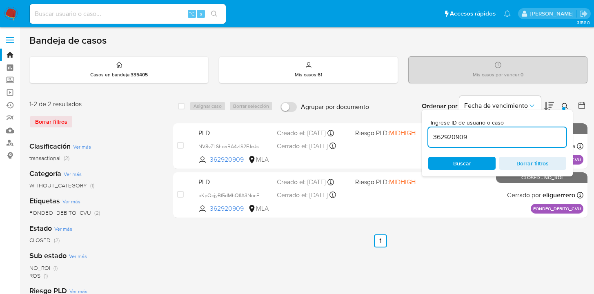
click at [564, 105] on icon at bounding box center [565, 106] width 7 height 7
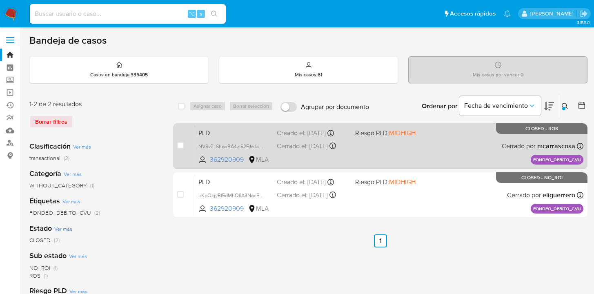
click at [391, 159] on div "PLD NV8vZLShoaBA4zIS2FJeJsKm 362920909 MLA Riesgo PLD: MIDHIGH Creado el: [DATE…" at bounding box center [389, 145] width 388 height 41
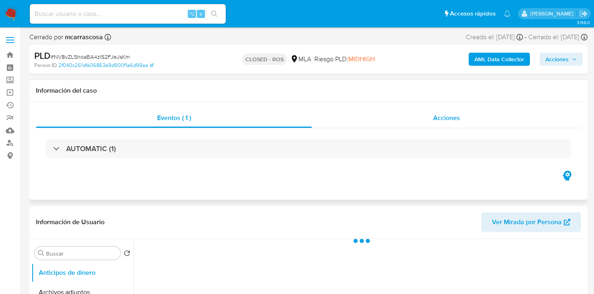
click at [453, 120] on span "Acciones" at bounding box center [446, 117] width 27 height 9
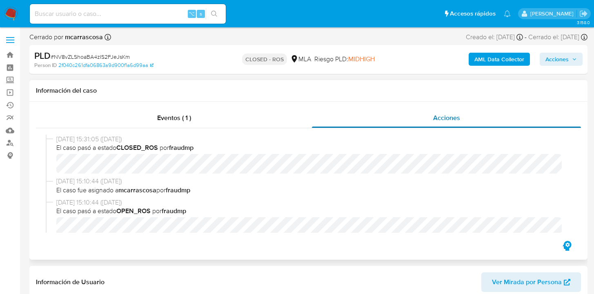
select select "10"
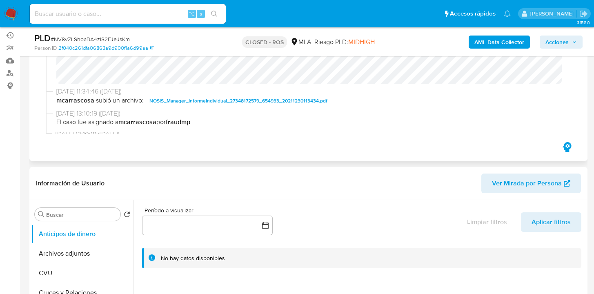
scroll to position [274, 0]
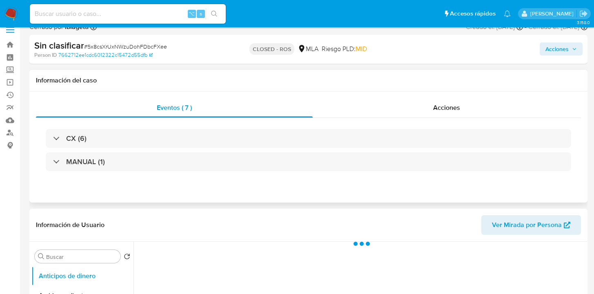
scroll to position [15, 0]
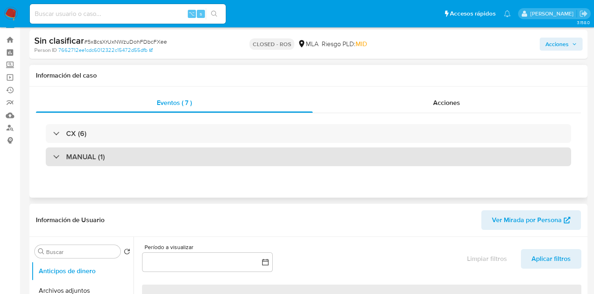
select select "10"
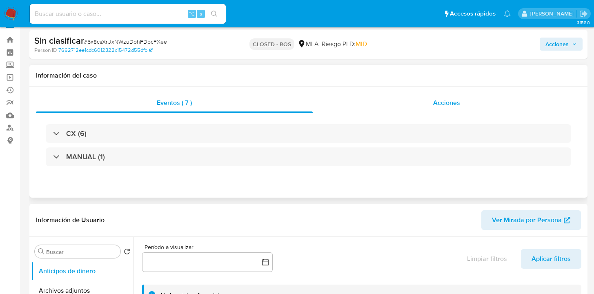
click at [456, 107] on span "Acciones" at bounding box center [446, 102] width 27 height 9
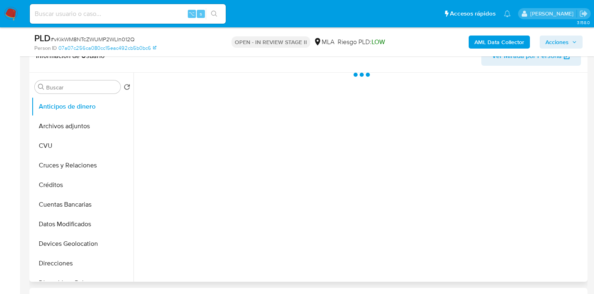
scroll to position [240, 0]
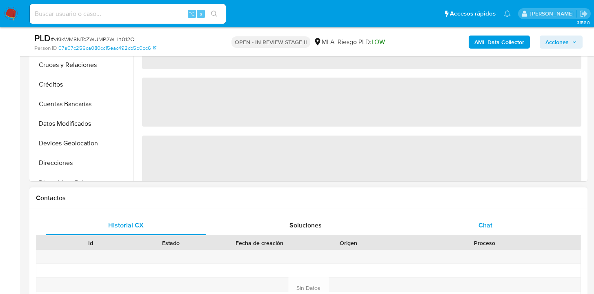
select select "10"
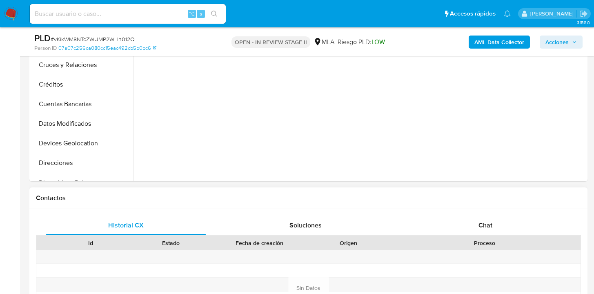
drag, startPoint x: 489, startPoint y: 224, endPoint x: 470, endPoint y: 202, distance: 28.7
click at [489, 224] on span "Chat" at bounding box center [485, 224] width 14 height 9
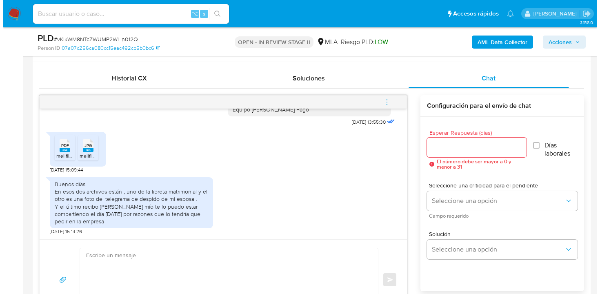
scroll to position [389, 0]
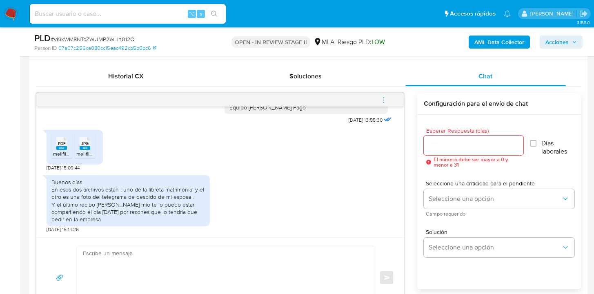
click at [433, 146] on input "Esperar Respuesta (días)" at bounding box center [473, 145] width 99 height 11
type input "1"
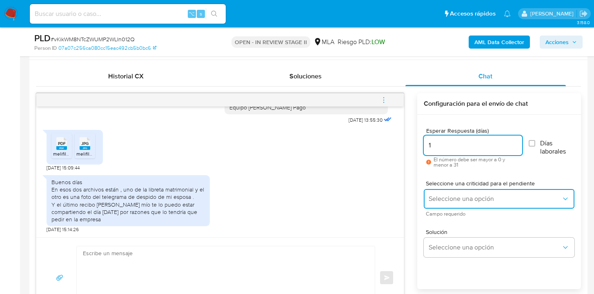
drag, startPoint x: 458, startPoint y: 194, endPoint x: 457, endPoint y: 199, distance: 5.3
click at [458, 194] on button "Seleccione una opción" at bounding box center [499, 199] width 151 height 20
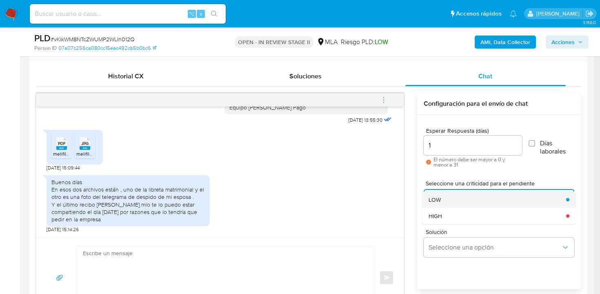
click at [457, 205] on div "LOW" at bounding box center [495, 199] width 133 height 16
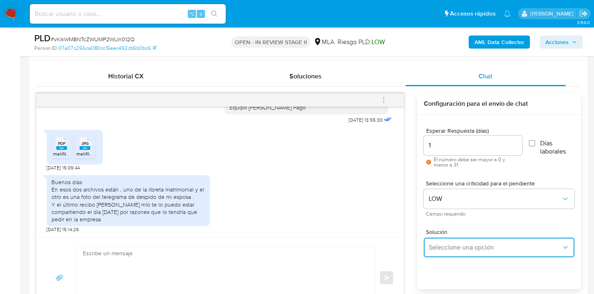
click at [453, 245] on span "Seleccione una opción" at bounding box center [495, 247] width 133 height 8
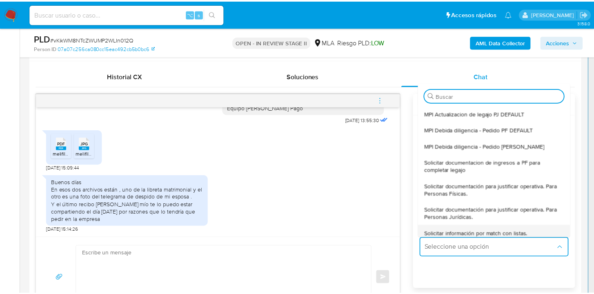
scroll to position [74, 0]
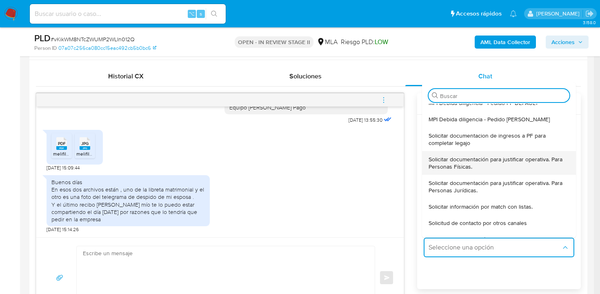
click at [479, 165] on span "Solicitar documentación para justificar operativa. Para Personas Físicas." at bounding box center [497, 163] width 136 height 15
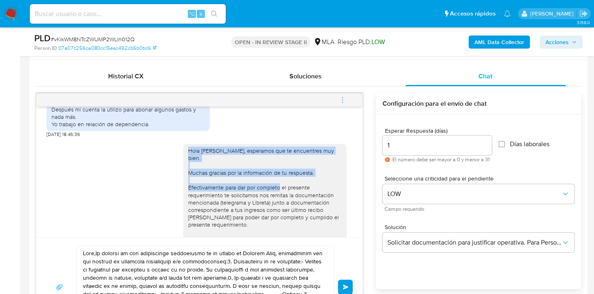
scroll to position [971, 0]
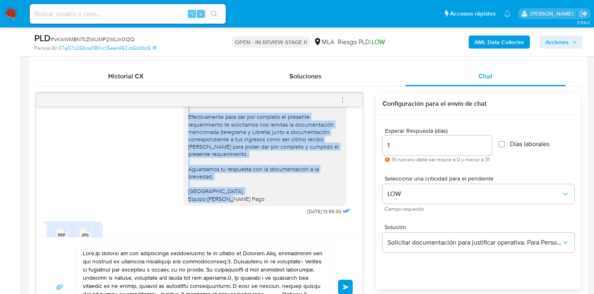
drag, startPoint x: 189, startPoint y: 163, endPoint x: 272, endPoint y: 205, distance: 92.4
click at [272, 202] on div "Hola [PERSON_NAME], esperamos que te encuentres muy bien. Muchas gracias por la…" at bounding box center [264, 139] width 153 height 126
copy div "Hola [PERSON_NAME], esperamos que te encuentres muy bien. Muchas gracias por la…"
click at [271, 200] on div "Hola [PERSON_NAME], esperamos que te encuentres muy bien. Muchas gracias por la…" at bounding box center [264, 139] width 153 height 126
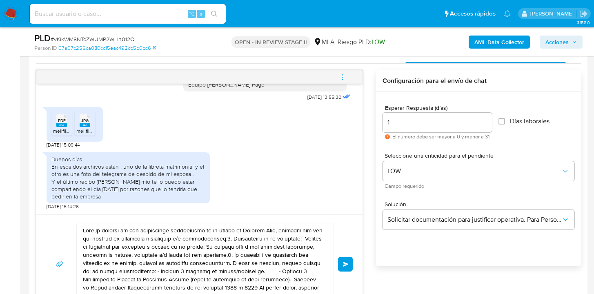
scroll to position [556, 0]
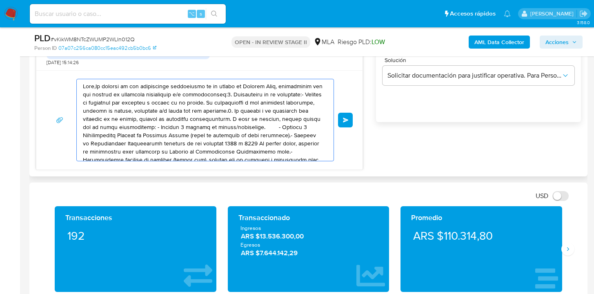
drag, startPoint x: 245, startPoint y: 150, endPoint x: 97, endPoint y: 87, distance: 161.3
click at [97, 87] on textarea at bounding box center [203, 120] width 240 height 82
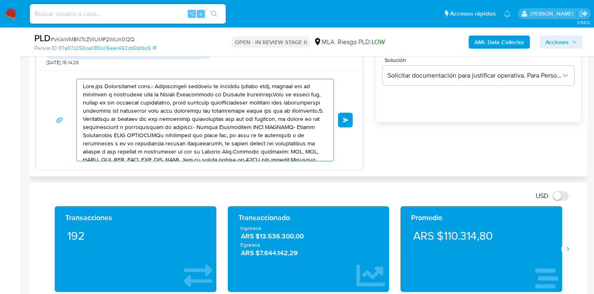
drag, startPoint x: 237, startPoint y: 143, endPoint x: 108, endPoint y: 80, distance: 144.2
click at [102, 82] on textarea at bounding box center [203, 120] width 240 height 82
type textarea "ente, tu cuenta podría ser inhabilitada de acuerdo a los términos y condiciones…"
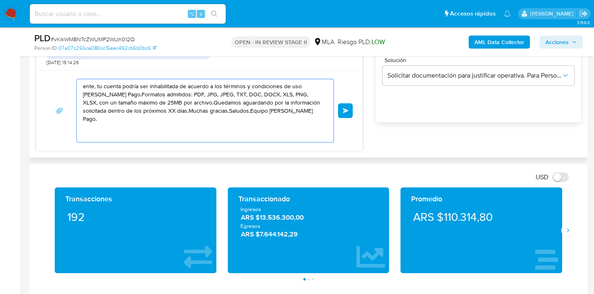
drag, startPoint x: 204, startPoint y: 127, endPoint x: 60, endPoint y: 73, distance: 154.1
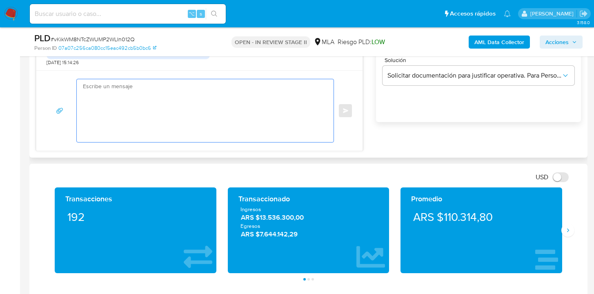
paste textarea "Hola [PERSON_NAME], esperamos que te encuentres muy bien. Muchas gracias por la…"
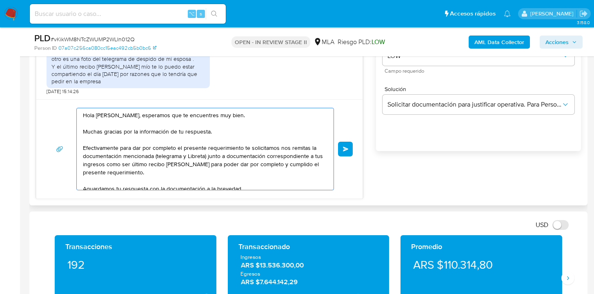
scroll to position [526, 0]
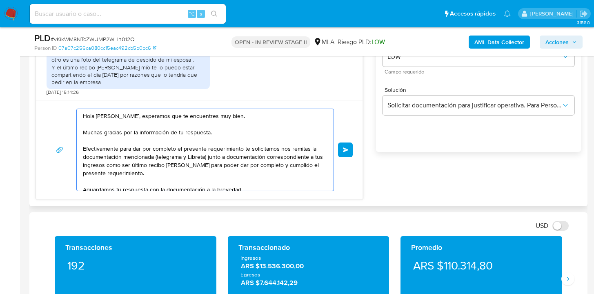
drag, startPoint x: 176, startPoint y: 150, endPoint x: 143, endPoint y: 146, distance: 32.9
click at [176, 150] on textarea "Hola [PERSON_NAME], esperamos que te encuentres muy bien. Muchas gracias por la…" at bounding box center [203, 150] width 240 height 82
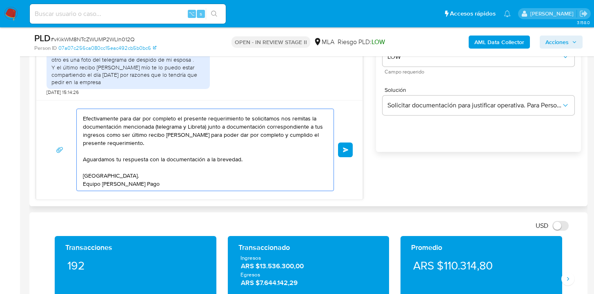
drag, startPoint x: 153, startPoint y: 116, endPoint x: 258, endPoint y: 197, distance: 132.8
click at [258, 197] on div "Hola [PERSON_NAME], esperamos que te encuentres muy bien. Muchas gracias por la…" at bounding box center [199, 149] width 326 height 99
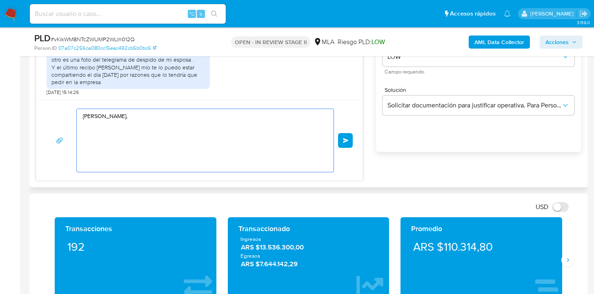
scroll to position [0, 0]
paste textarea "Hola, esperamos te encuentres muy bien. Confirmamos la recepción de la document…"
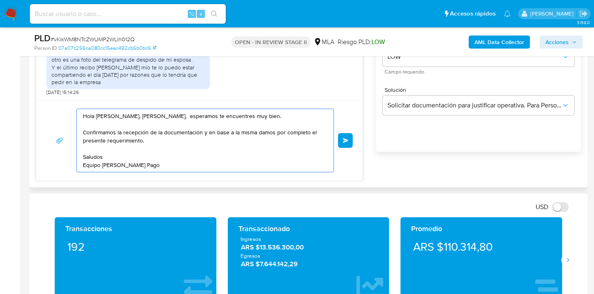
drag, startPoint x: 168, startPoint y: 116, endPoint x: 169, endPoint y: 126, distance: 9.5
click at [168, 117] on textarea "Hola Carlos Samuel Alegre, Hola, esperamos te encuentres muy bien. Confirmamos …" at bounding box center [203, 140] width 240 height 63
click at [161, 137] on textarea "Hola Carlos Samuel Alegre, esperamos te encuentres muy bien. Confirmamos la rec…" at bounding box center [203, 140] width 240 height 63
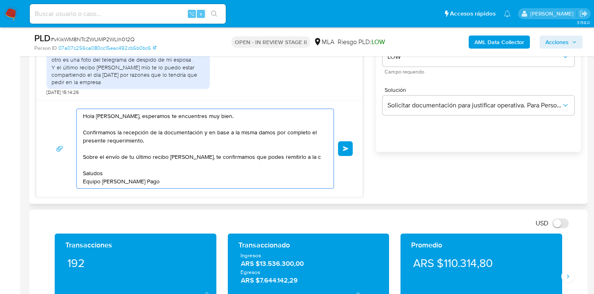
type textarea "Hola Carlos Samuel Alegre, esperamos te encuentres muy bien. Confirmamos la rec…"
drag, startPoint x: 153, startPoint y: 181, endPoint x: 48, endPoint y: 68, distance: 153.7
click at [49, 72] on div "18/08/2025 17:28:23 Hola, Esperamos que te encuentres muy bien. Te consultamos …" at bounding box center [199, 76] width 327 height 241
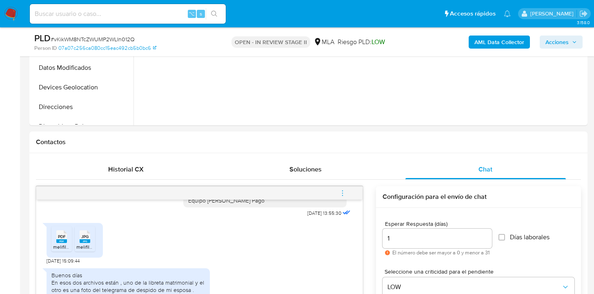
scroll to position [206, 0]
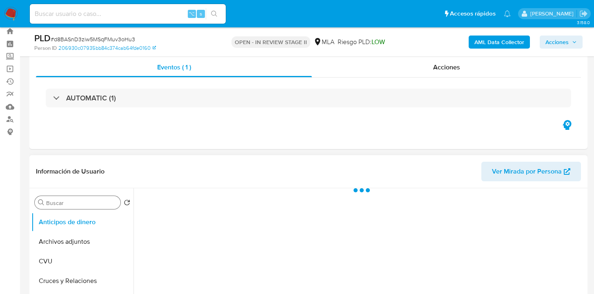
scroll to position [69, 0]
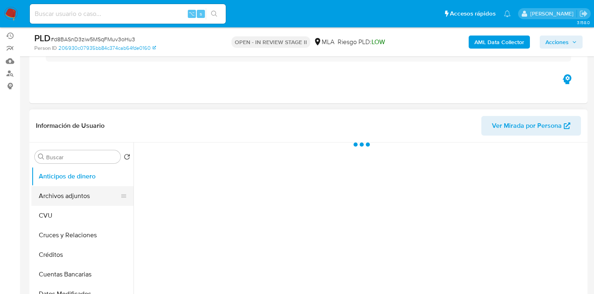
click at [63, 201] on button "Archivos adjuntos" at bounding box center [79, 196] width 96 height 20
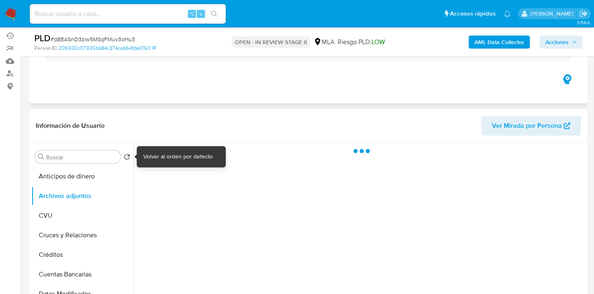
select select "10"
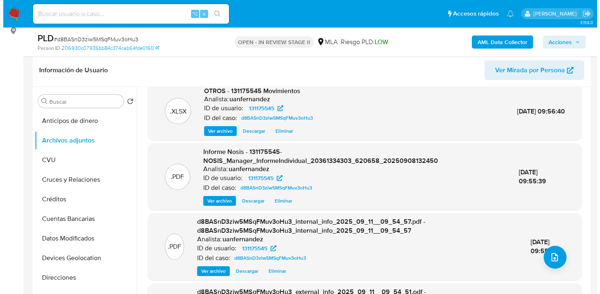
scroll to position [0, 0]
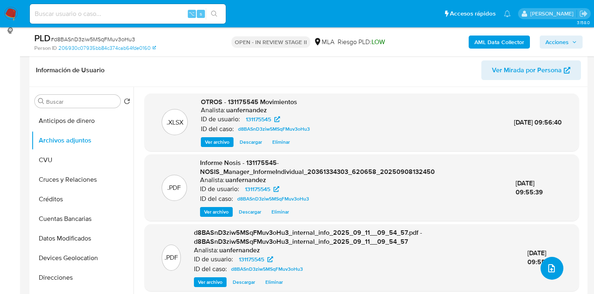
click at [547, 269] on icon "upload-file" at bounding box center [552, 268] width 10 height 10
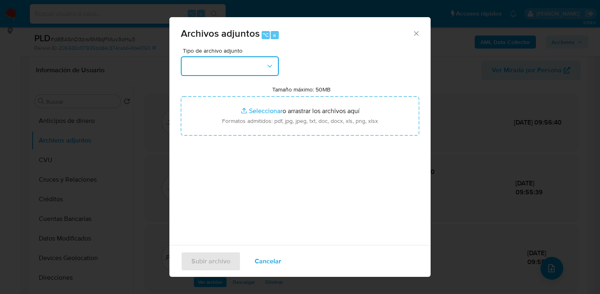
click at [276, 67] on button "button" at bounding box center [230, 66] width 98 height 20
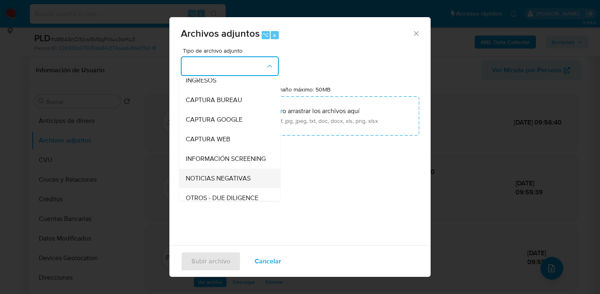
scroll to position [73, 0]
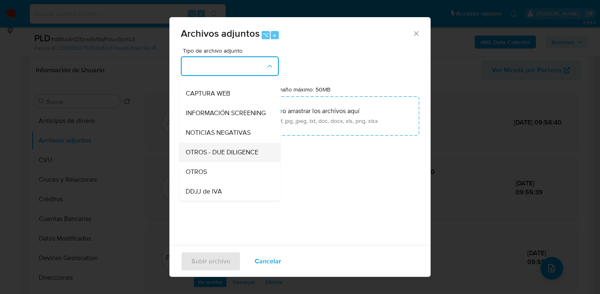
click at [214, 156] on span "OTROS - DUE DILIGENCE" at bounding box center [222, 152] width 73 height 8
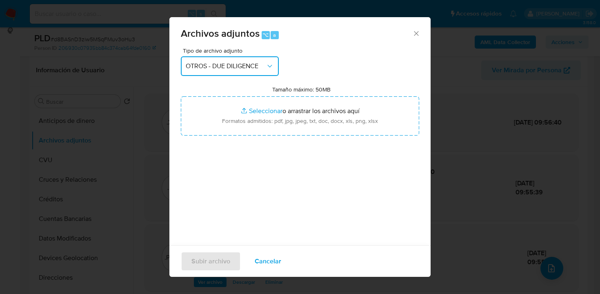
click at [267, 63] on icon "button" at bounding box center [270, 66] width 8 height 8
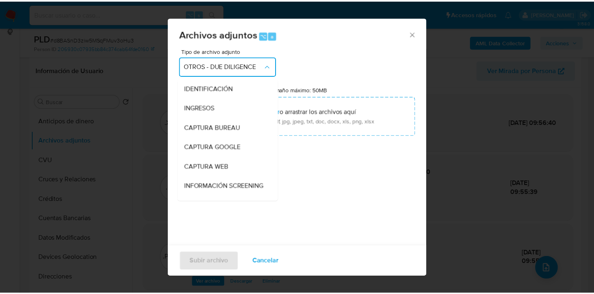
scroll to position [94, 0]
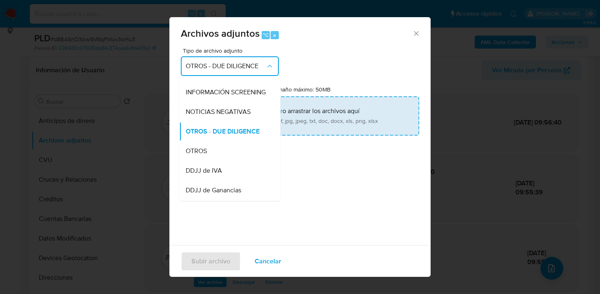
drag, startPoint x: 216, startPoint y: 163, endPoint x: 280, endPoint y: 132, distance: 71.6
click at [216, 161] on div "OTROS" at bounding box center [227, 151] width 83 height 20
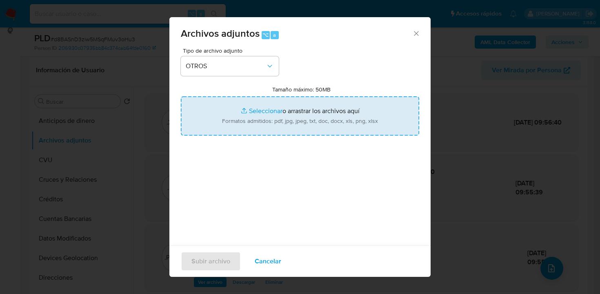
click at [293, 124] on input "Tamaño máximo: 50MB Seleccionar archivos" at bounding box center [300, 115] width 238 height 39
type input "C:\fakepath\131175545 analisis no roi Caselog d8BASnD3ziw5MSqFMuv3oHu3_2025_08_…"
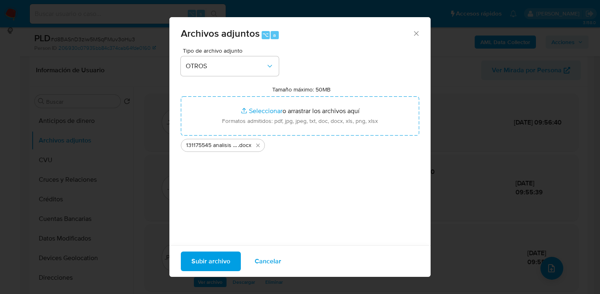
click at [205, 260] on span "Subir archivo" at bounding box center [210, 261] width 39 height 18
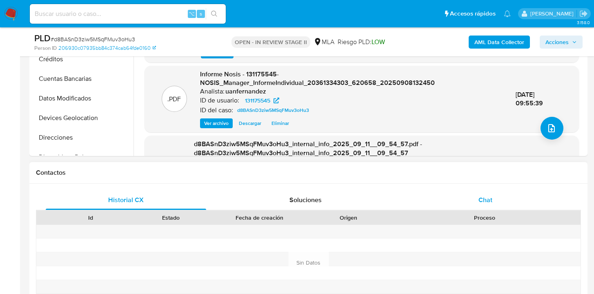
click at [494, 198] on div "Chat" at bounding box center [485, 200] width 160 height 20
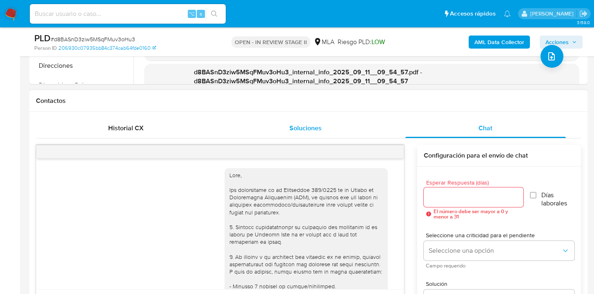
scroll to position [765, 0]
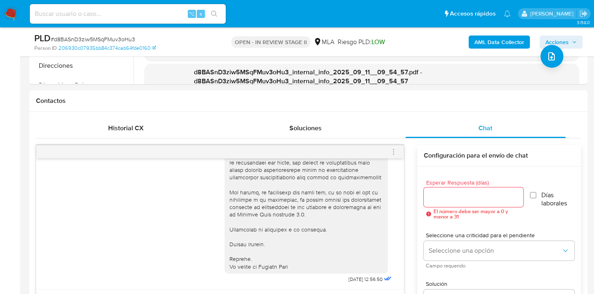
click at [394, 152] on icon "menu-action" at bounding box center [393, 151] width 7 height 7
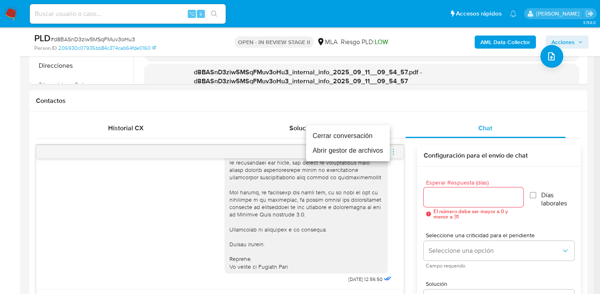
click at [343, 136] on li "Cerrar conversación" at bounding box center [348, 136] width 84 height 15
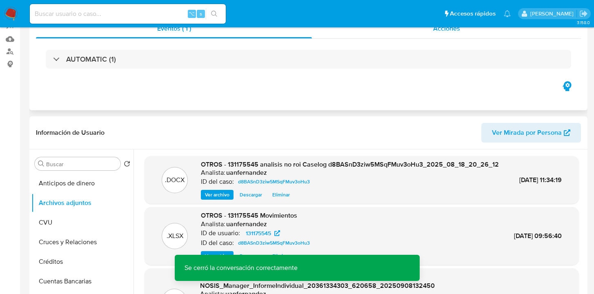
scroll to position [0, 0]
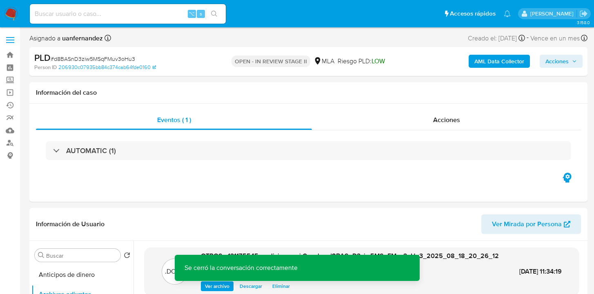
click at [560, 65] on span "Acciones" at bounding box center [556, 61] width 23 height 13
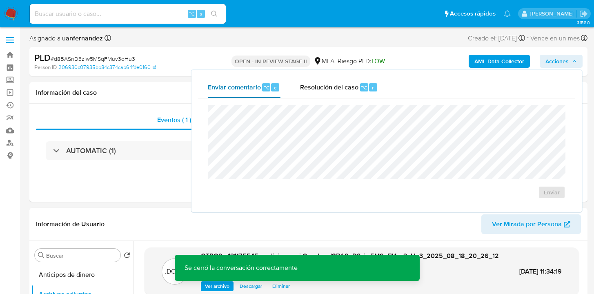
click at [271, 92] on div "Enviar comentario ⌥ c" at bounding box center [244, 87] width 73 height 21
click at [337, 91] on span "Resolución del caso" at bounding box center [329, 86] width 58 height 9
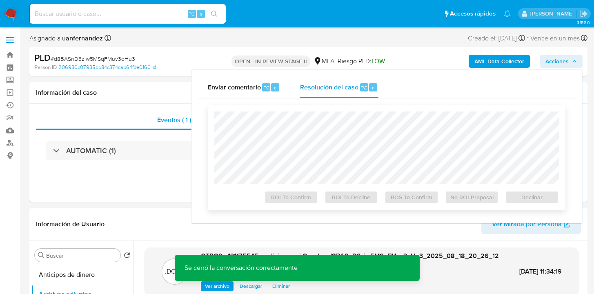
click at [338, 109] on div "ROI To Confirm ROI To Decline ROS To Confirm No ROI Proposal Declinar" at bounding box center [387, 157] width 358 height 105
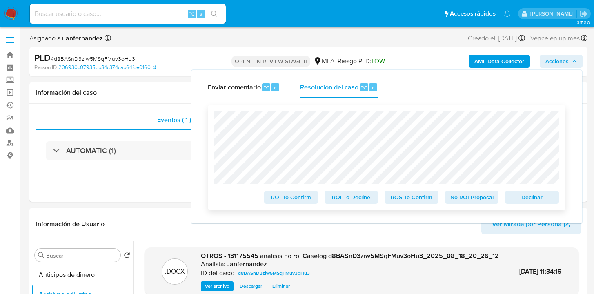
click at [467, 199] on span "No ROI Proposal" at bounding box center [472, 196] width 42 height 11
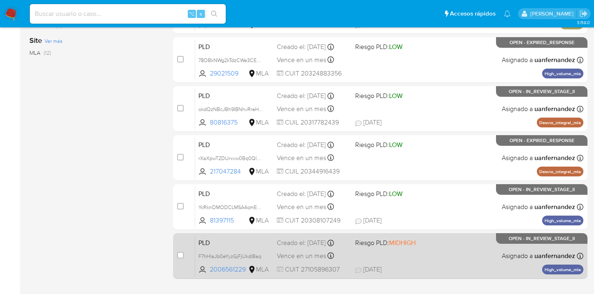
scroll to position [380, 0]
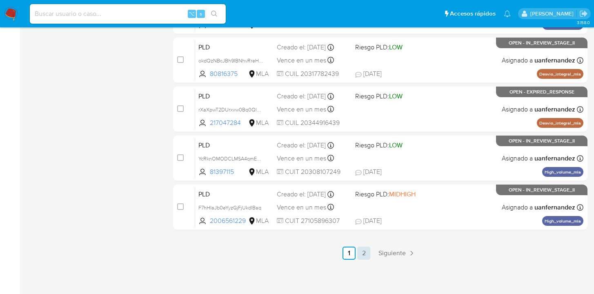
click at [366, 252] on link "2" at bounding box center [363, 253] width 13 height 13
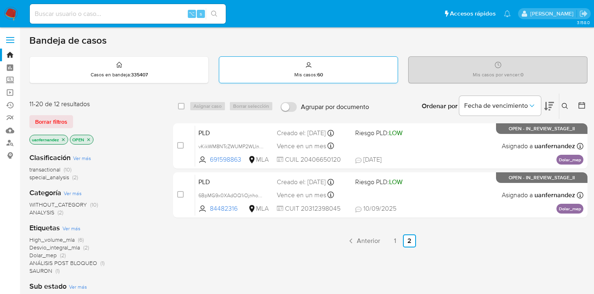
click at [343, 79] on div "Mis casos : 60" at bounding box center [308, 70] width 178 height 26
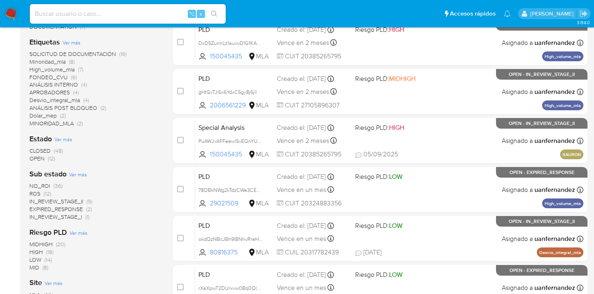
scroll to position [380, 0]
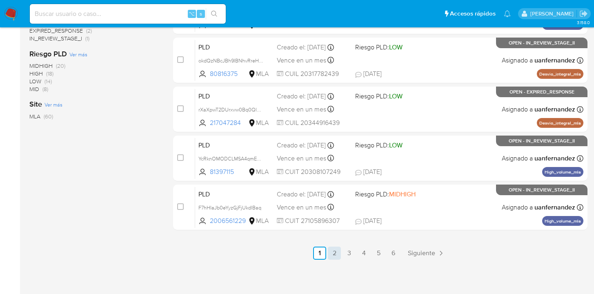
click at [336, 255] on link "2" at bounding box center [334, 253] width 13 height 13
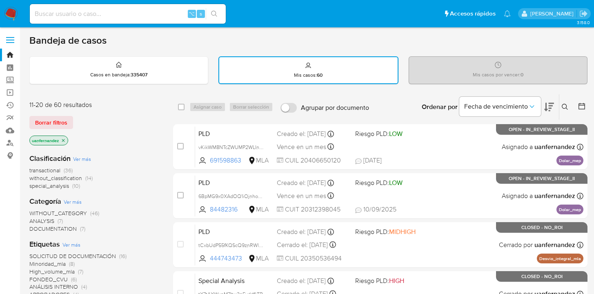
click at [10, 10] on img at bounding box center [11, 14] width 14 height 14
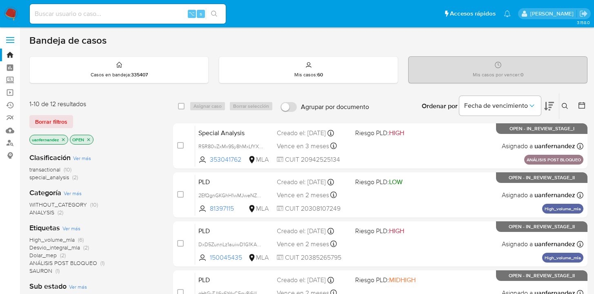
drag, startPoint x: 47, startPoint y: 119, endPoint x: 182, endPoint y: 109, distance: 135.9
click at [48, 119] on span "Borrar filtros" at bounding box center [51, 121] width 32 height 11
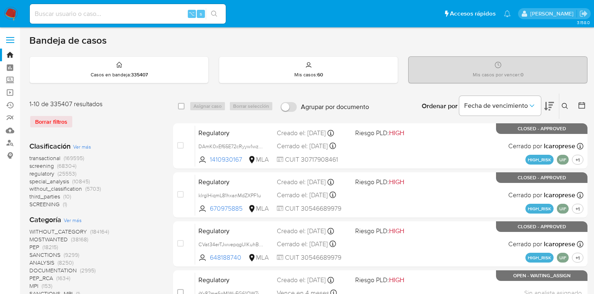
click at [564, 104] on icon at bounding box center [565, 106] width 7 height 7
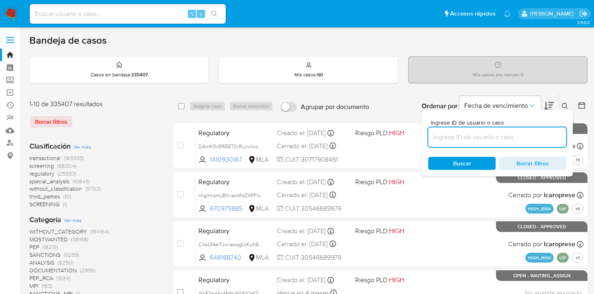
click at [480, 140] on input at bounding box center [497, 137] width 138 height 11
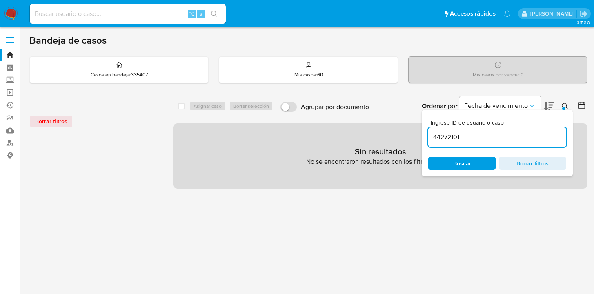
click at [564, 106] on icon at bounding box center [565, 106] width 7 height 7
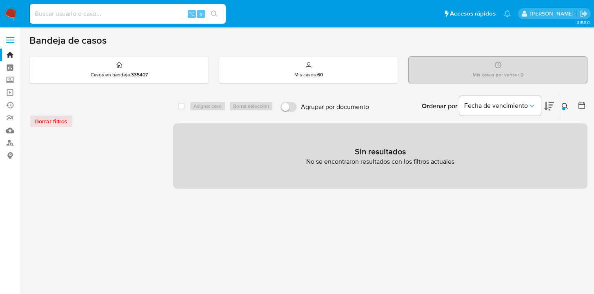
click at [564, 106] on icon at bounding box center [565, 106] width 7 height 7
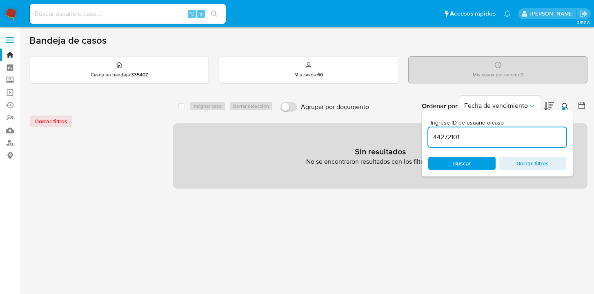
click at [498, 139] on input "44272101" at bounding box center [497, 137] width 138 height 11
type input "44272101"
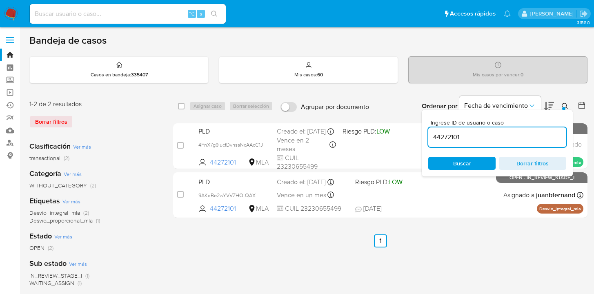
click at [564, 104] on icon at bounding box center [565, 106] width 7 height 7
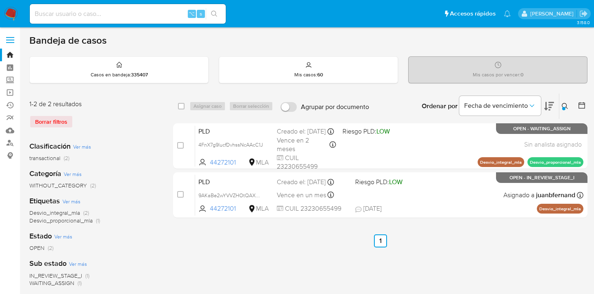
click at [14, 16] on img at bounding box center [11, 14] width 14 height 14
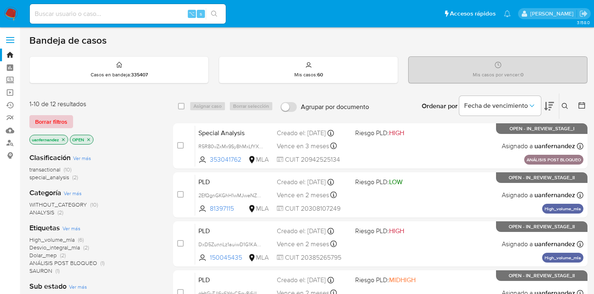
click at [42, 120] on span "Borrar filtros" at bounding box center [51, 121] width 32 height 11
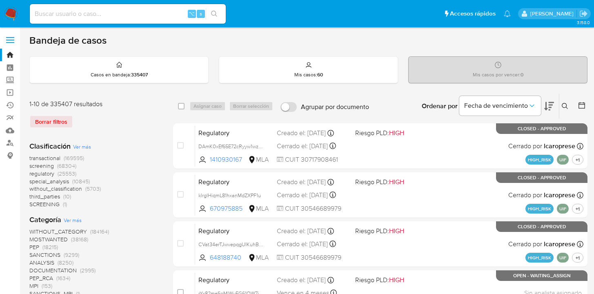
drag, startPoint x: 566, startPoint y: 105, endPoint x: 520, endPoint y: 139, distance: 57.5
click at [566, 105] on icon at bounding box center [565, 106] width 7 height 7
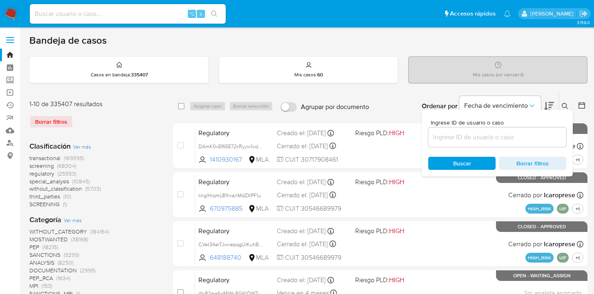
click at [505, 136] on input at bounding box center [497, 137] width 138 height 11
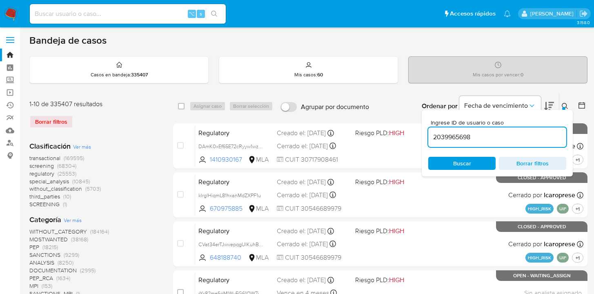
type input "2039965698"
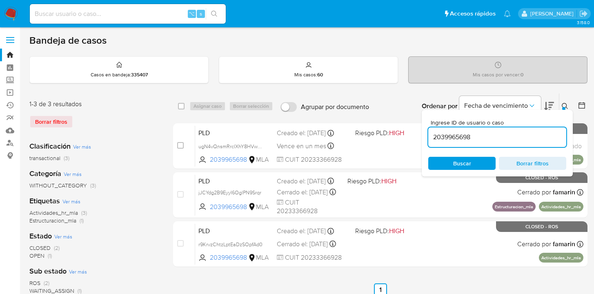
click at [565, 104] on icon at bounding box center [565, 106] width 7 height 7
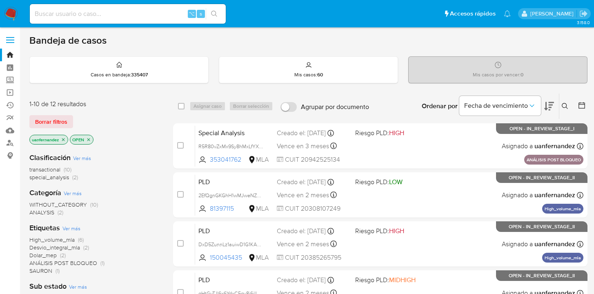
click at [567, 108] on icon at bounding box center [565, 106] width 6 height 6
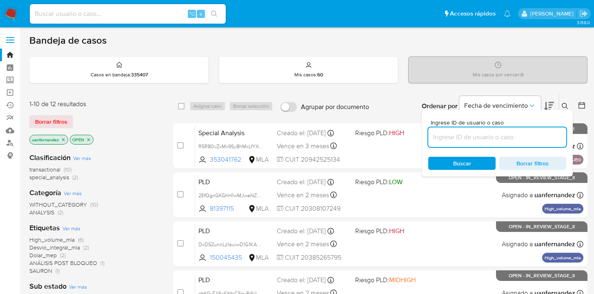
drag, startPoint x: 490, startPoint y: 142, endPoint x: 449, endPoint y: 142, distance: 41.2
click at [451, 141] on input at bounding box center [497, 137] width 138 height 11
type input "84482316"
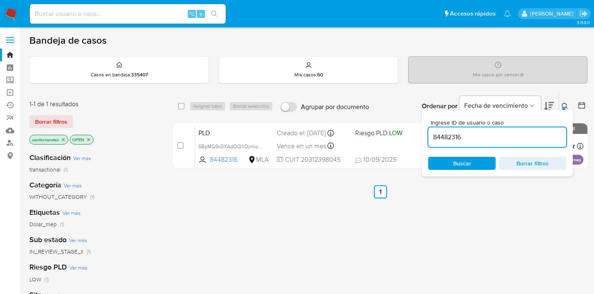
click at [565, 105] on icon at bounding box center [565, 106] width 7 height 7
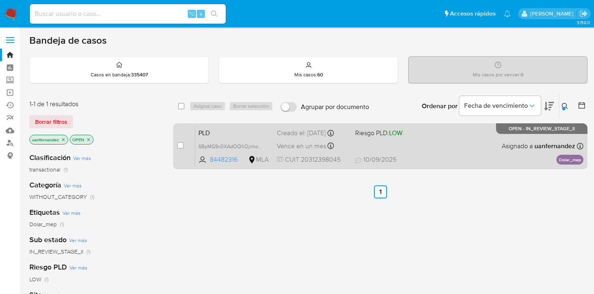
click at [455, 152] on div "PLD 6BpMG9x0XAdOQ1iOjnhoErjF 84482316 MLA Riesgo PLD: LOW Creado el: 12/08/2025…" at bounding box center [389, 145] width 388 height 41
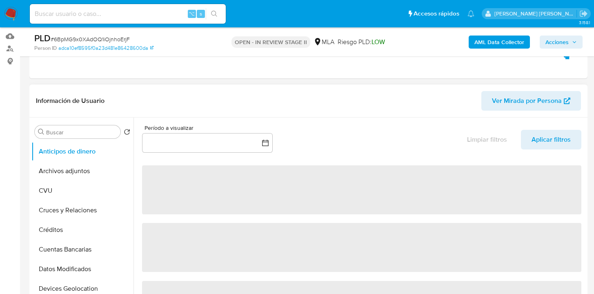
select select "10"
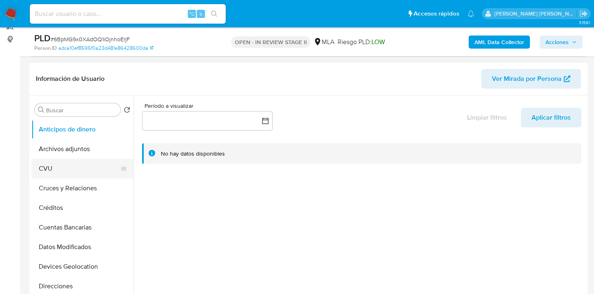
scroll to position [165, 0]
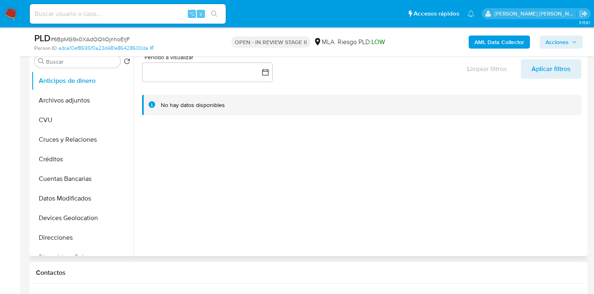
drag, startPoint x: 130, startPoint y: 98, endPoint x: 139, endPoint y: 144, distance: 47.1
click at [139, 144] on div "Buscar Volver al orden por defecto Anticipos de dinero Archivos adjuntos CVU Cr…" at bounding box center [308, 151] width 554 height 209
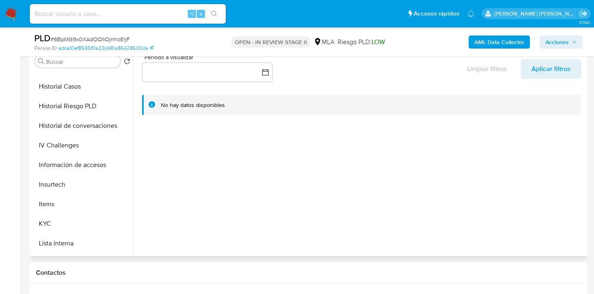
scroll to position [259, 0]
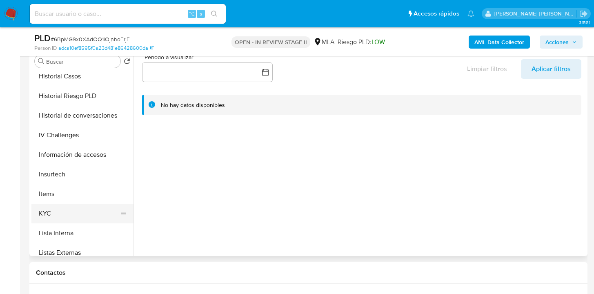
click at [82, 207] on button "KYC" at bounding box center [79, 214] width 96 height 20
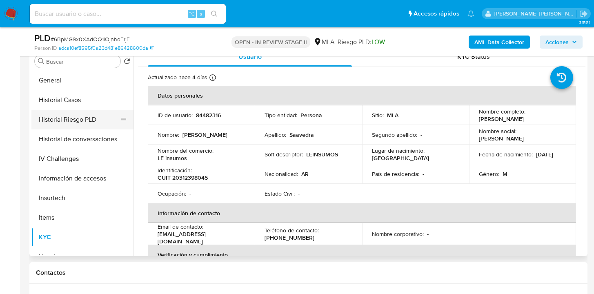
scroll to position [187, 0]
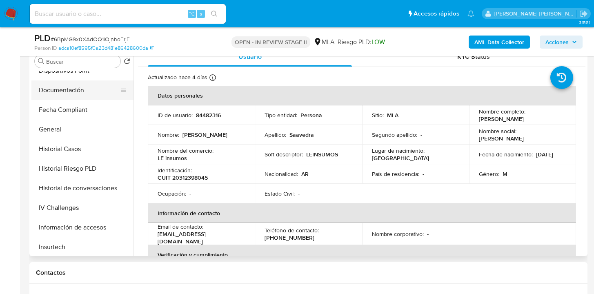
click at [85, 93] on button "Documentación" at bounding box center [79, 90] width 96 height 20
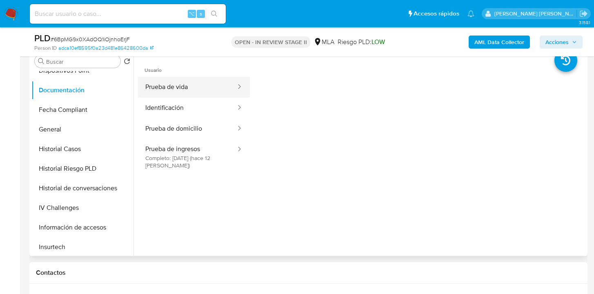
drag, startPoint x: 195, startPoint y: 88, endPoint x: 202, endPoint y: 90, distance: 7.5
click at [195, 88] on button "Prueba de vida" at bounding box center [187, 87] width 99 height 21
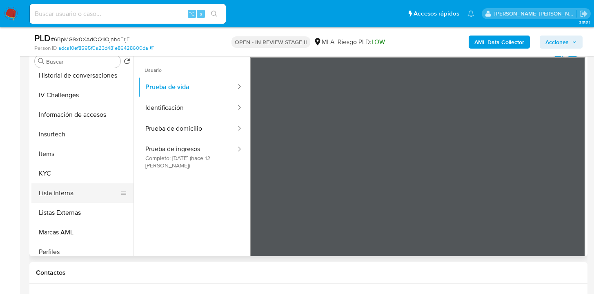
scroll to position [300, 0]
drag, startPoint x: 81, startPoint y: 173, endPoint x: 91, endPoint y: 169, distance: 10.7
click at [81, 173] on button "KYC" at bounding box center [79, 173] width 96 height 20
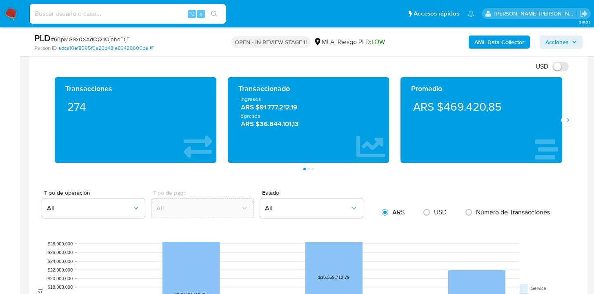
scroll to position [373, 0]
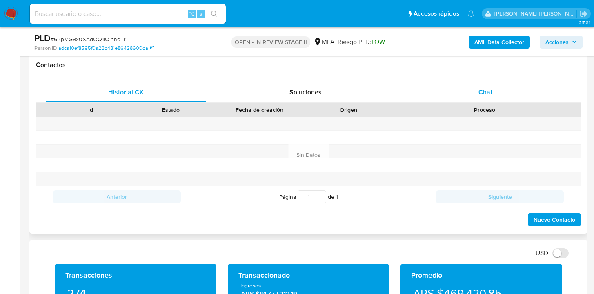
click at [486, 94] on span "Chat" at bounding box center [485, 91] width 14 height 9
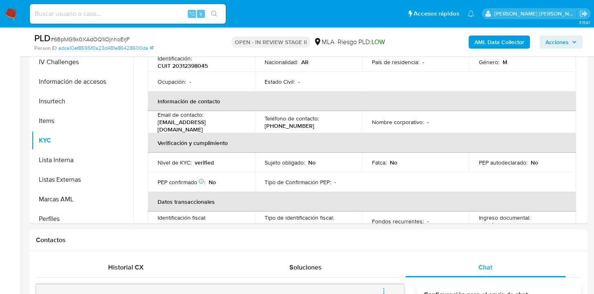
scroll to position [591, 0]
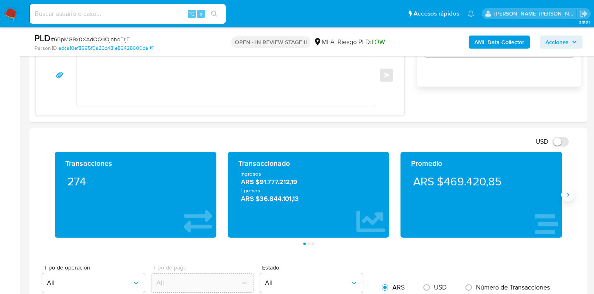
click at [567, 195] on icon "Siguiente" at bounding box center [568, 194] width 7 height 7
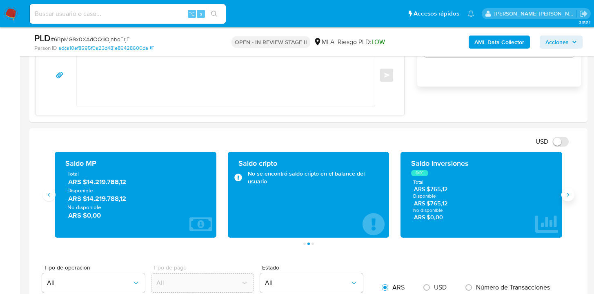
click at [567, 199] on button "Siguiente" at bounding box center [567, 194] width 13 height 13
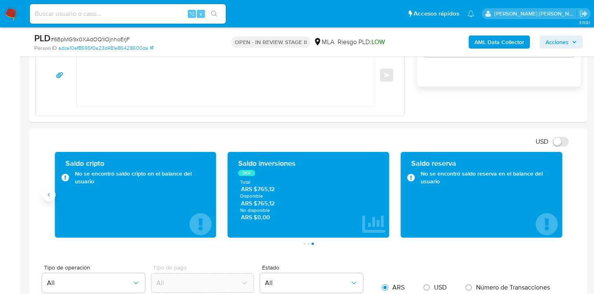
click at [48, 196] on icon "Anterior" at bounding box center [49, 194] width 7 height 7
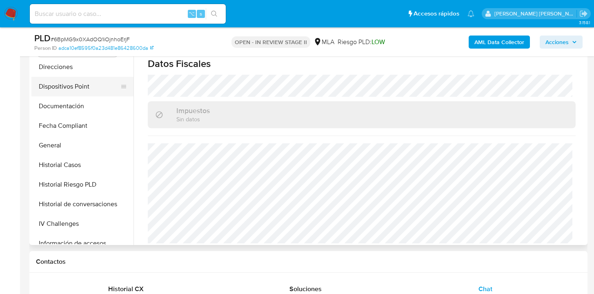
scroll to position [129, 0]
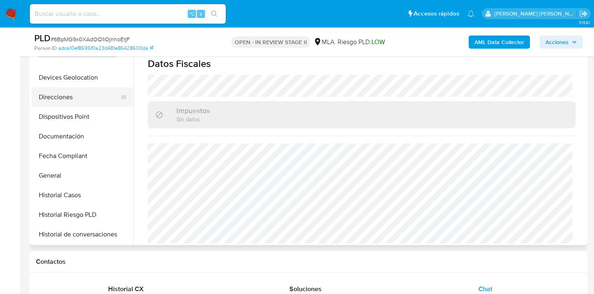
click at [86, 99] on button "Direcciones" at bounding box center [79, 97] width 96 height 20
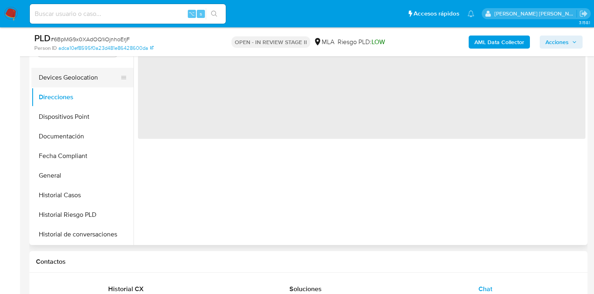
scroll to position [0, 0]
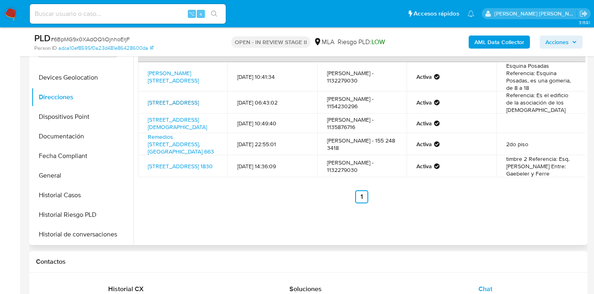
click at [157, 98] on link "Boulevard De La Plaza 255, Nordelta, Buenos Aires, 1670, Argentina 255" at bounding box center [173, 102] width 51 height 8
